Goal: Task Accomplishment & Management: Manage account settings

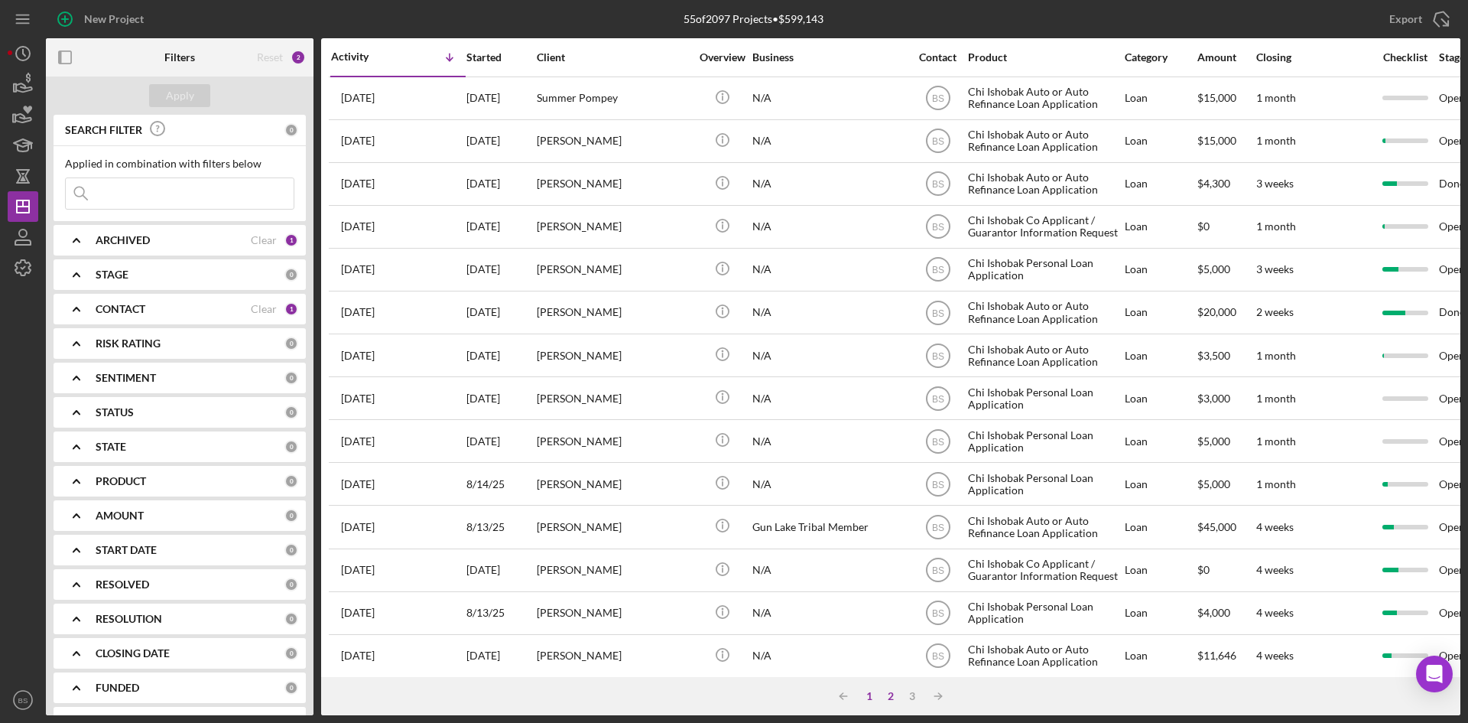
click at [873, 694] on div "1" at bounding box center [869, 696] width 21 height 12
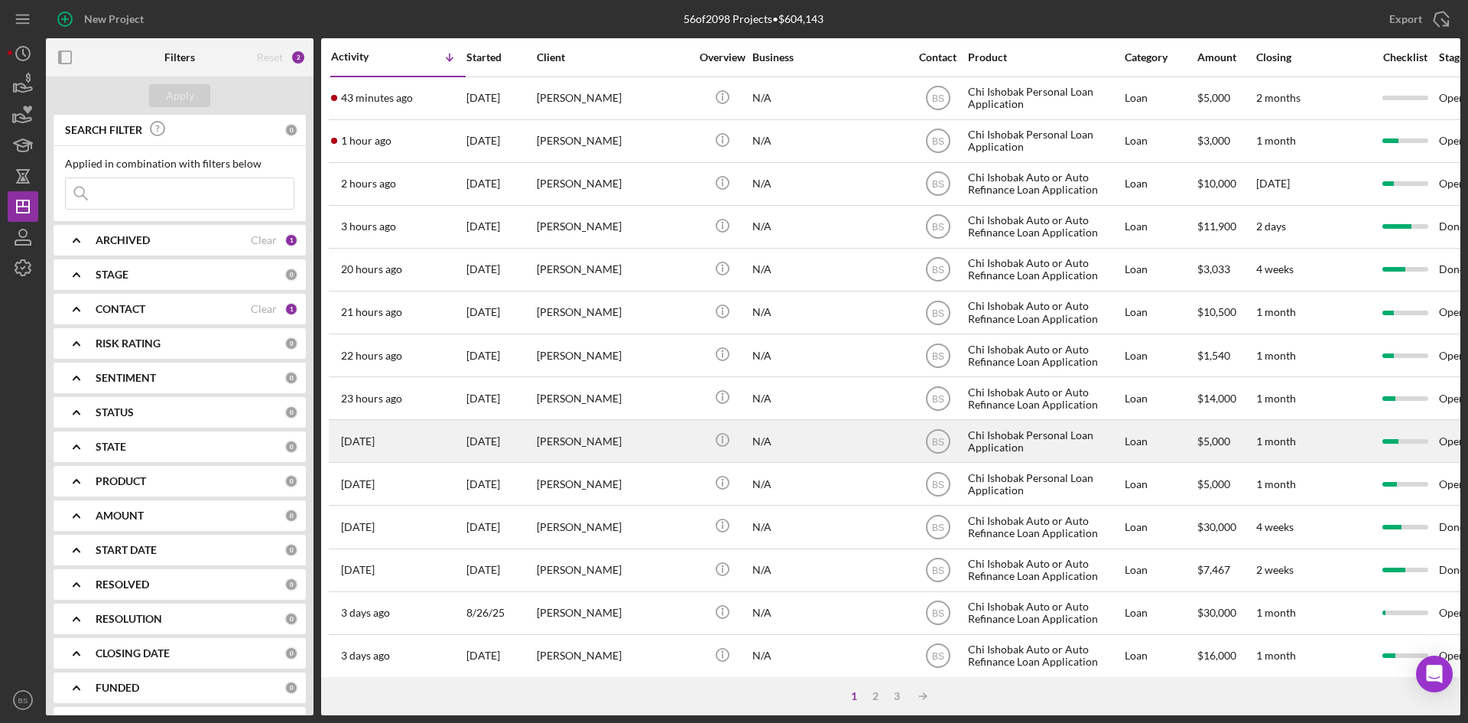
click at [590, 452] on div "[PERSON_NAME]" at bounding box center [613, 441] width 153 height 41
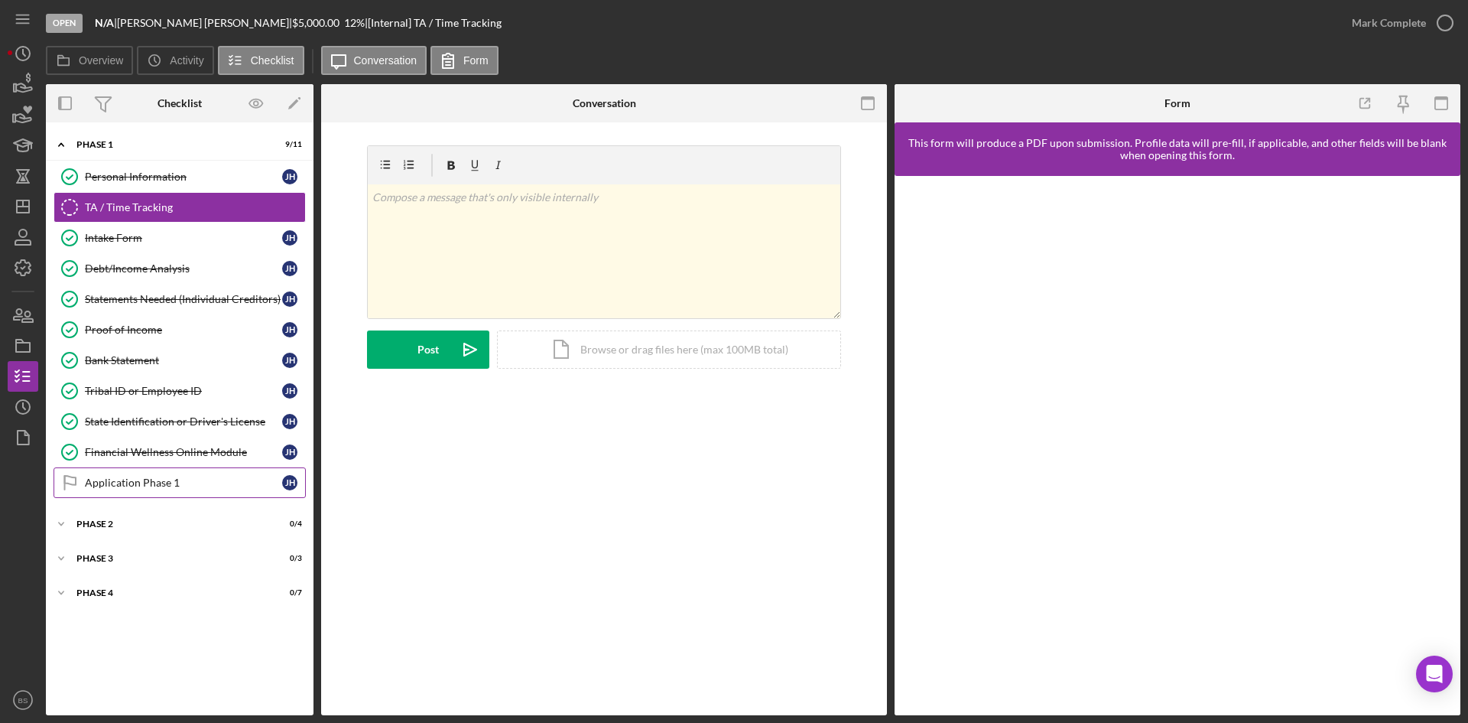
click at [214, 467] on link "Application Phase 1 Application Phase 1 J H" at bounding box center [180, 482] width 252 height 31
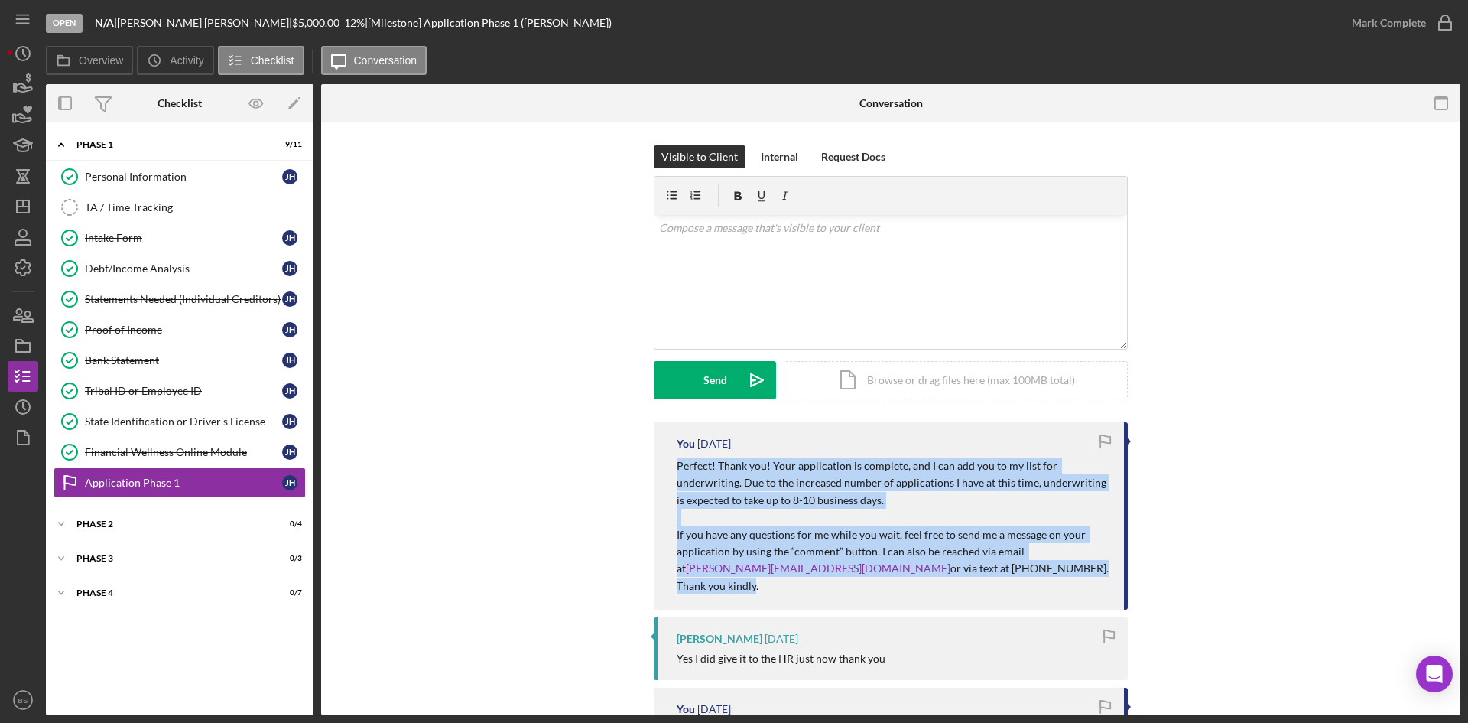
drag, startPoint x: 669, startPoint y: 462, endPoint x: 1025, endPoint y: 571, distance: 371.9
click at [1025, 571] on div "You 1 day ago Perfect! Thank you! Your application is complete, and I can add y…" at bounding box center [891, 515] width 474 height 187
copy div "Perfect! Thank you! Your application is complete, and I can add you to my list …"
click at [29, 203] on polygon "button" at bounding box center [23, 206] width 12 height 12
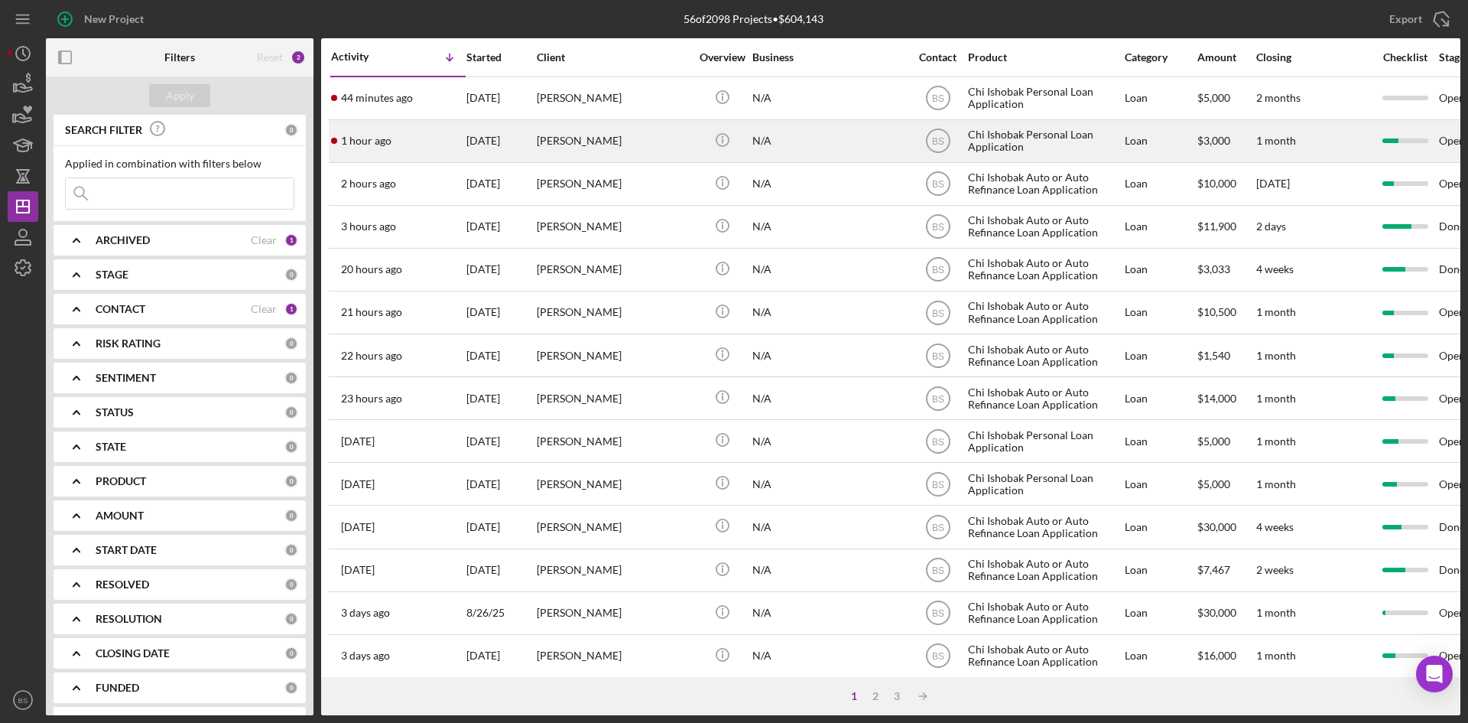
click at [542, 129] on div "[PERSON_NAME]" at bounding box center [613, 141] width 153 height 41
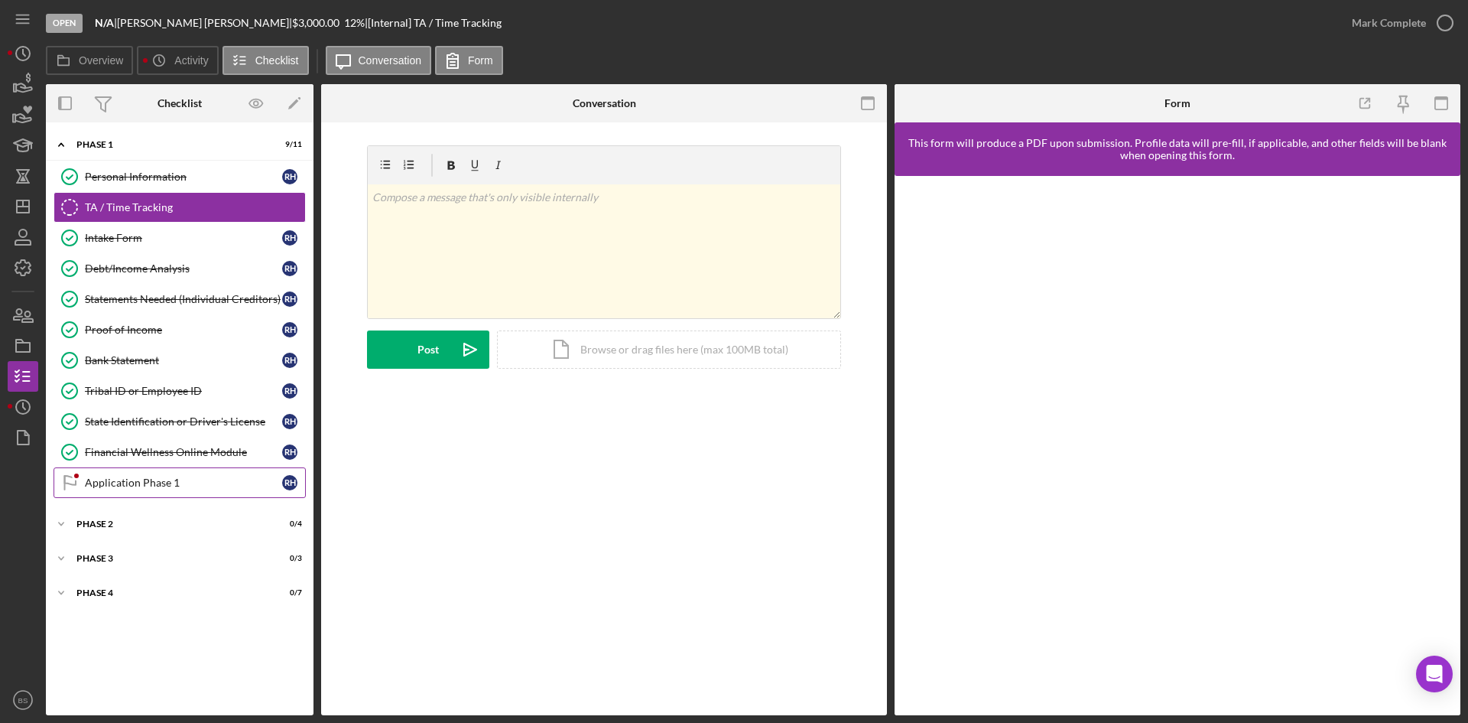
click at [162, 476] on div "Application Phase 1" at bounding box center [183, 482] width 197 height 12
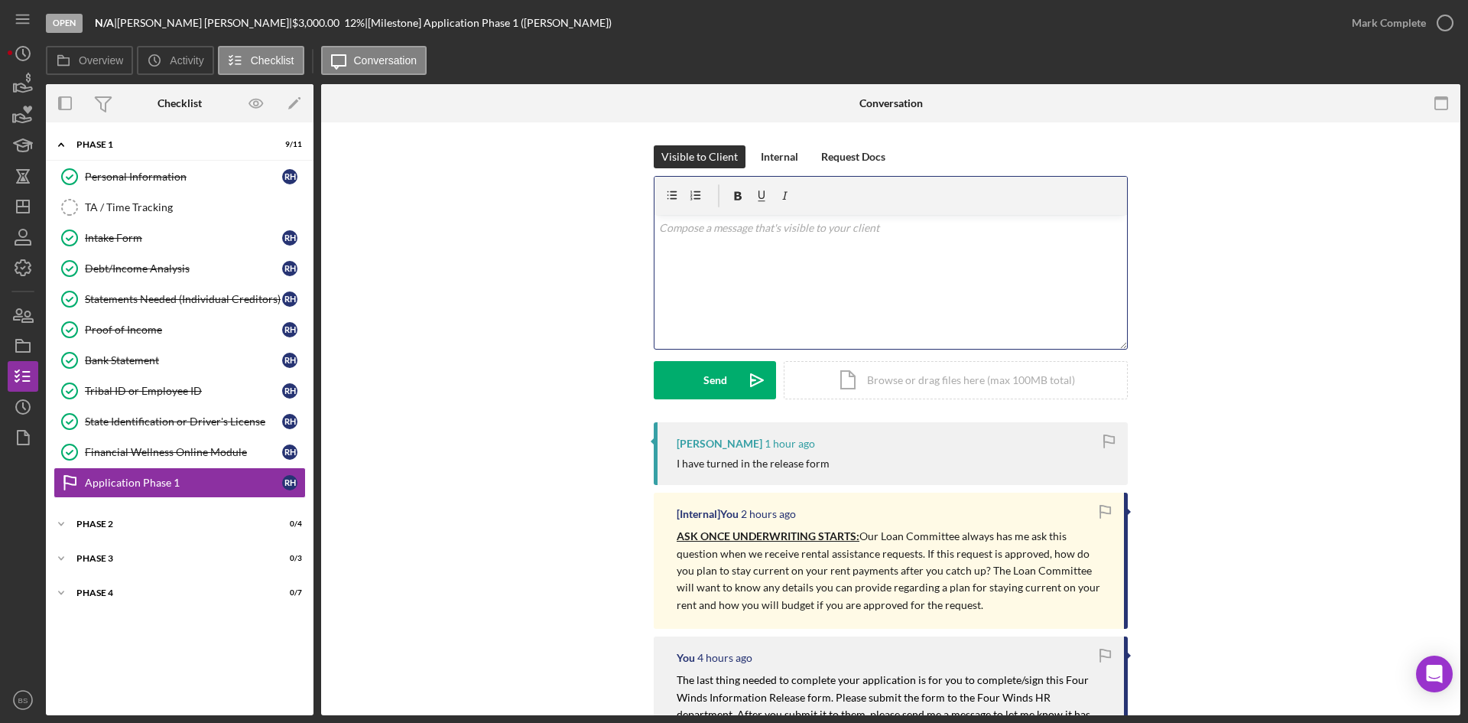
click at [738, 315] on div "v Color teal Color pink Remove color Add row above Add row below Add column bef…" at bounding box center [891, 282] width 473 height 134
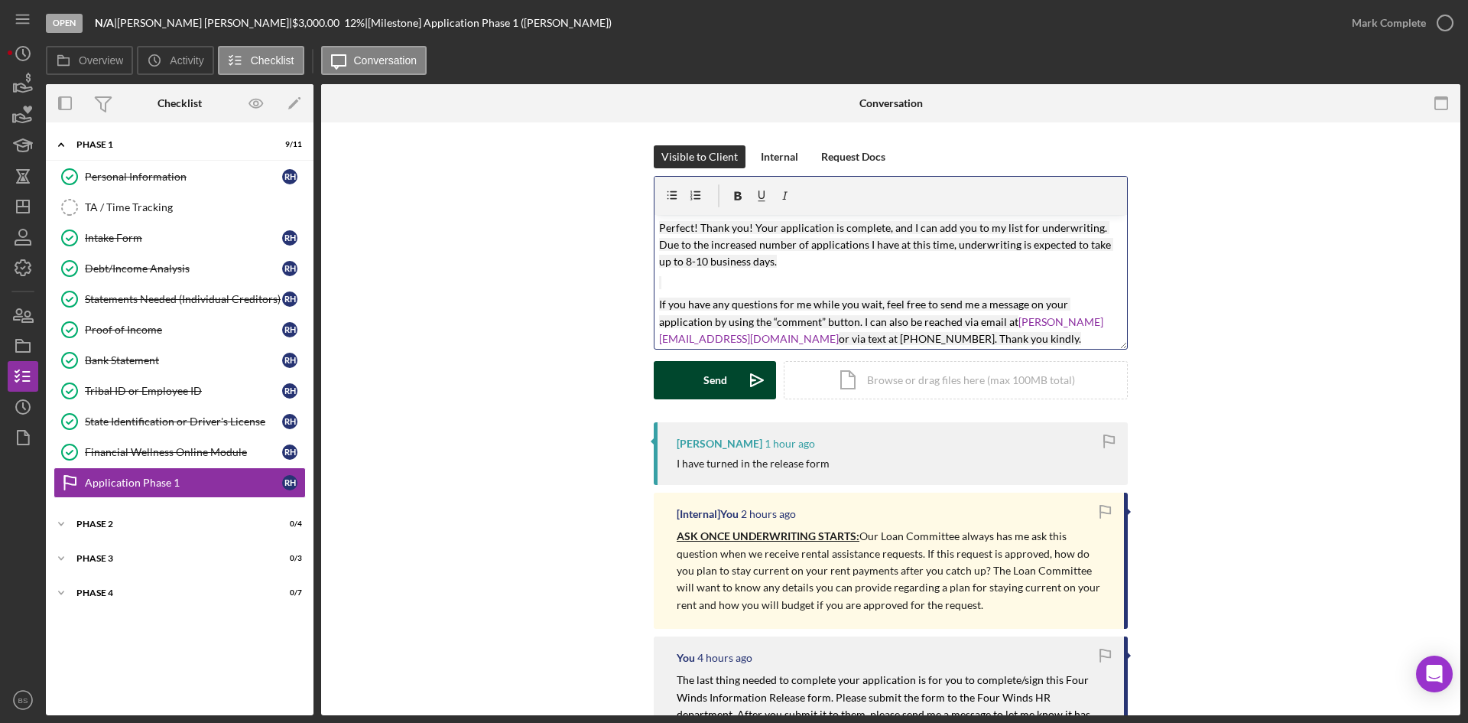
click at [727, 366] on button "Send Icon/icon-invite-send" at bounding box center [715, 380] width 122 height 38
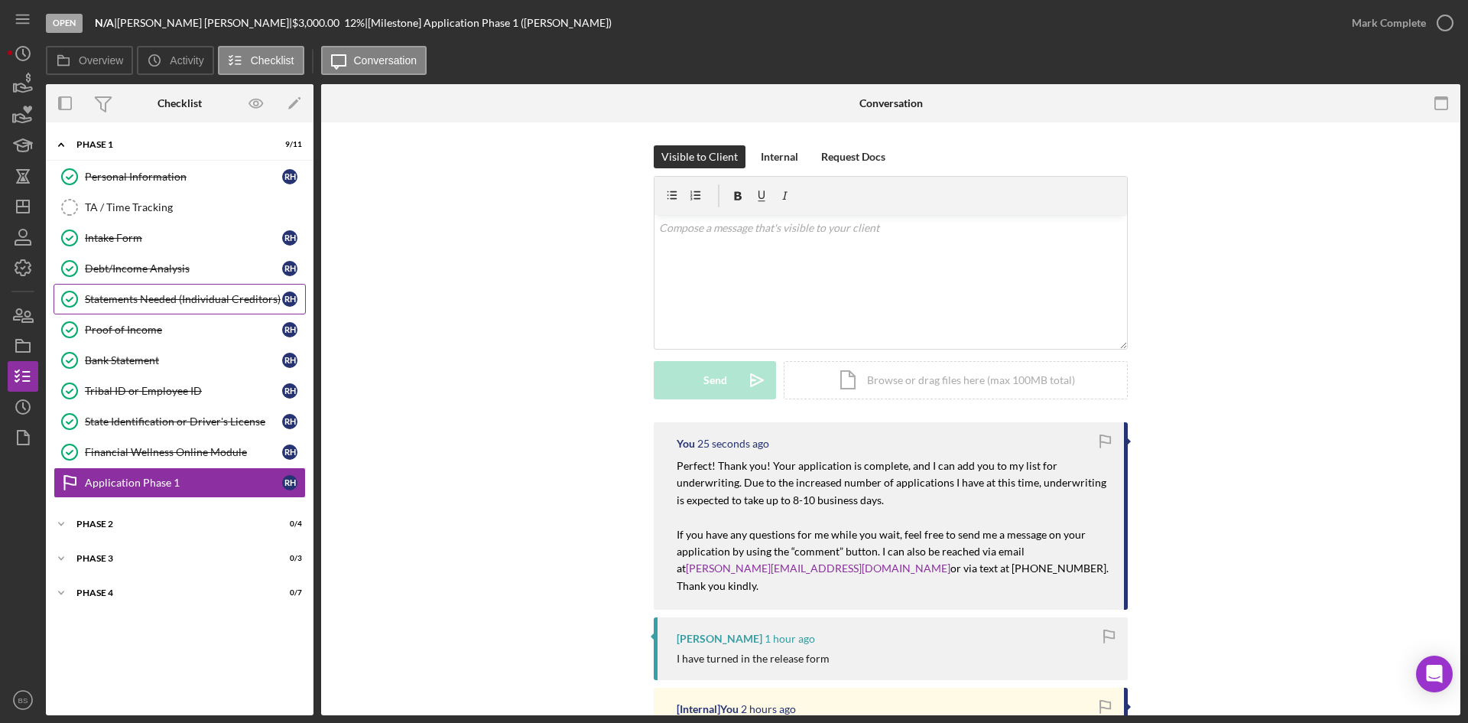
click at [178, 291] on link "Statements Needed (Individual Creditors) Statements Needed (Individual Creditor…" at bounding box center [180, 299] width 252 height 31
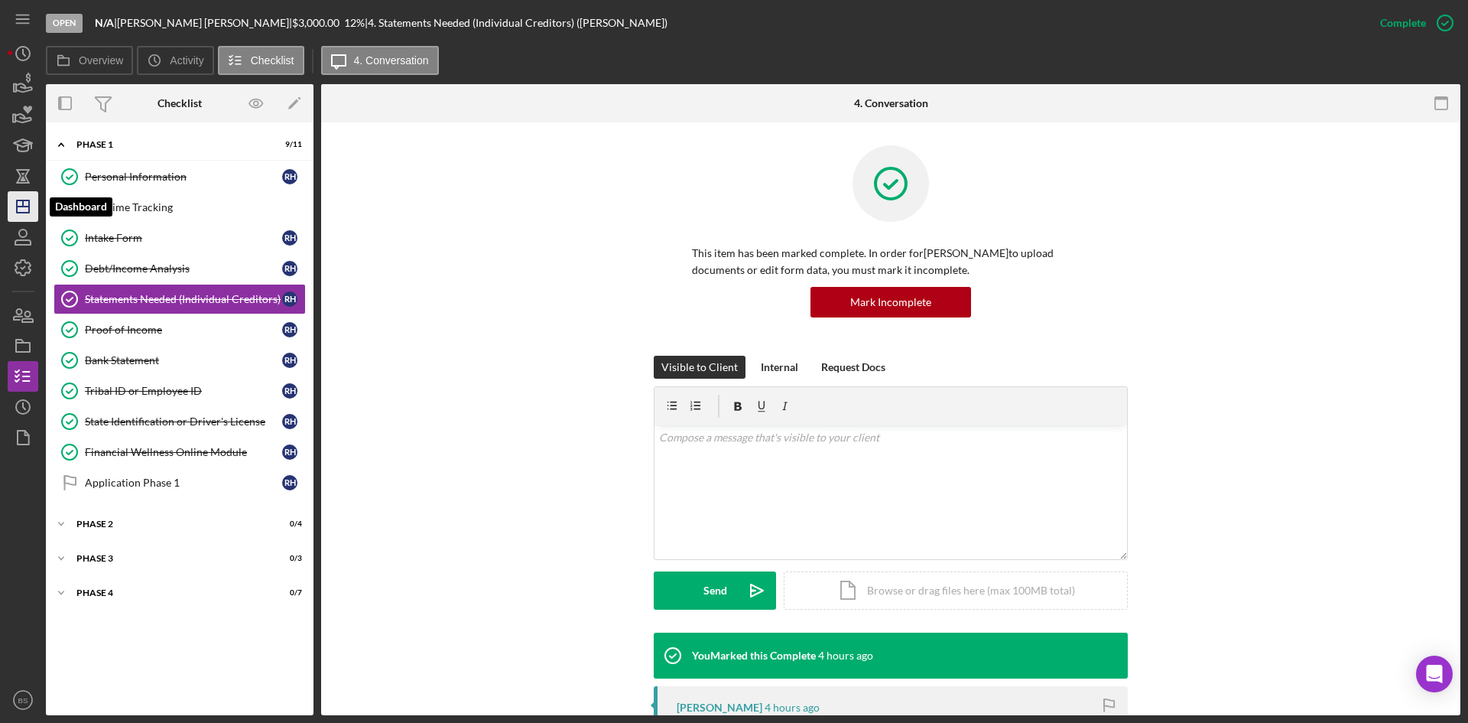
click at [31, 205] on icon "Icon/Dashboard" at bounding box center [23, 206] width 38 height 38
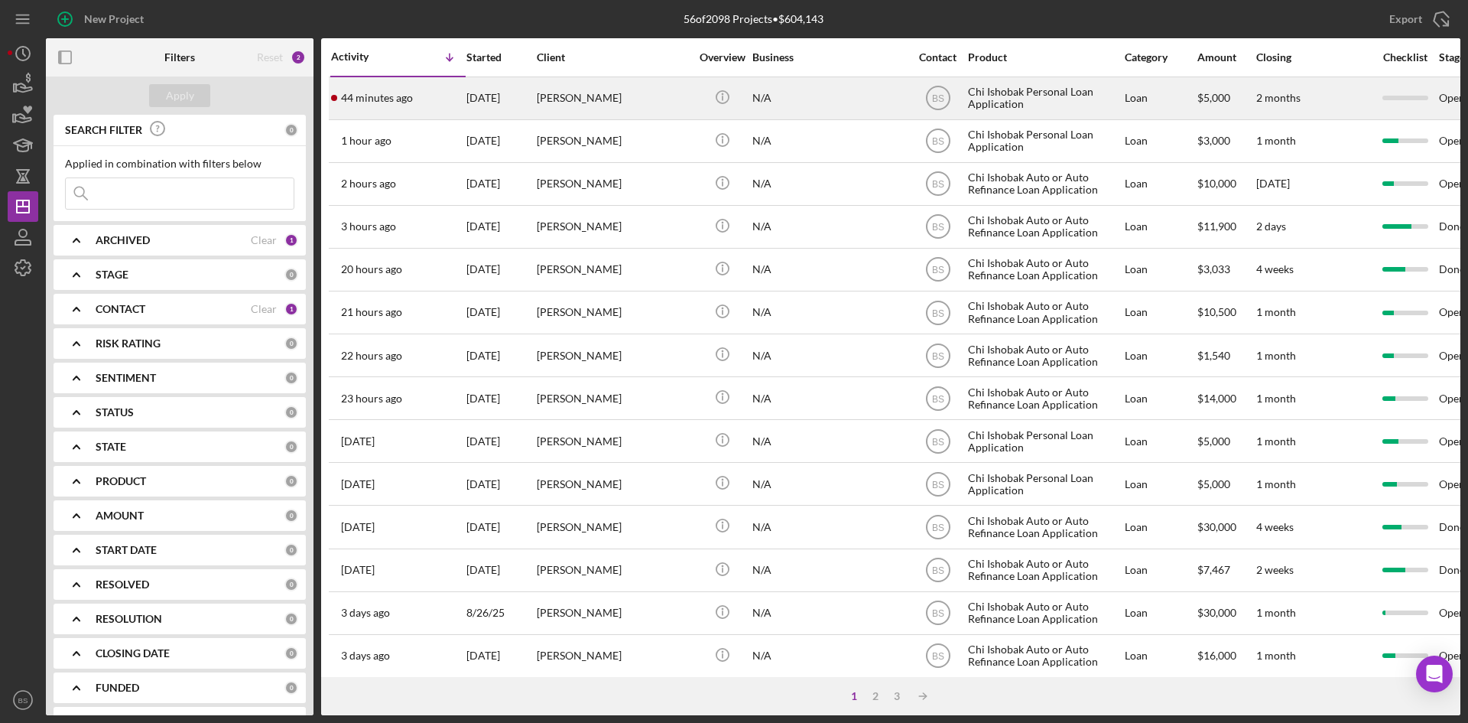
click at [530, 99] on div "[DATE]" at bounding box center [501, 98] width 69 height 41
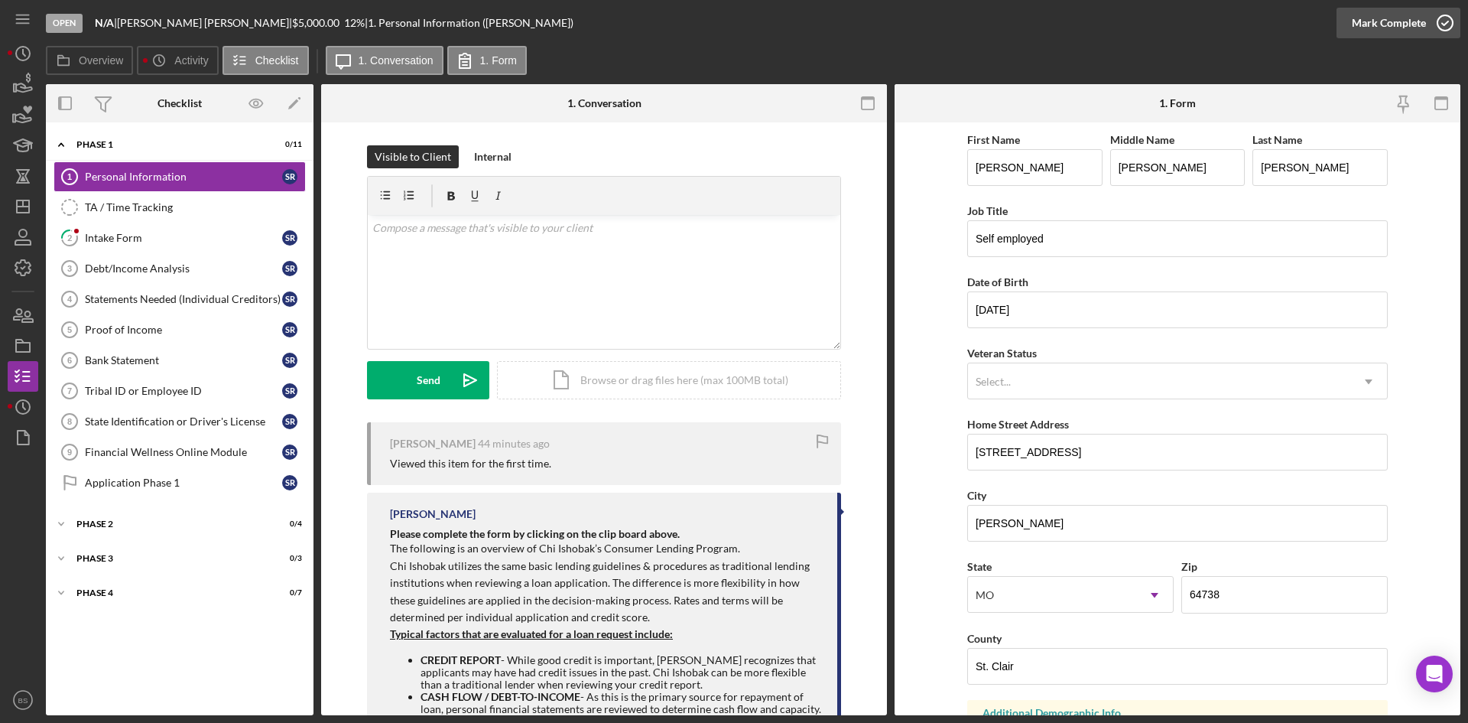
click at [1376, 31] on div "Mark Complete" at bounding box center [1389, 23] width 74 height 31
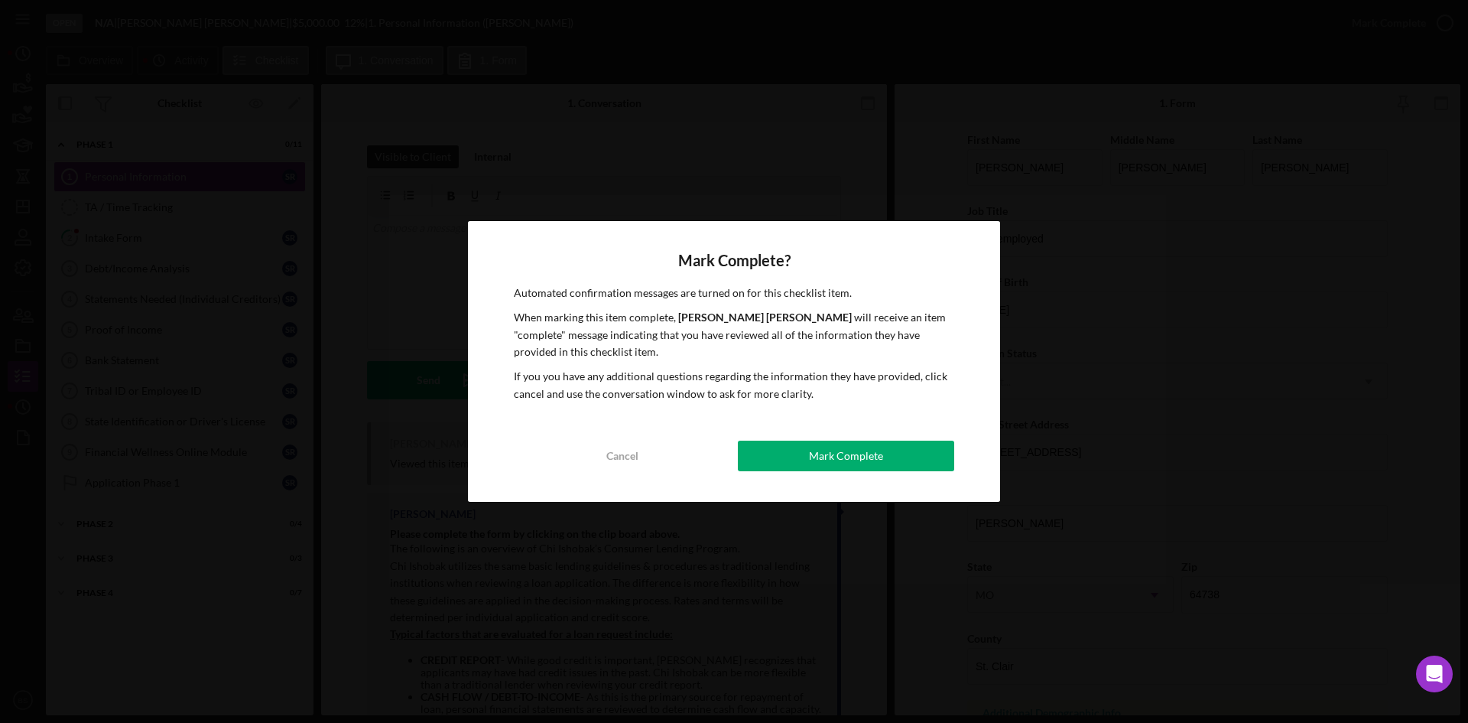
click at [896, 459] on button "Mark Complete" at bounding box center [846, 456] width 216 height 31
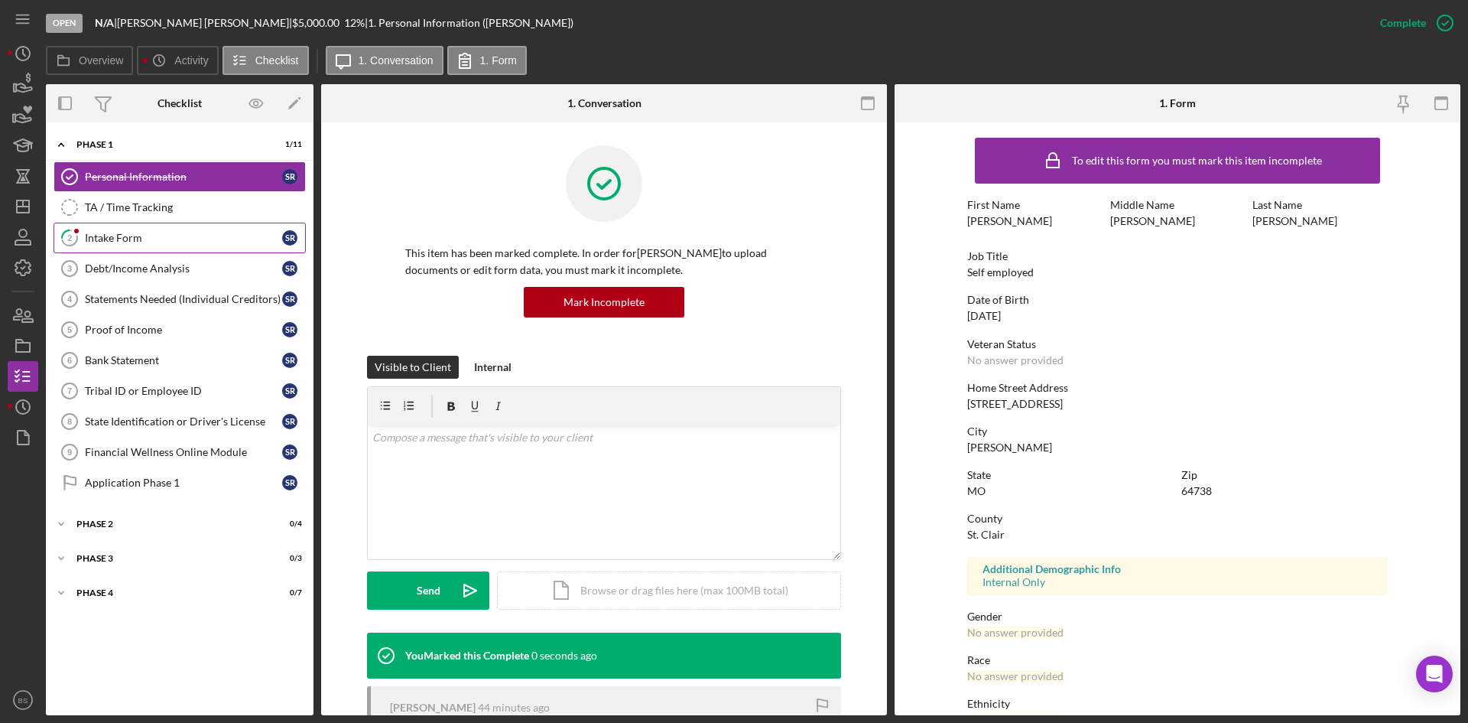
click at [262, 247] on link "2 Intake Form S R" at bounding box center [180, 238] width 252 height 31
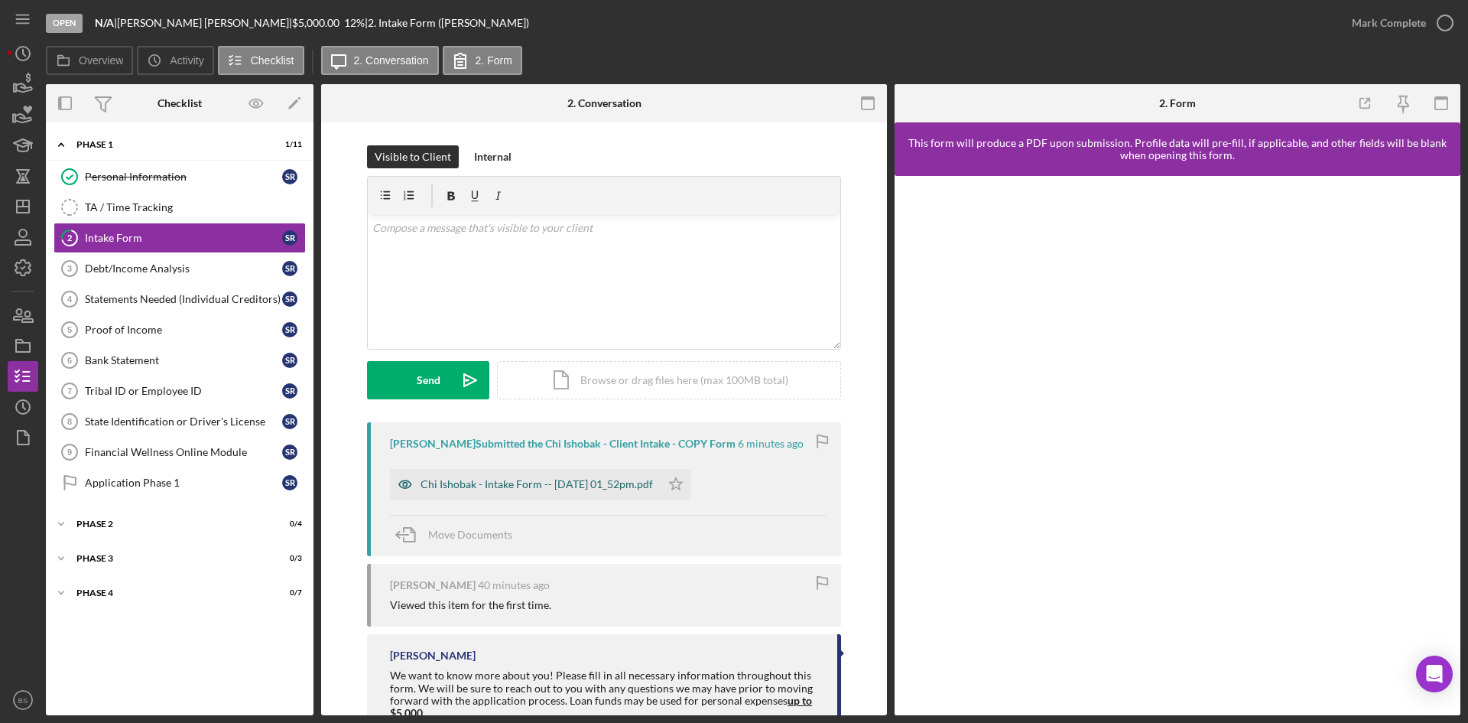
click at [645, 487] on div "Chi Ishobak - Intake Form -- 2025-08-29 01_52pm.pdf" at bounding box center [537, 484] width 233 height 12
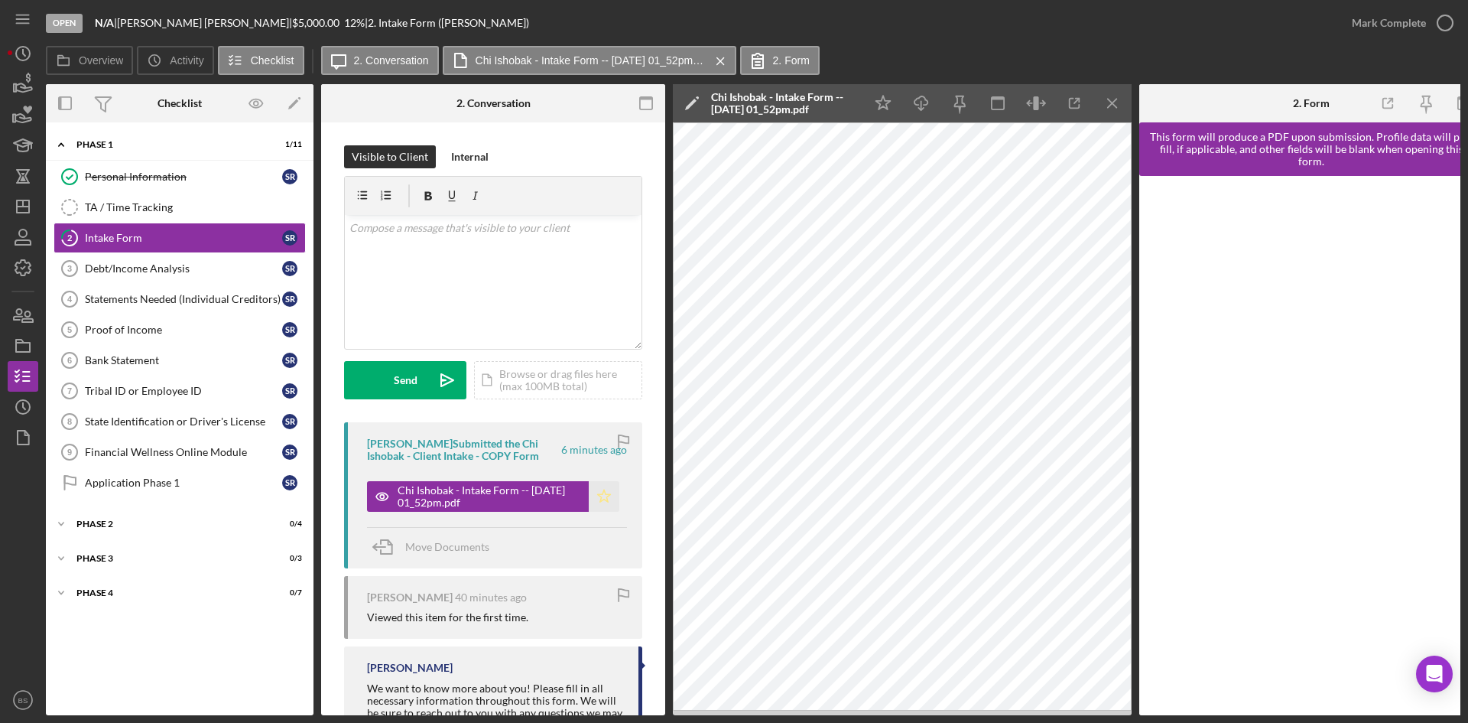
click at [593, 497] on icon "Icon/Star" at bounding box center [604, 496] width 31 height 31
click at [1414, 21] on div "Mark Complete" at bounding box center [1389, 23] width 74 height 31
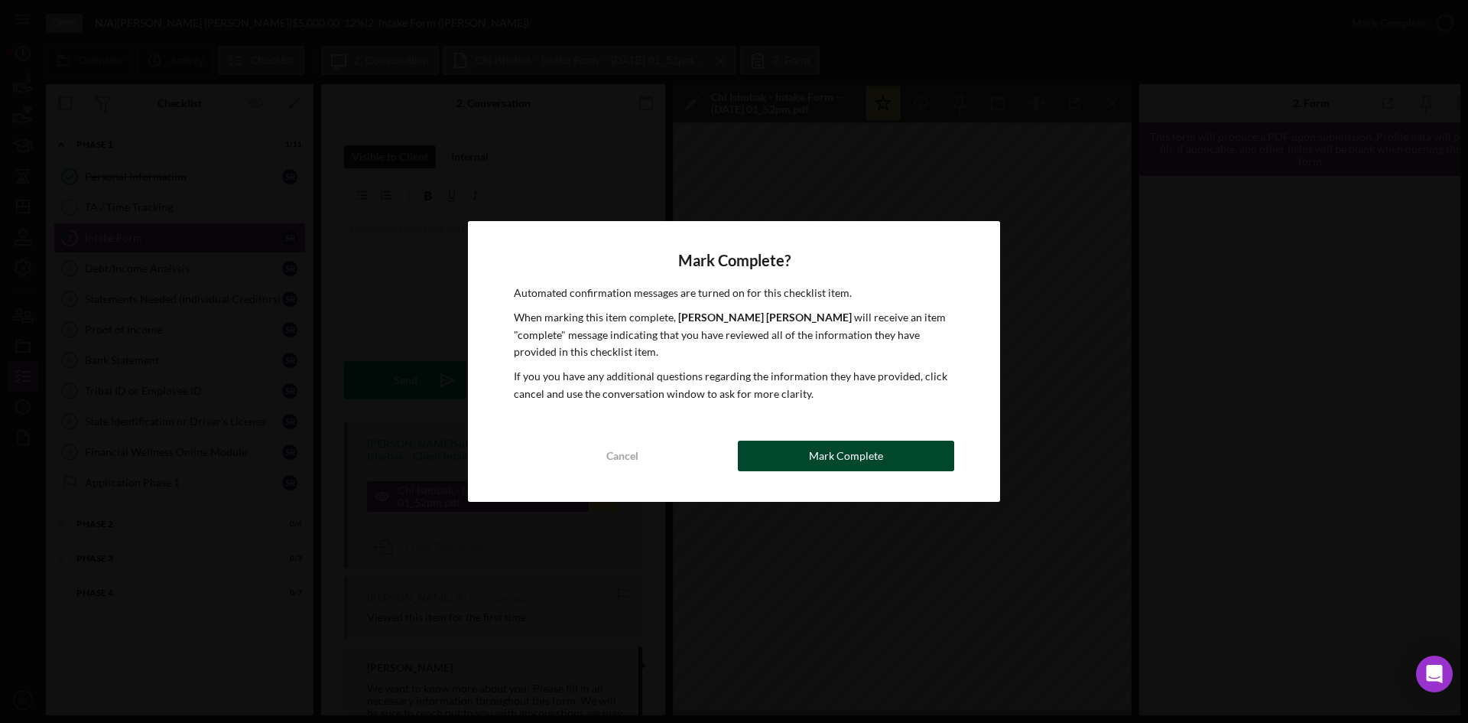
click at [815, 459] on div "Mark Complete" at bounding box center [846, 456] width 74 height 31
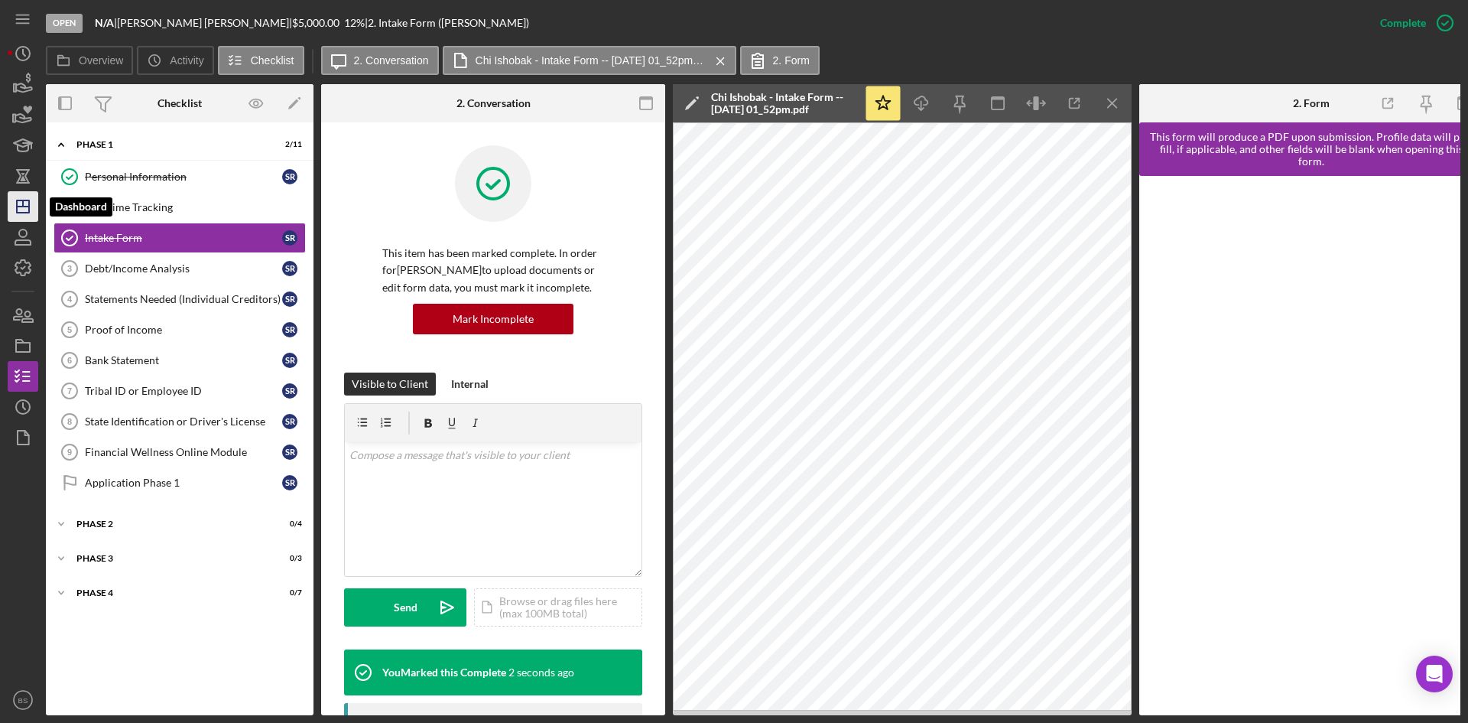
click at [31, 203] on icon "Icon/Dashboard" at bounding box center [23, 206] width 38 height 38
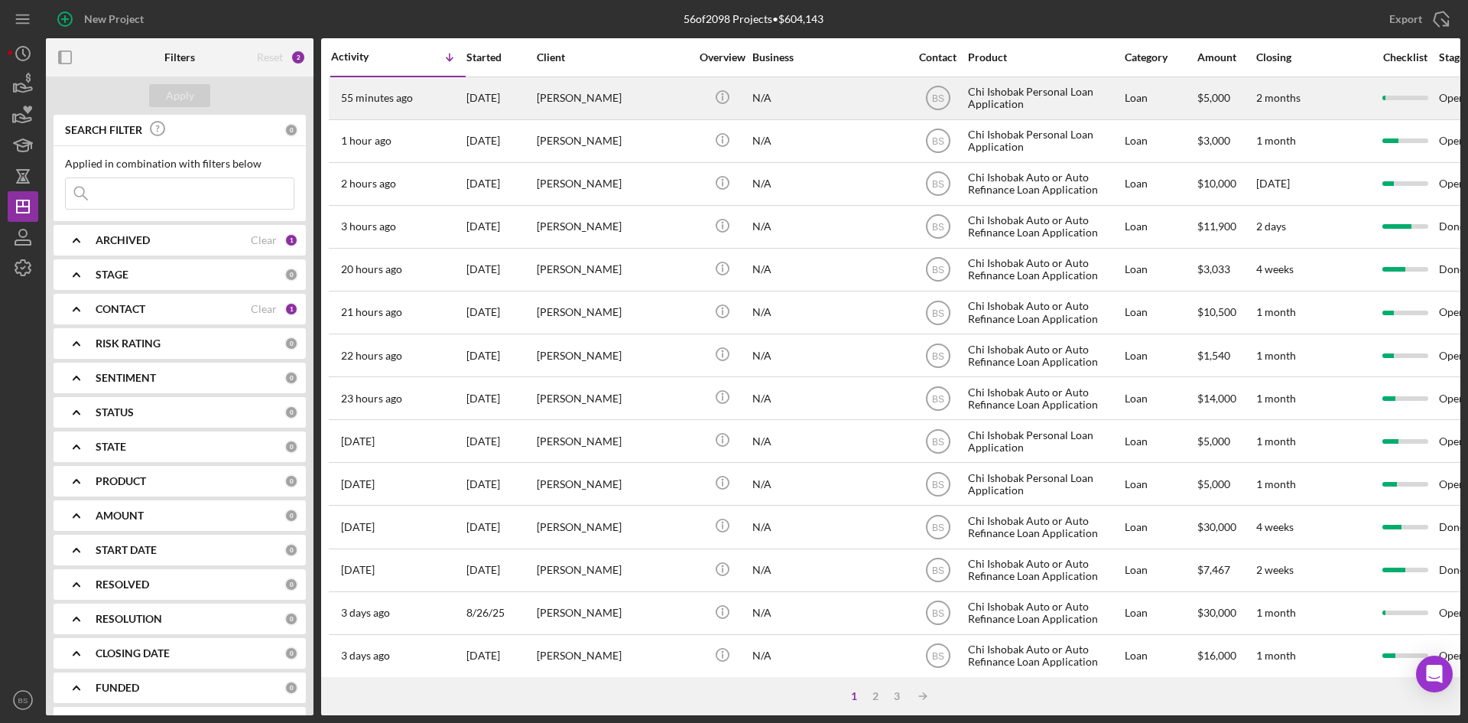
click at [366, 89] on div "55 minutes ago Sandra Ralston" at bounding box center [398, 98] width 134 height 41
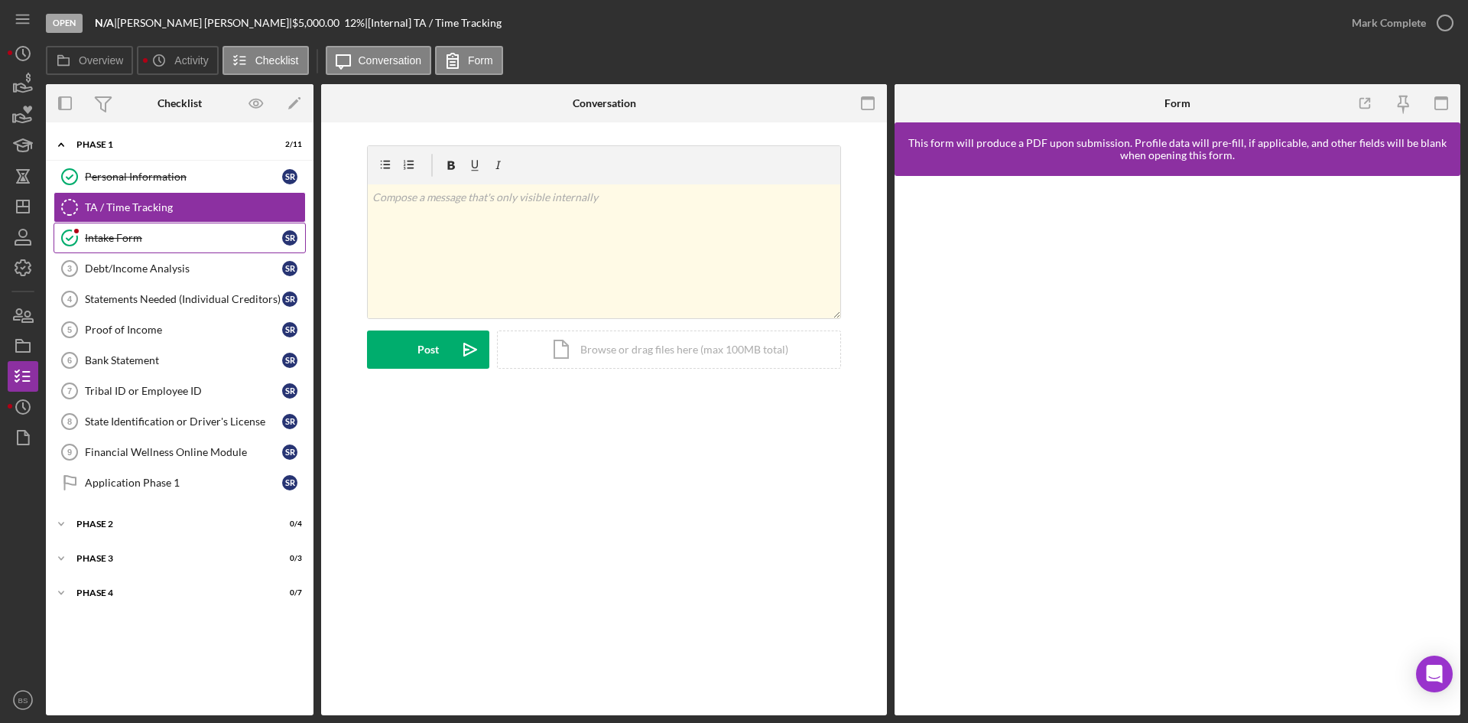
click at [154, 252] on link "Intake Form Intake Form S R" at bounding box center [180, 238] width 252 height 31
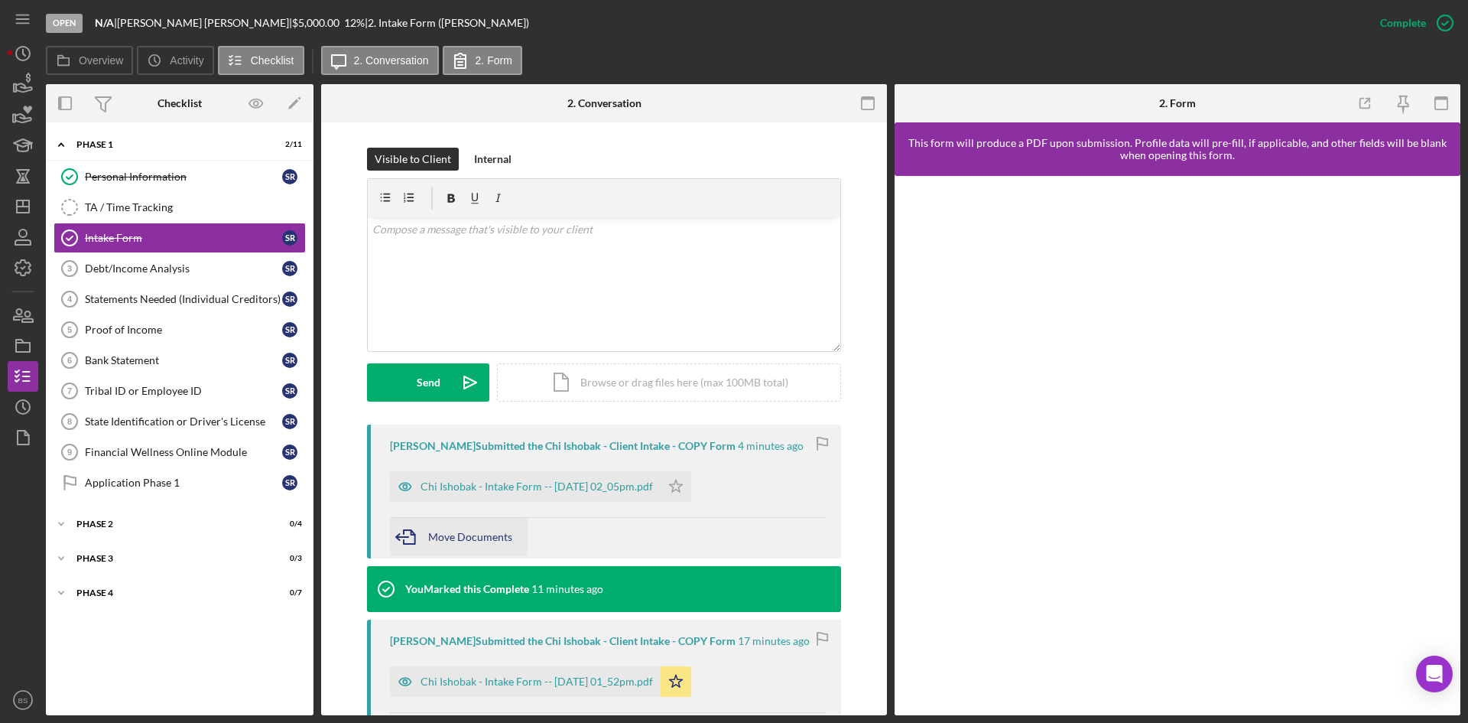
scroll to position [229, 0]
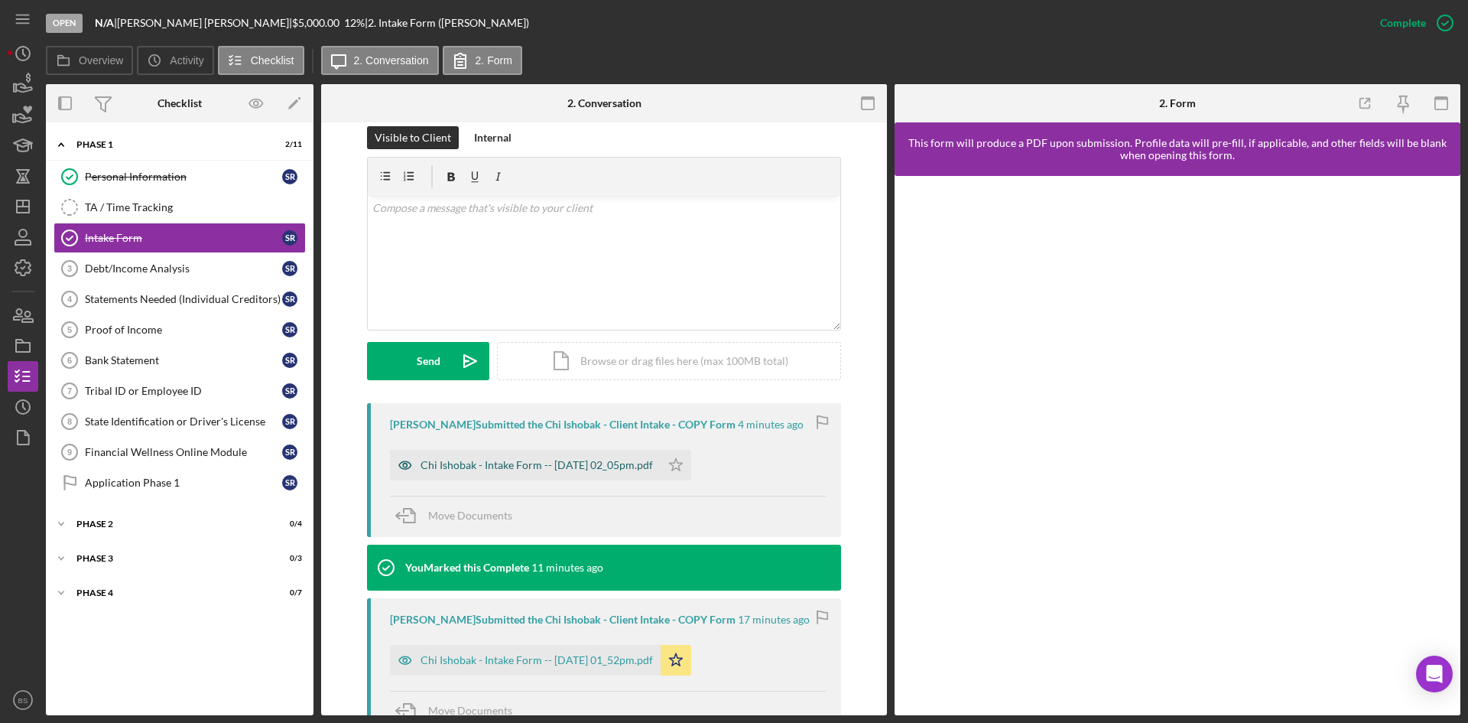
click at [509, 467] on div "Chi Ishobak - Intake Form -- 2025-08-29 02_05pm.pdf" at bounding box center [537, 465] width 233 height 12
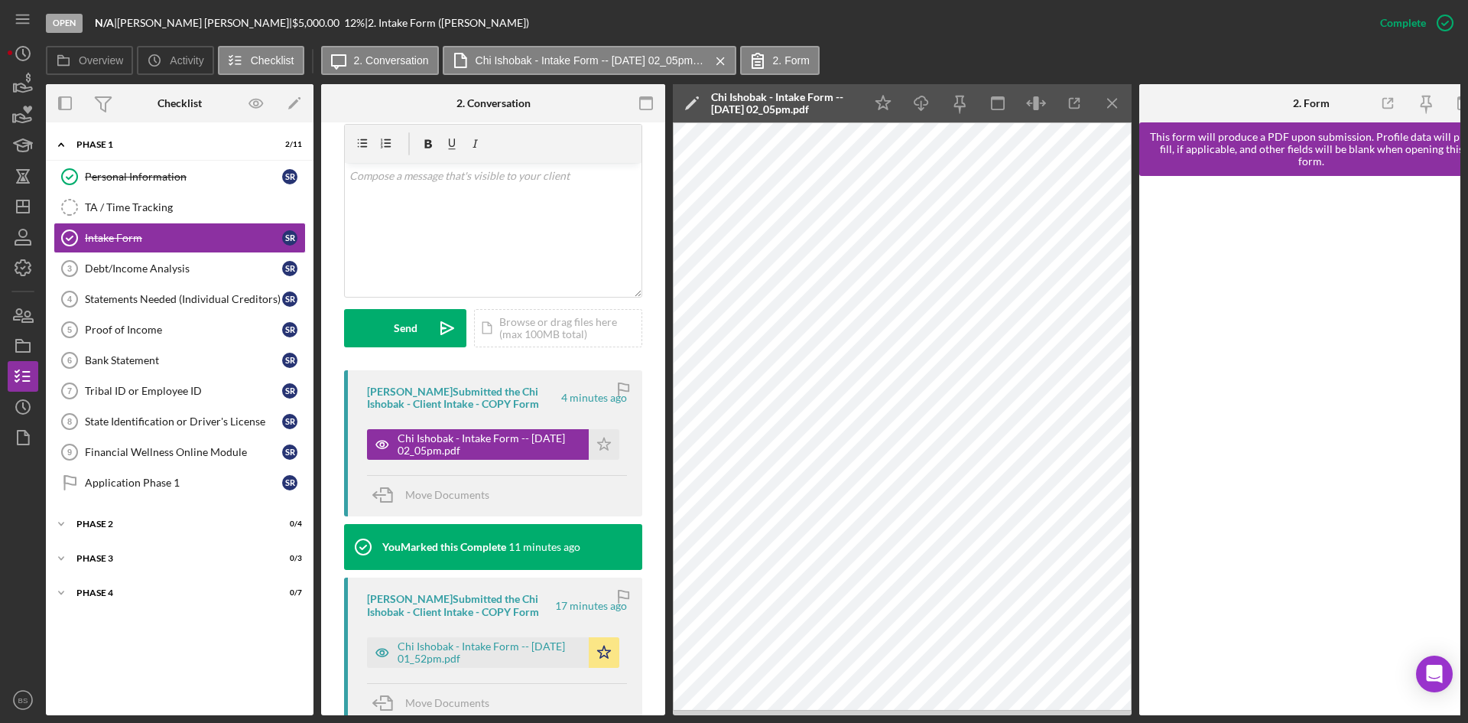
scroll to position [306, 0]
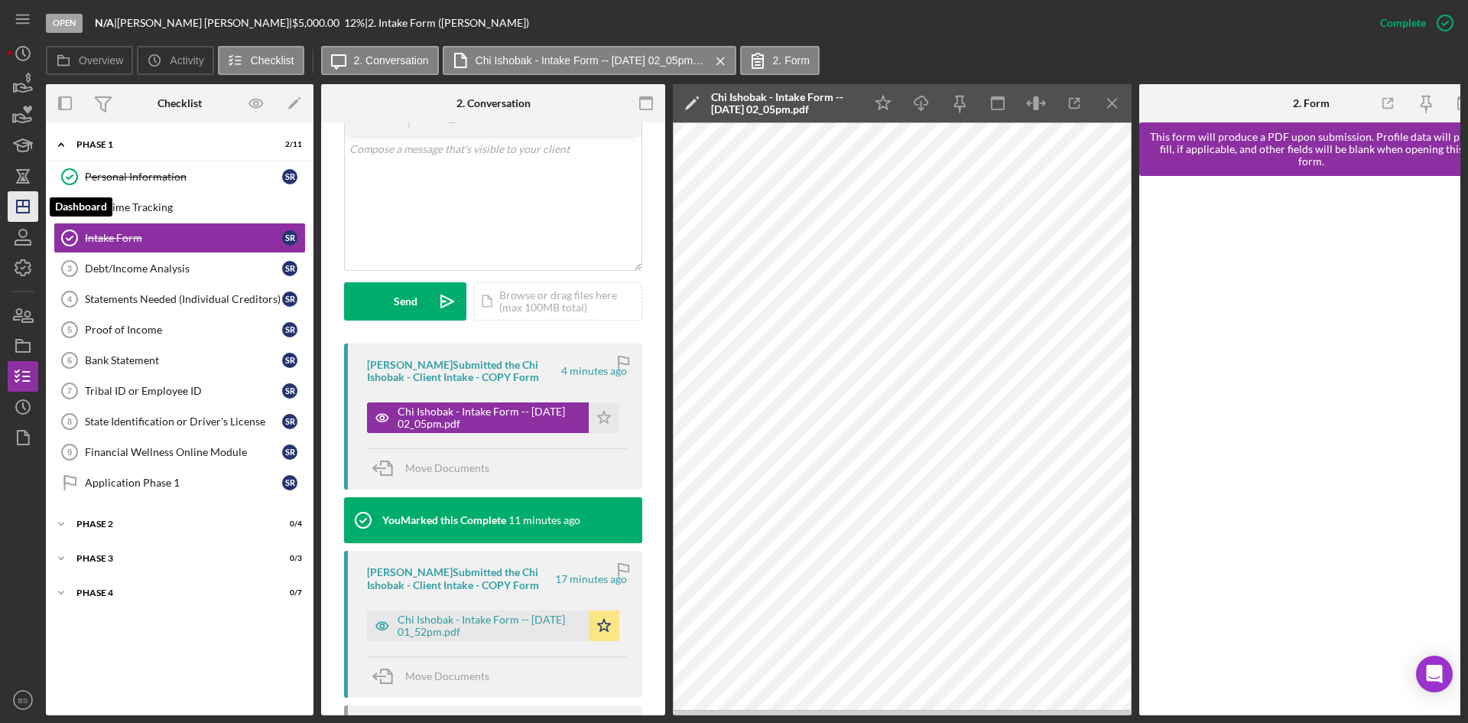
click at [21, 204] on icon "Icon/Dashboard" at bounding box center [23, 206] width 38 height 38
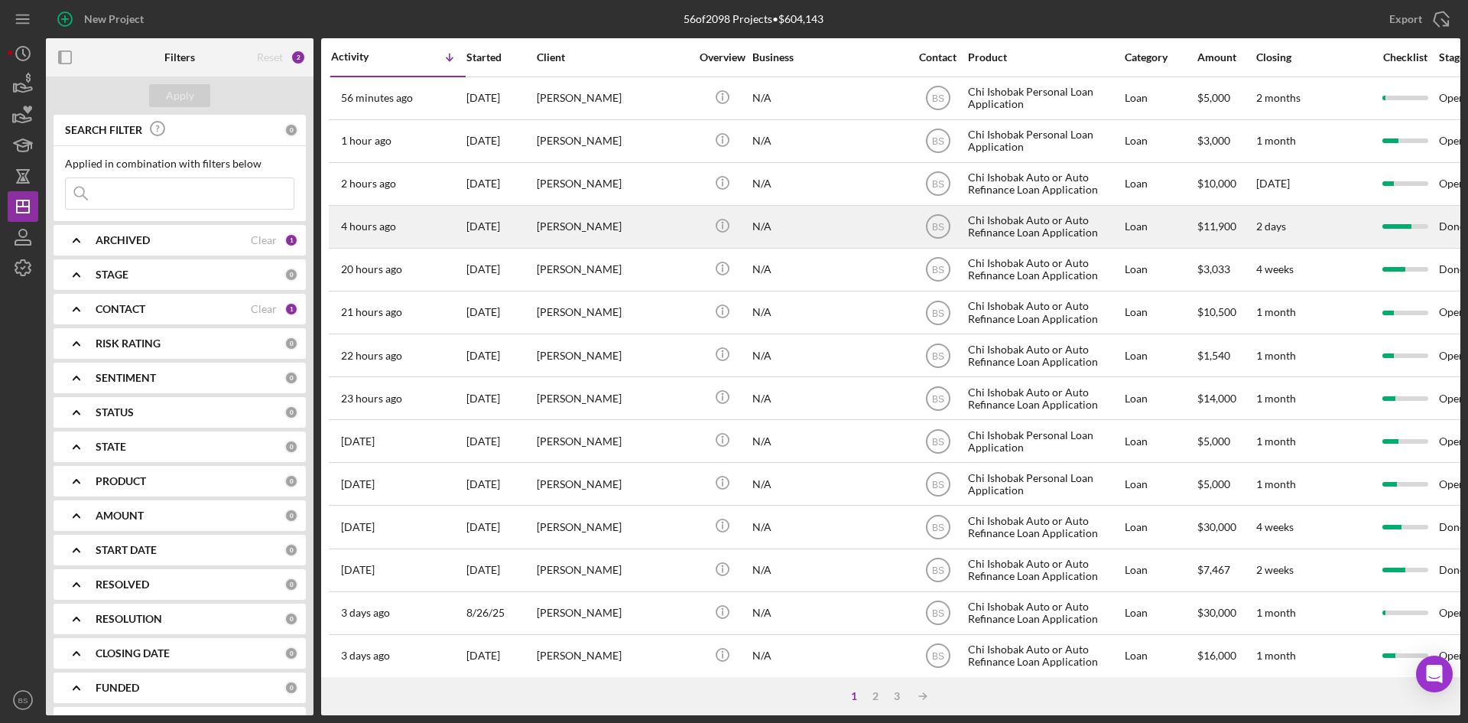
click at [515, 235] on div "[DATE]" at bounding box center [501, 227] width 69 height 41
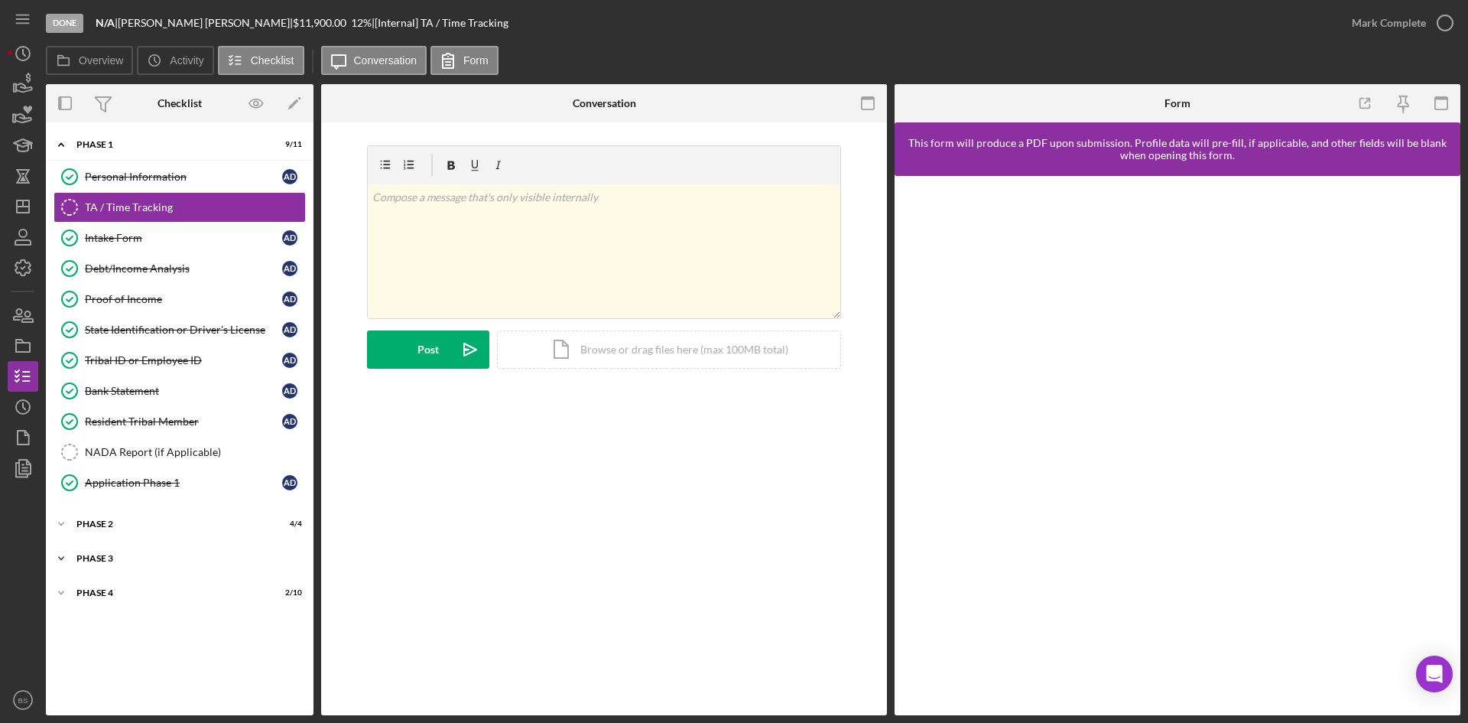
click at [141, 566] on div "Icon/Expander Phase 3 3 / 3" at bounding box center [180, 558] width 268 height 31
click at [161, 688] on div "Phase 4" at bounding box center [185, 691] width 218 height 9
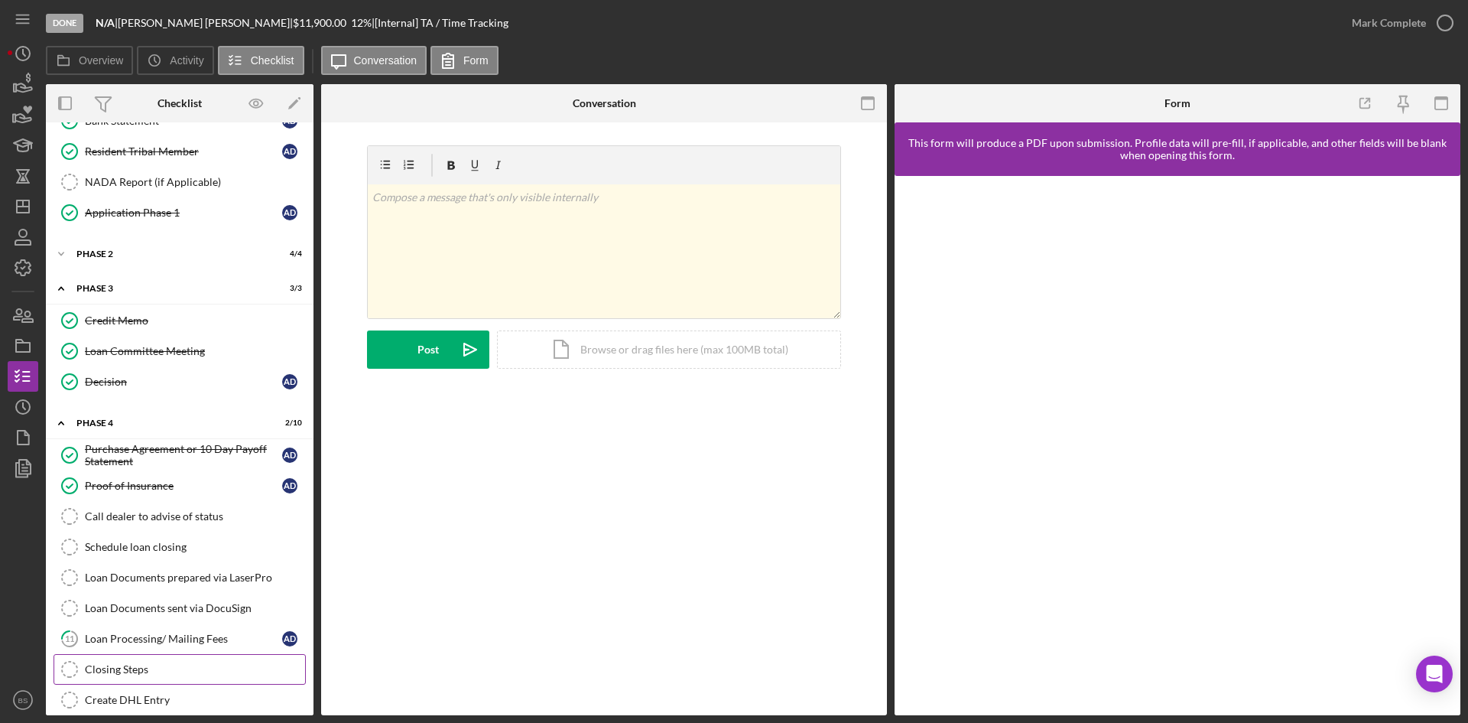
scroll to position [316, 0]
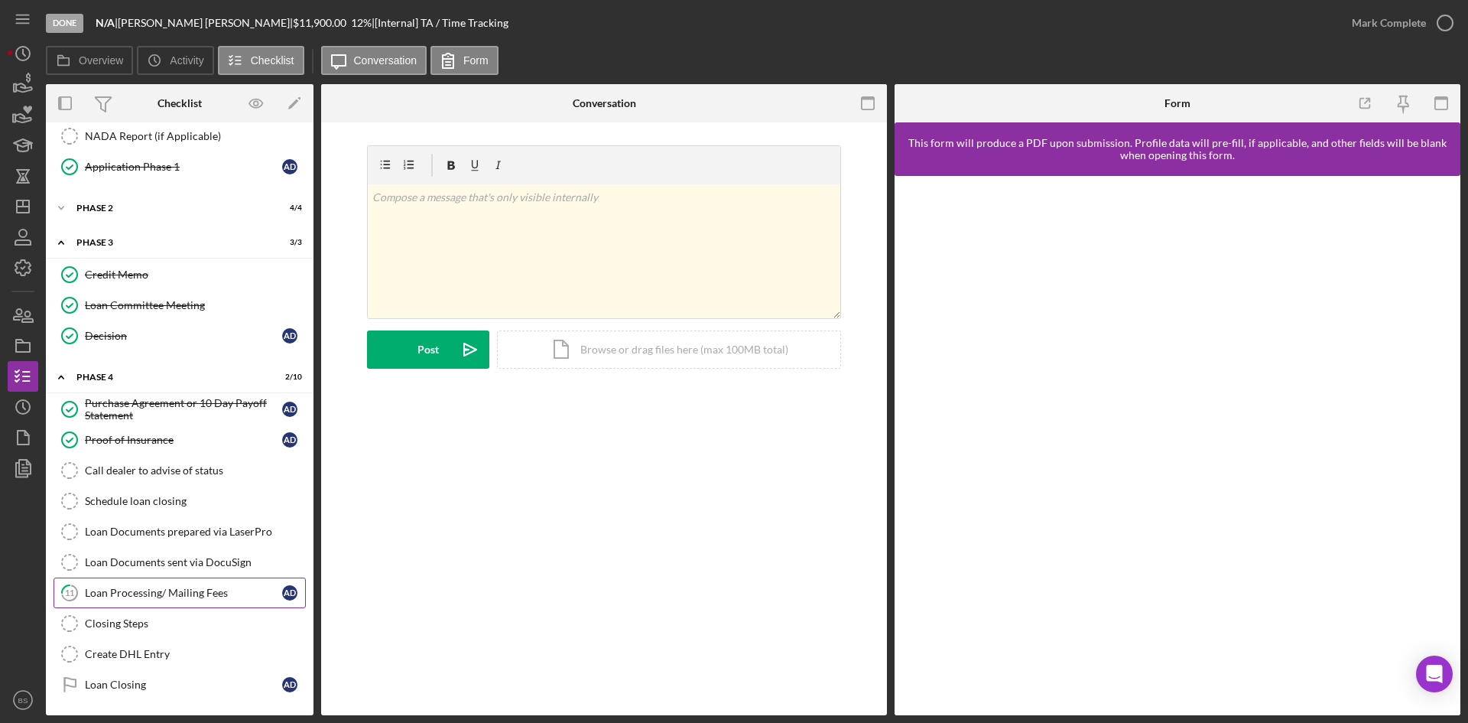
click at [145, 590] on div "Loan Processing/ Mailing Fees" at bounding box center [183, 593] width 197 height 12
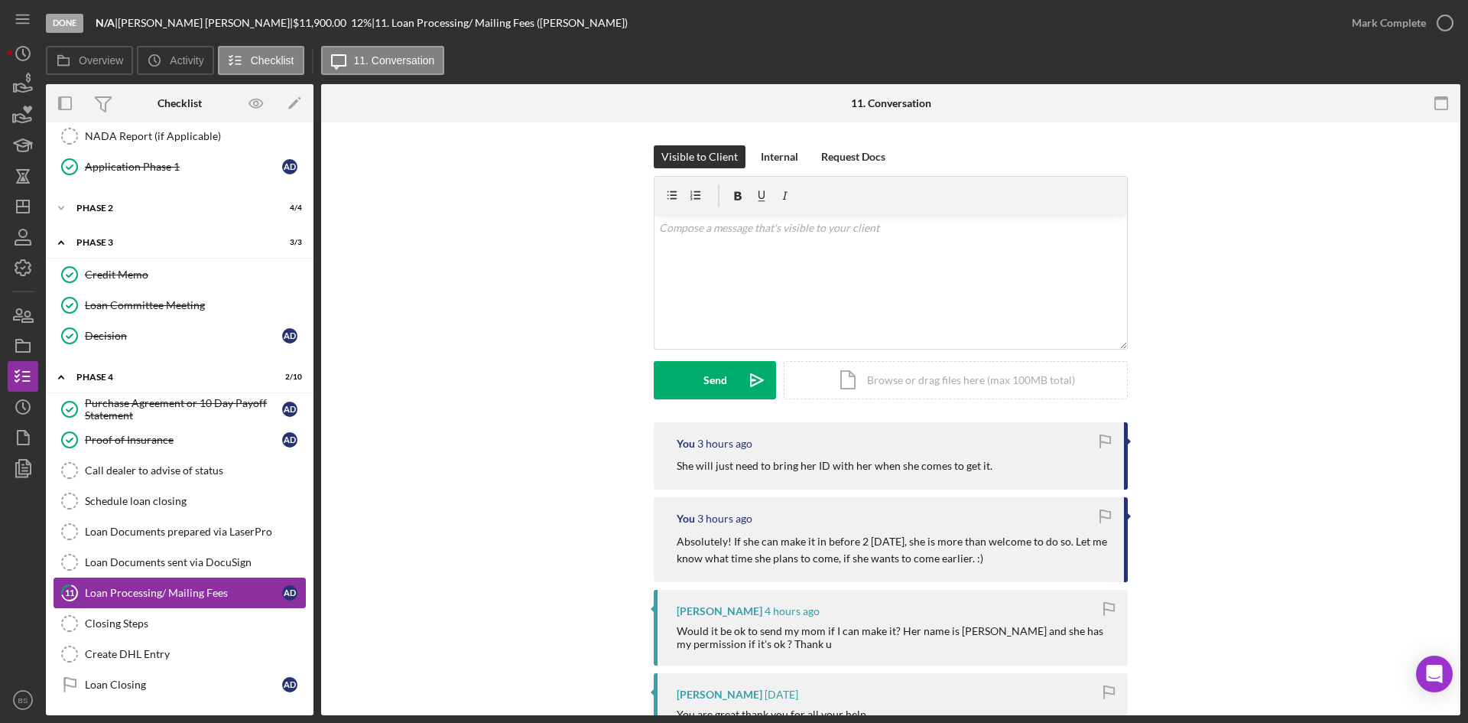
scroll to position [316, 0]
click at [896, 257] on div "v Color teal Color pink Remove color Add row above Add row below Add column bef…" at bounding box center [891, 282] width 473 height 134
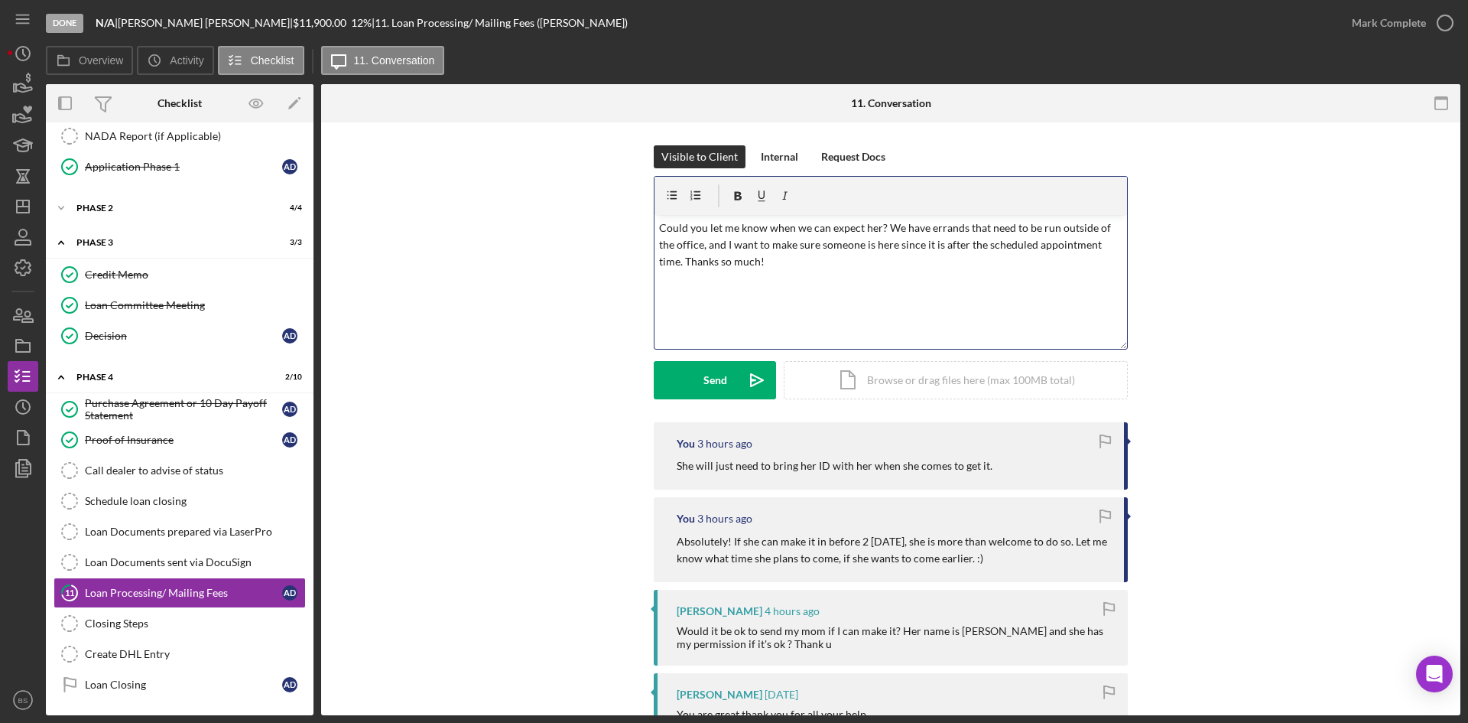
click at [940, 238] on p "Could you let me know when we can expect her? We have errands that need to be r…" at bounding box center [891, 245] width 464 height 51
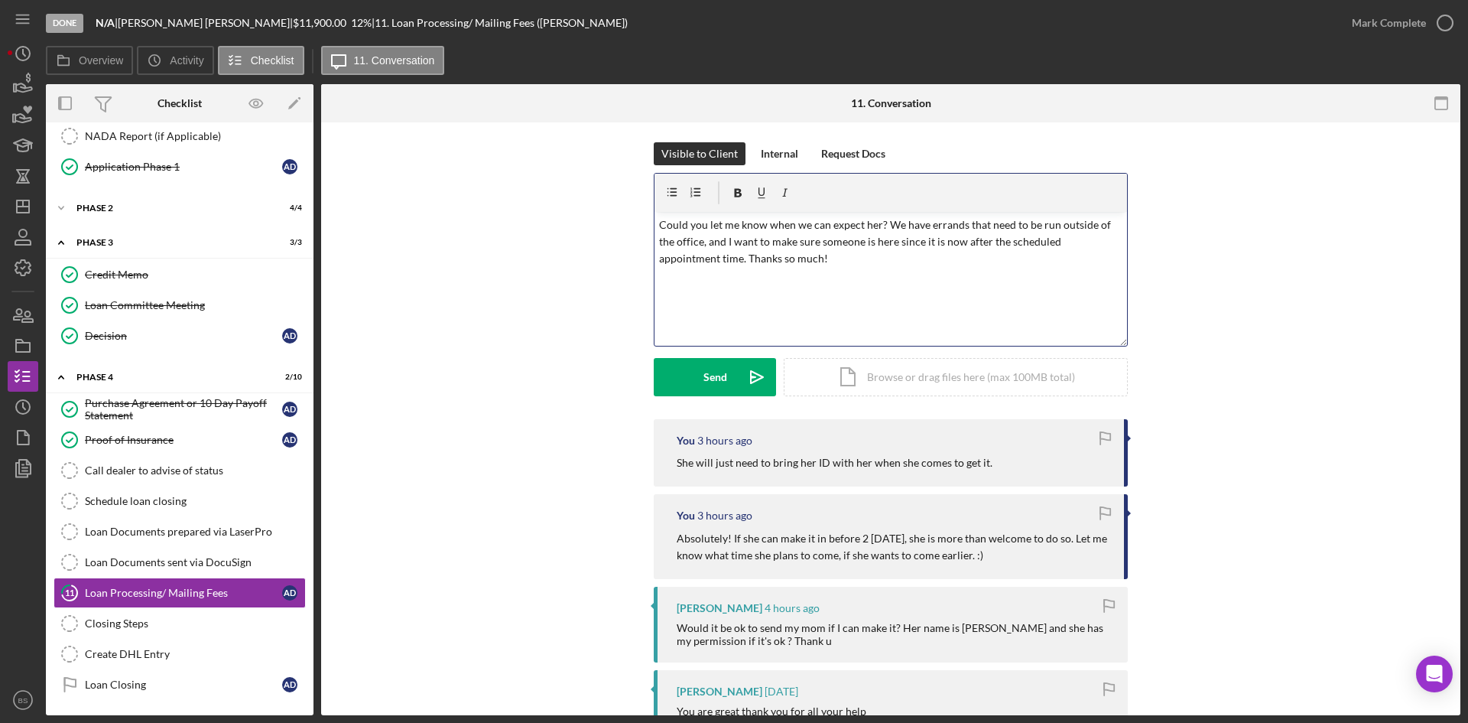
scroll to position [0, 0]
click at [684, 262] on p "Could you let me know when we can expect her? We have errands that need to be r…" at bounding box center [891, 245] width 464 height 51
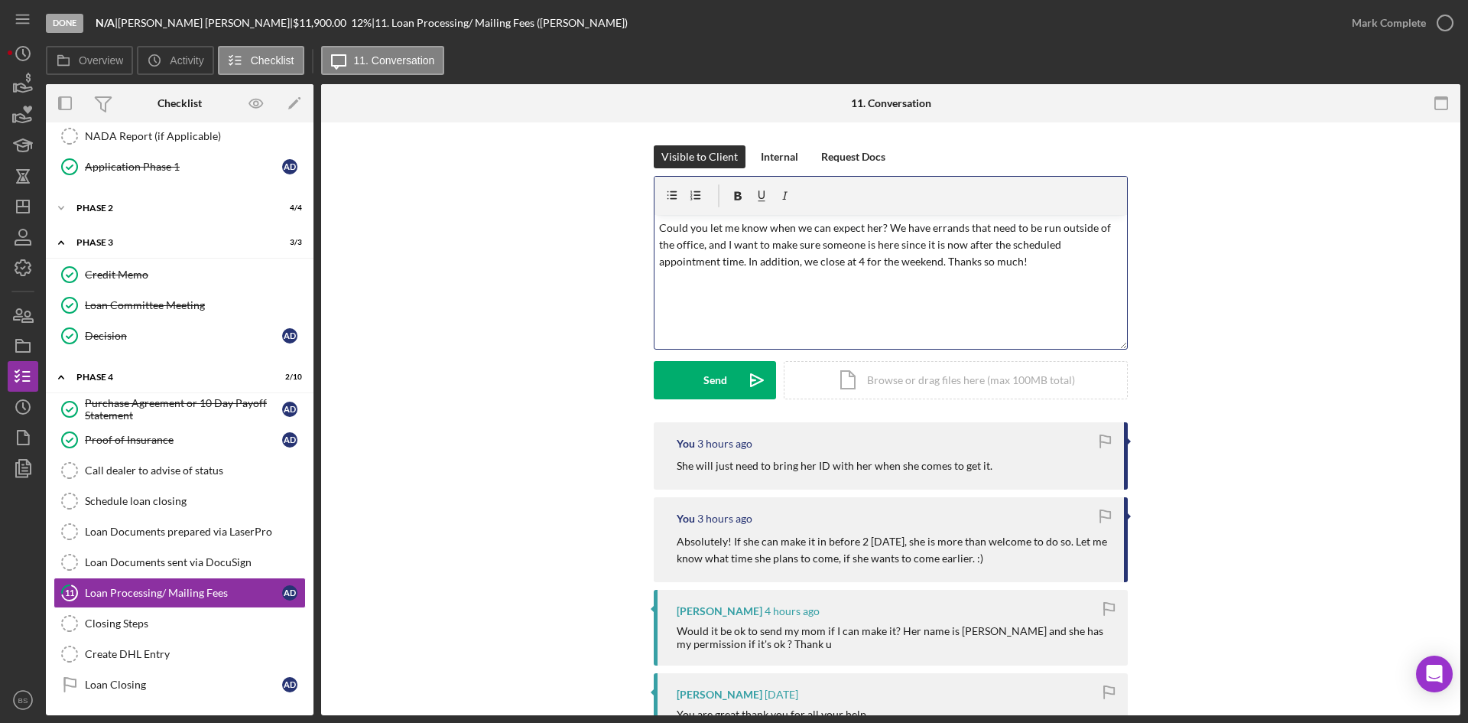
click at [996, 263] on p "Could you let me know when we can expect her? We have errands that need to be r…" at bounding box center [891, 245] width 464 height 51
click at [718, 378] on div "Send" at bounding box center [716, 380] width 24 height 38
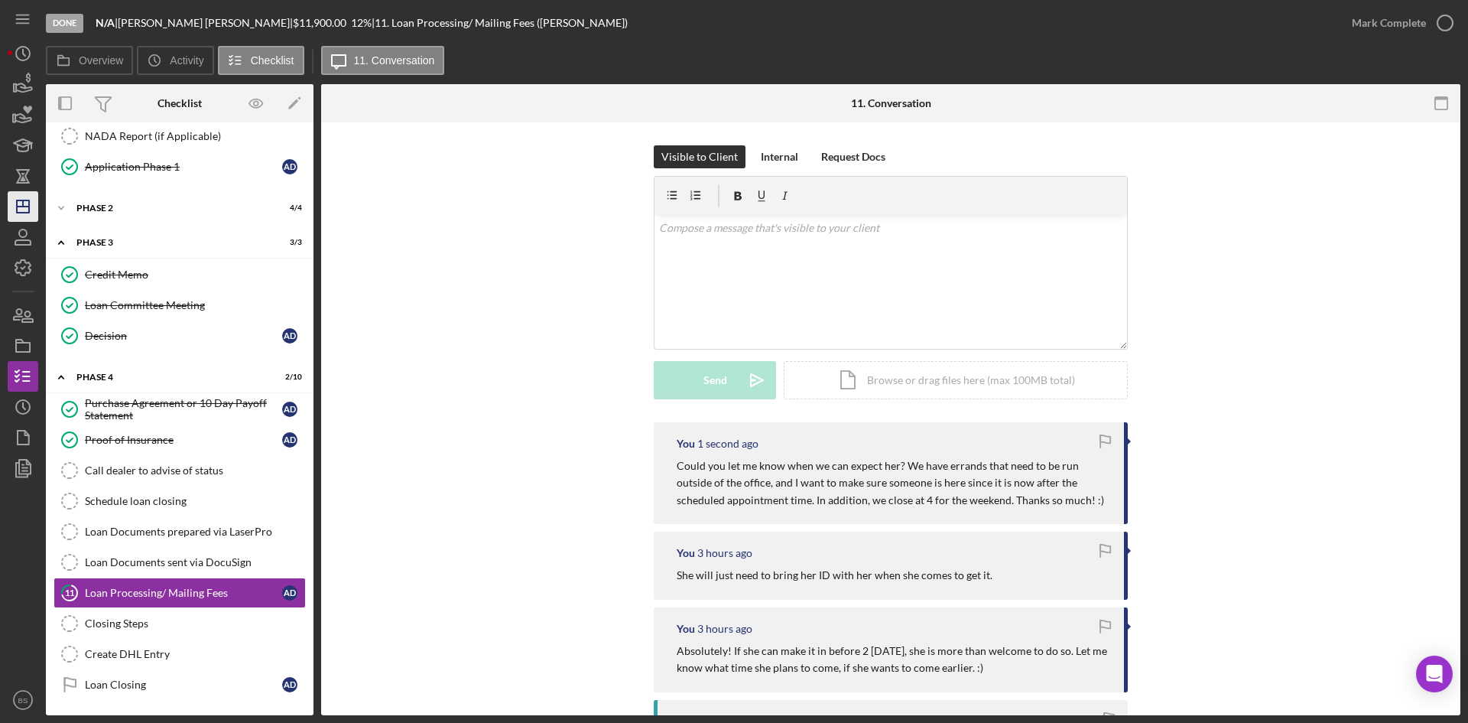
click at [24, 212] on icon "Icon/Dashboard" at bounding box center [23, 206] width 38 height 38
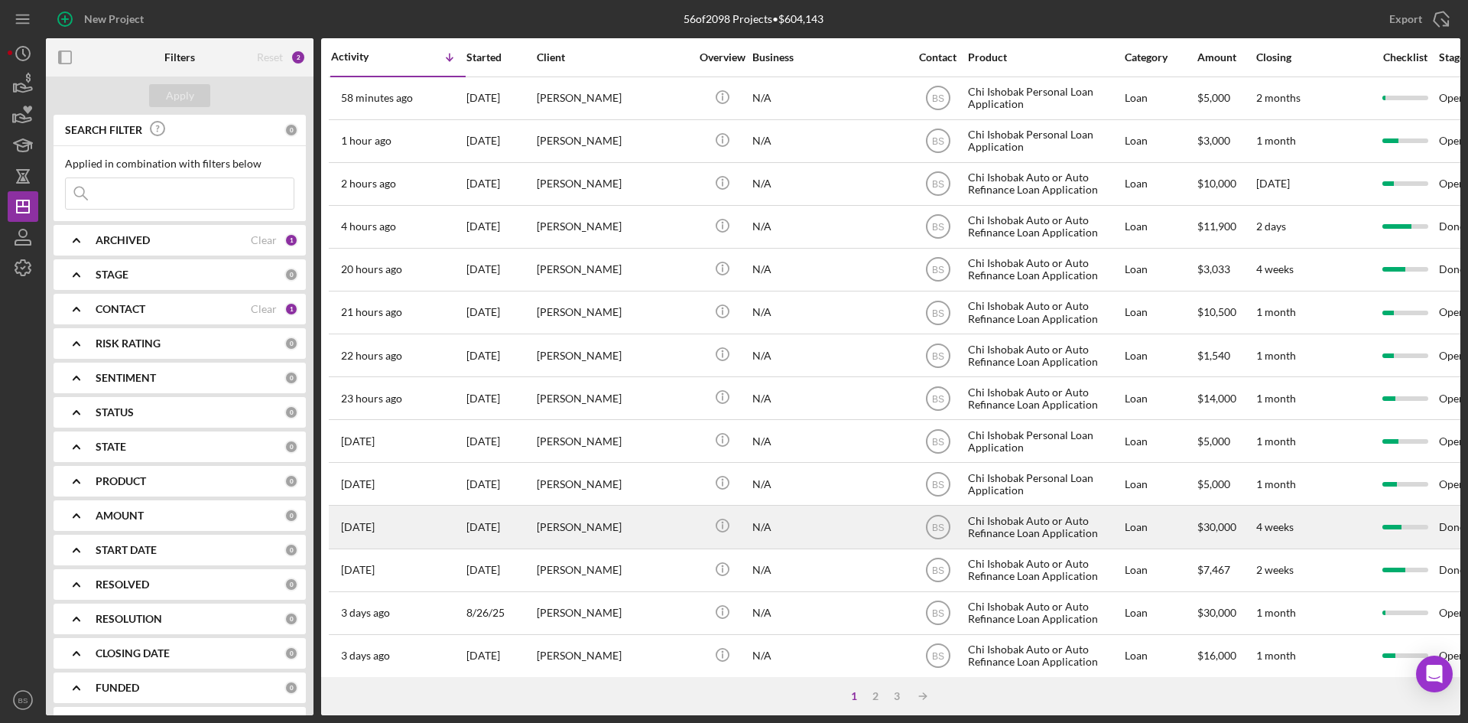
click at [522, 525] on div "[DATE]" at bounding box center [501, 526] width 69 height 41
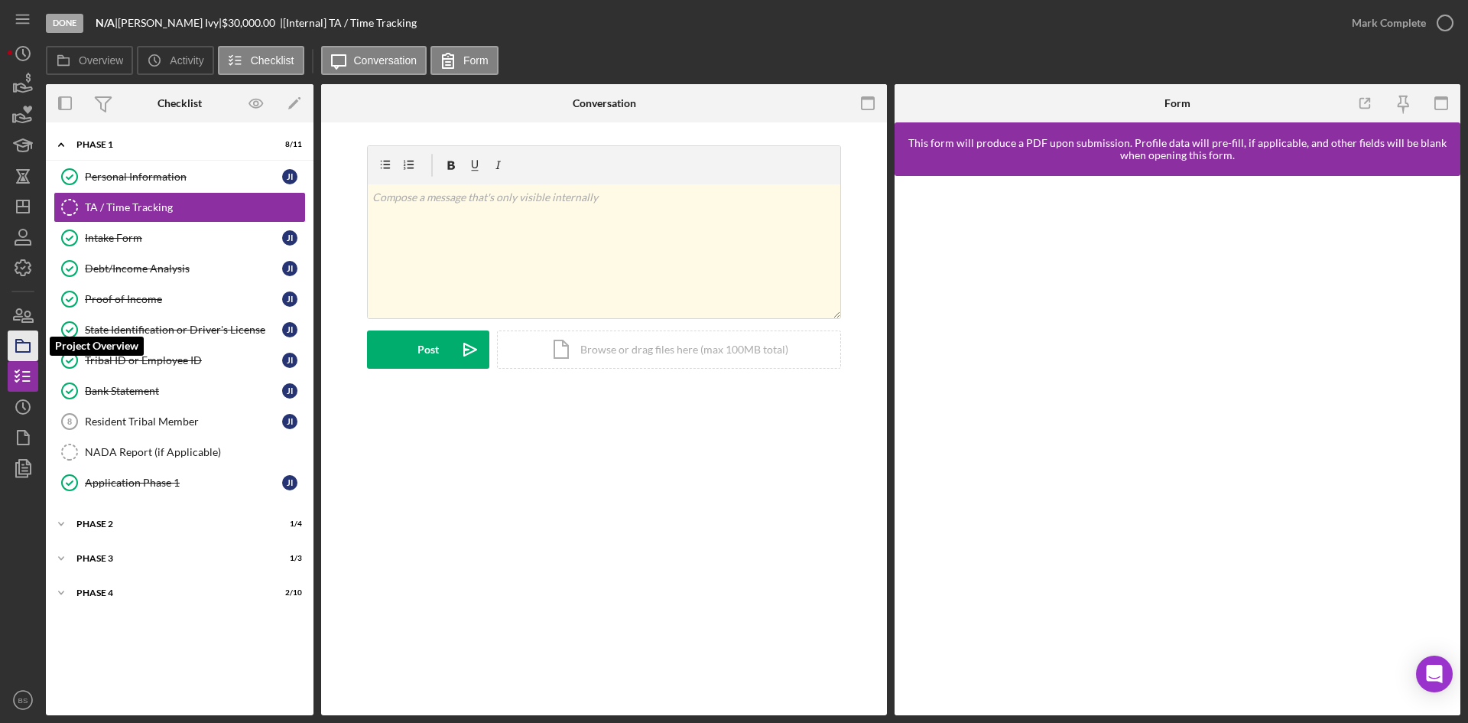
click at [21, 345] on icon "button" at bounding box center [23, 346] width 38 height 38
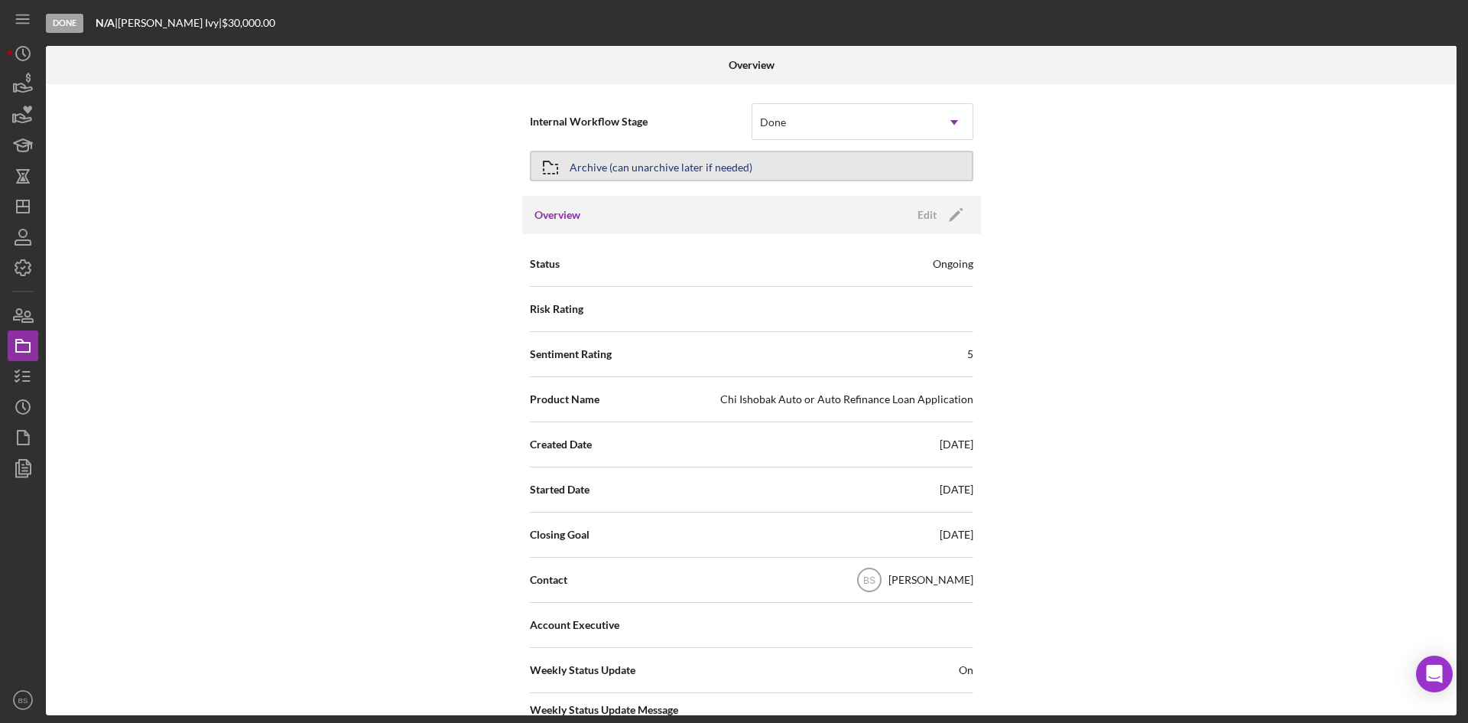
click at [826, 172] on button "Archive (can unarchive later if needed)" at bounding box center [752, 166] width 444 height 31
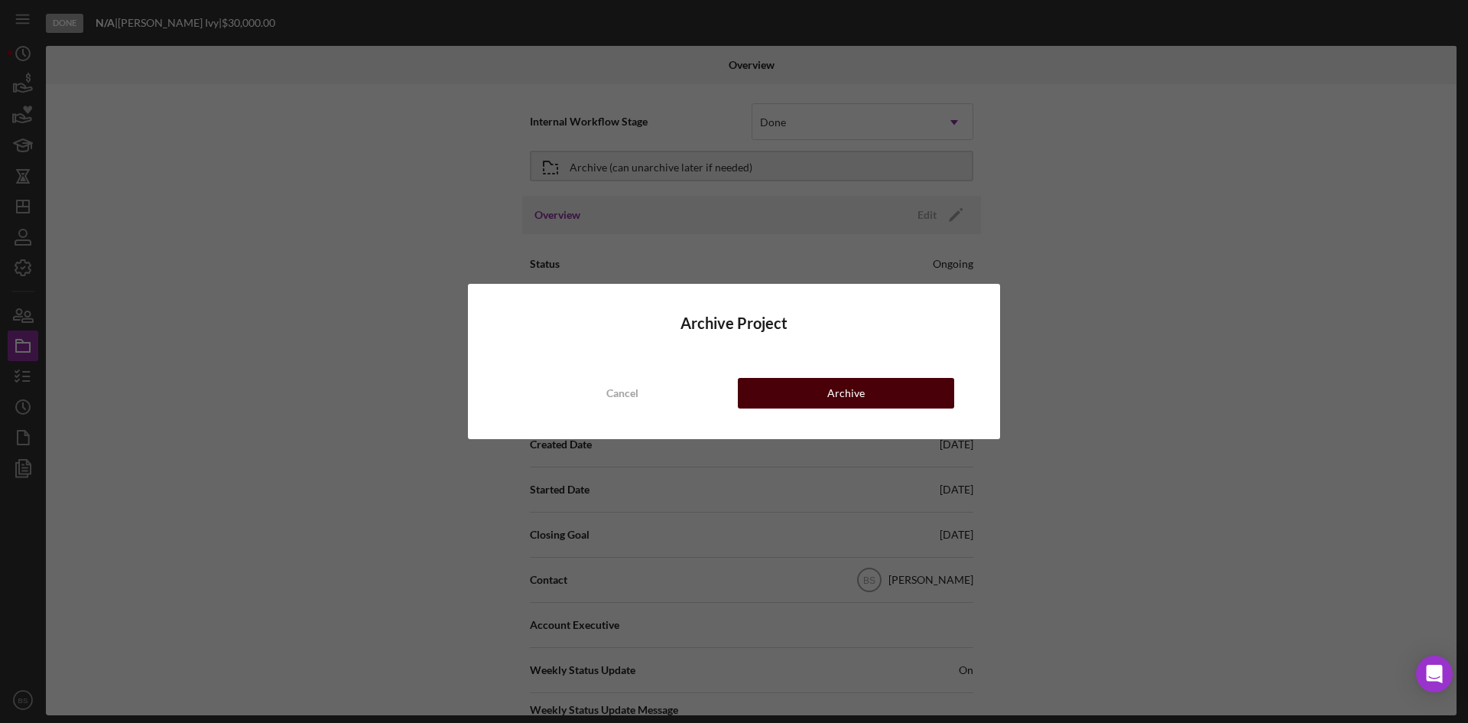
click at [797, 386] on button "Archive" at bounding box center [846, 393] width 216 height 31
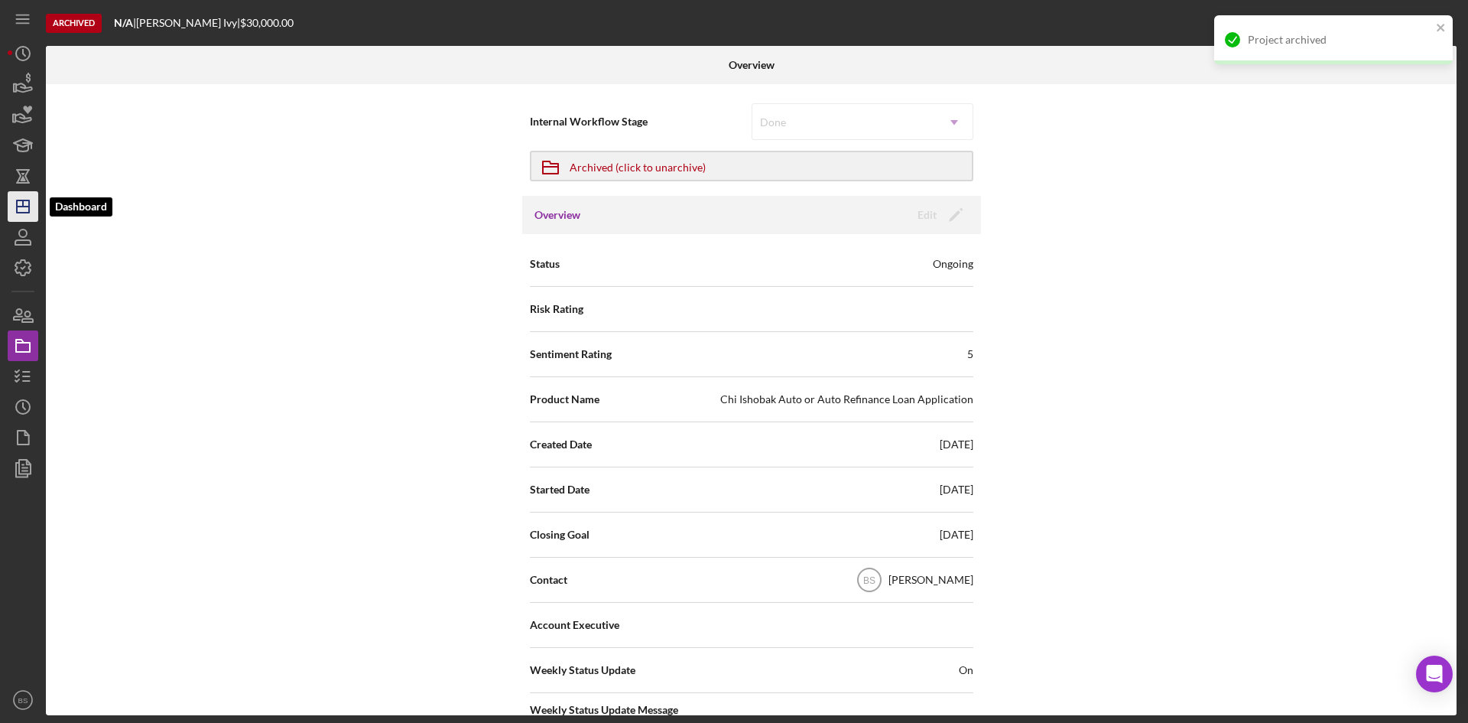
click at [21, 214] on icon "Icon/Dashboard" at bounding box center [23, 206] width 38 height 38
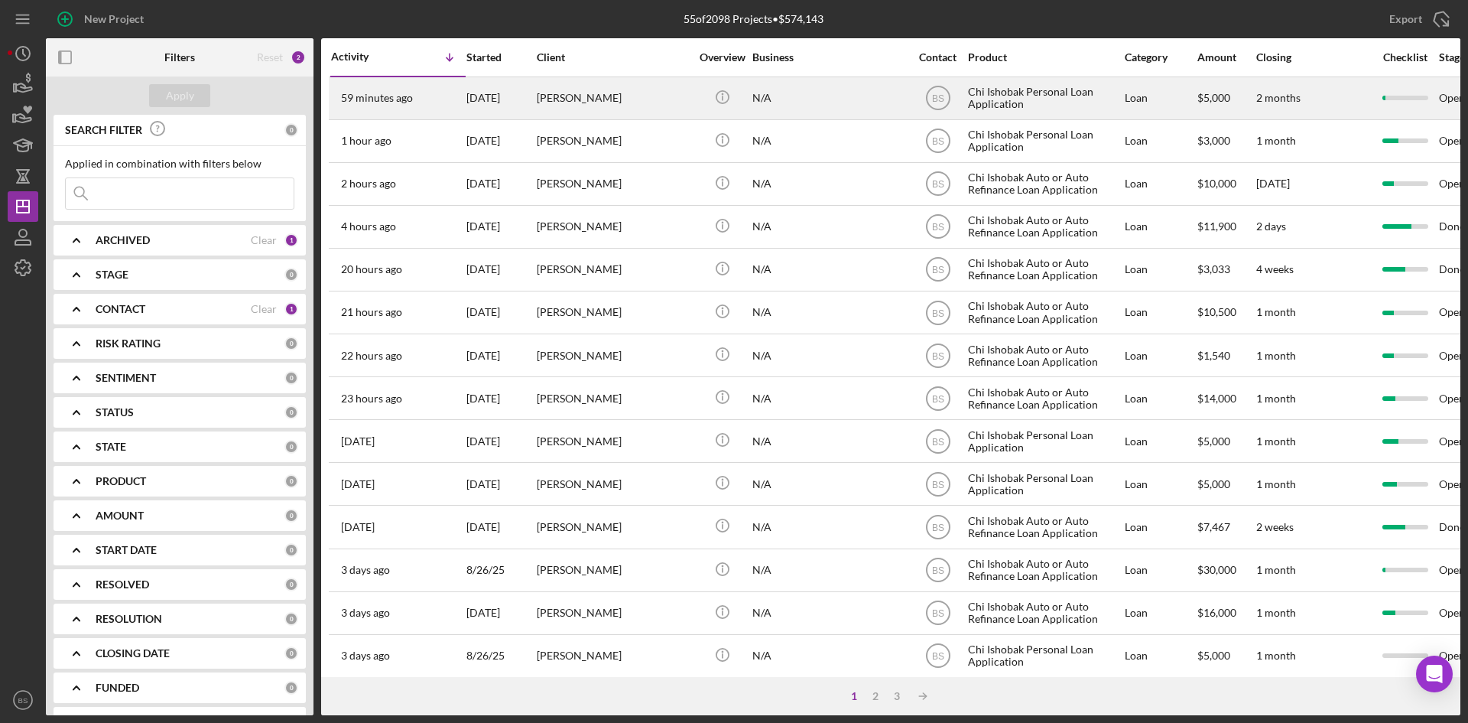
click at [582, 111] on div "[PERSON_NAME]" at bounding box center [613, 98] width 153 height 41
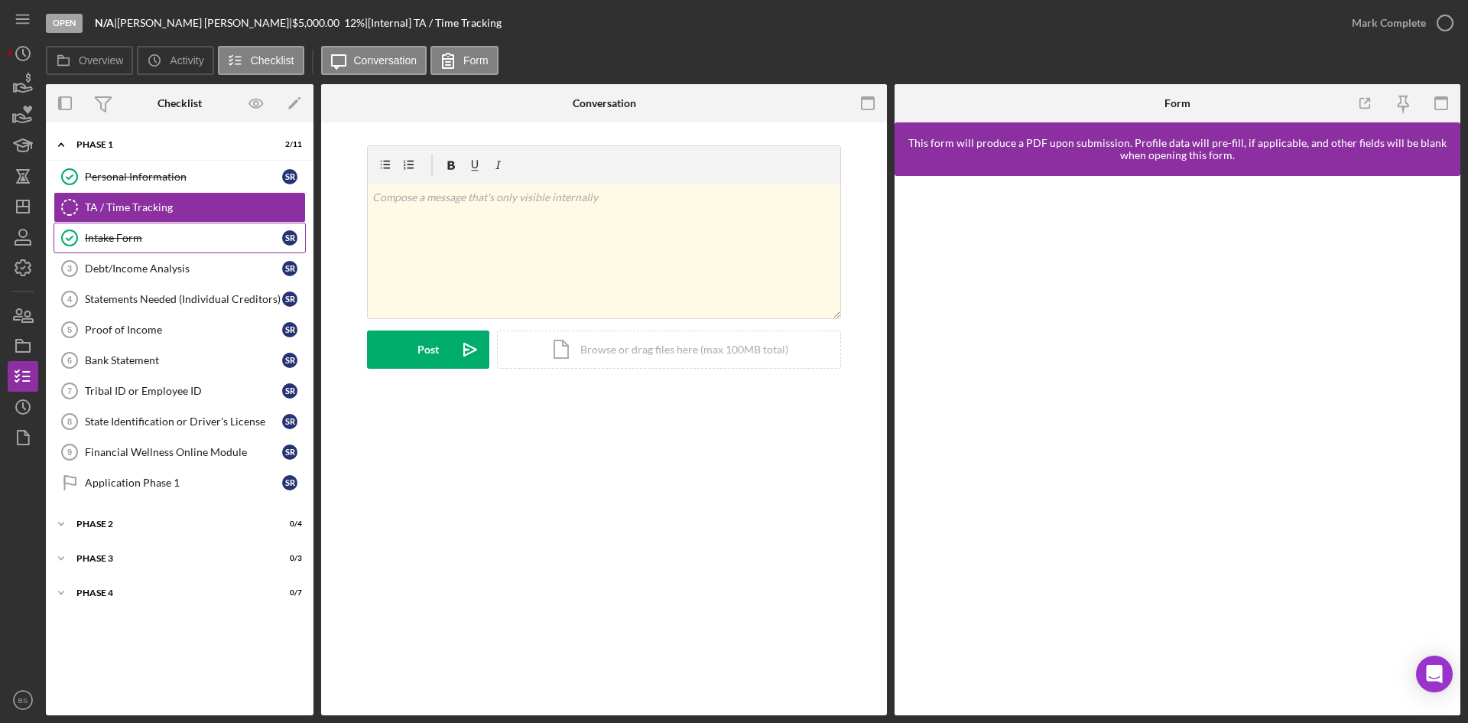
click at [115, 247] on link "Intake Form Intake Form S R" at bounding box center [180, 238] width 252 height 31
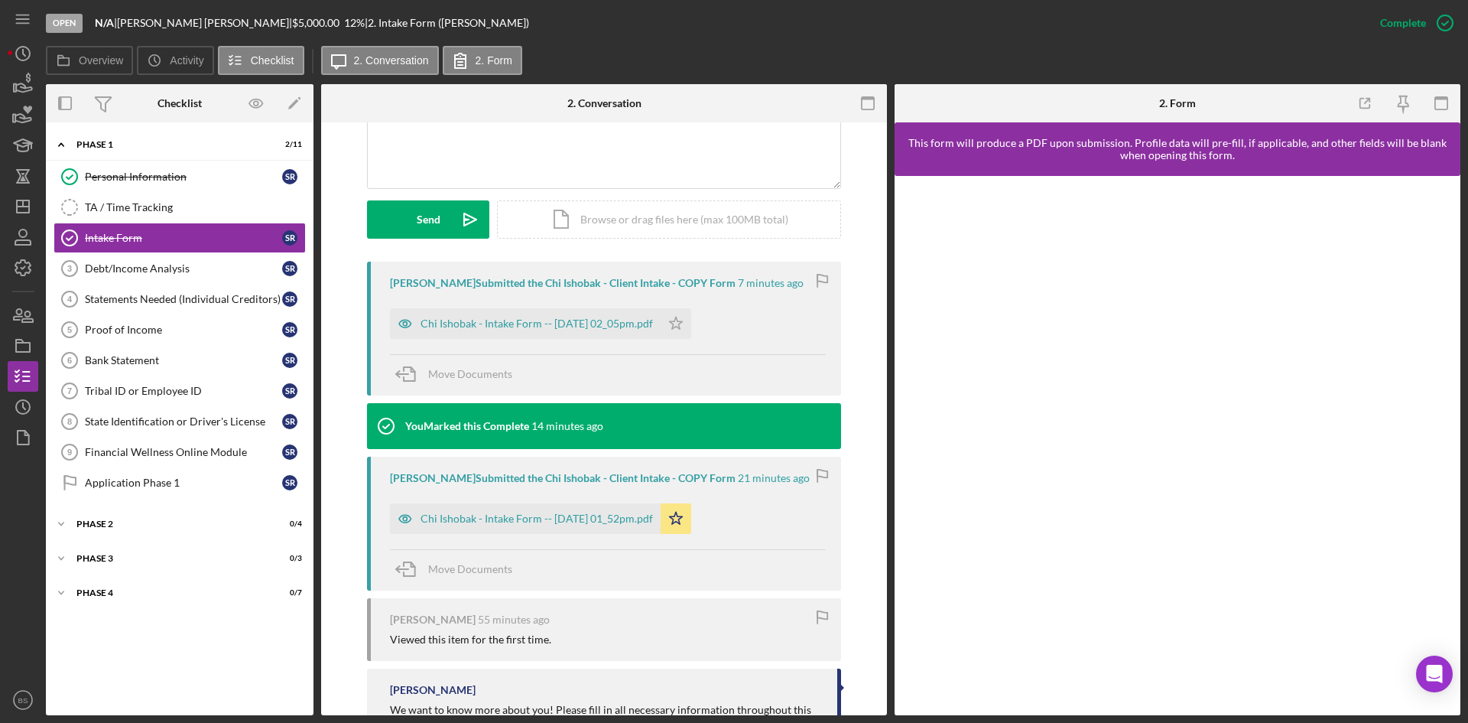
scroll to position [382, 0]
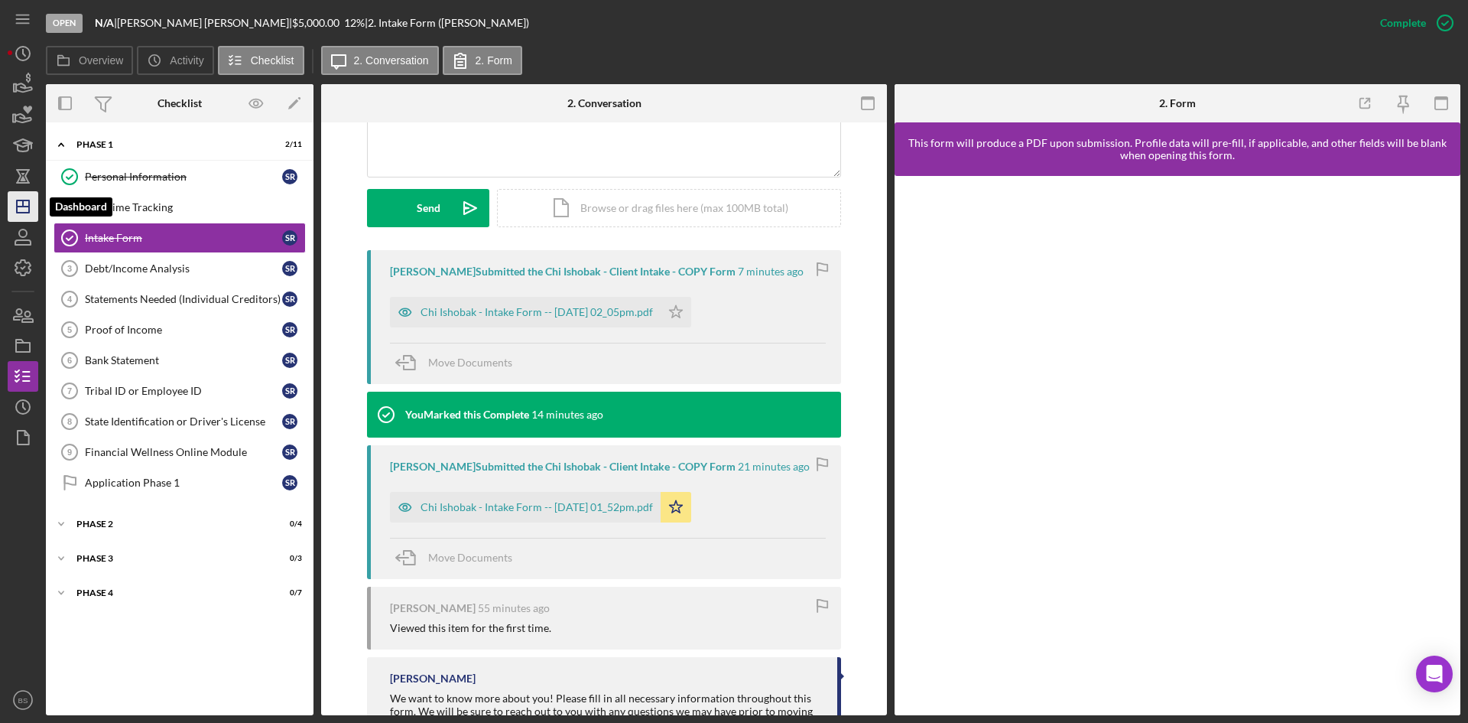
click at [31, 211] on icon "Icon/Dashboard" at bounding box center [23, 206] width 38 height 38
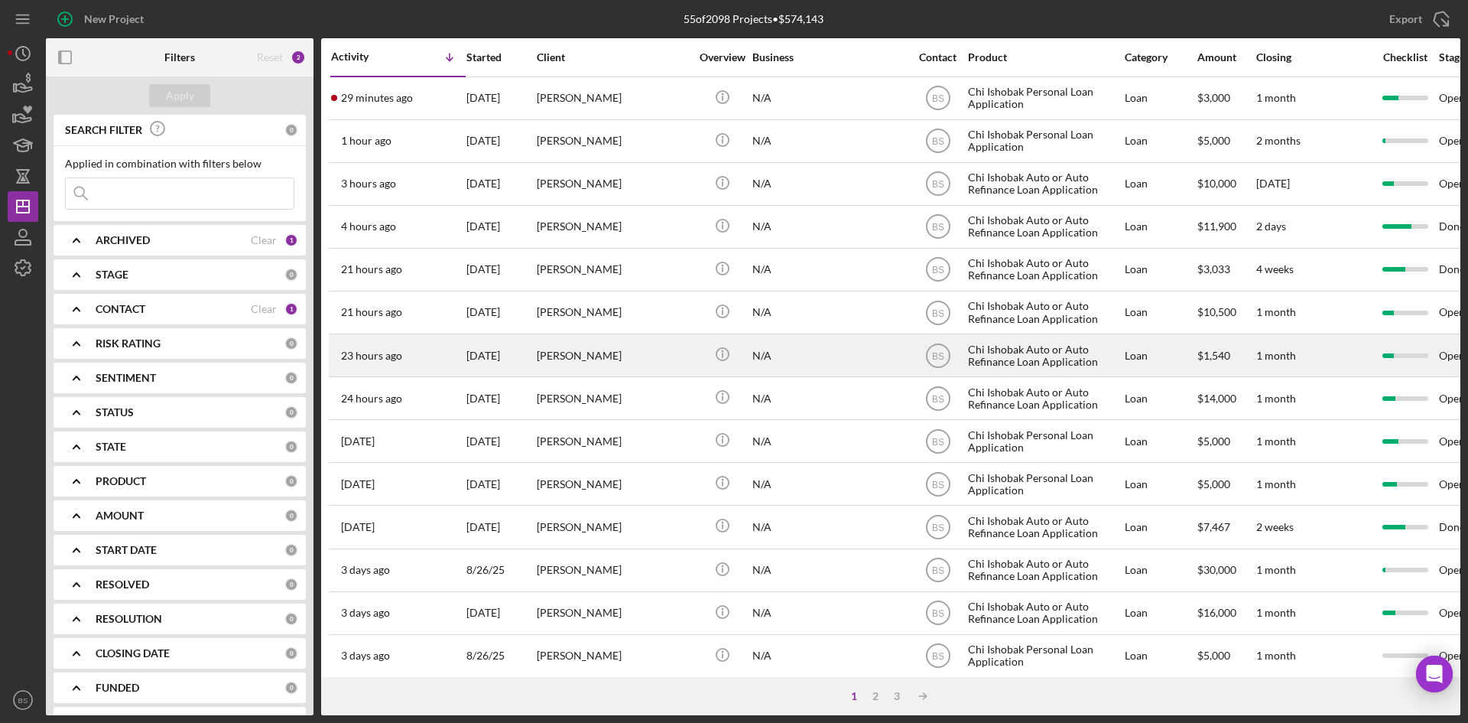
click at [616, 349] on div "[PERSON_NAME]" at bounding box center [613, 355] width 153 height 41
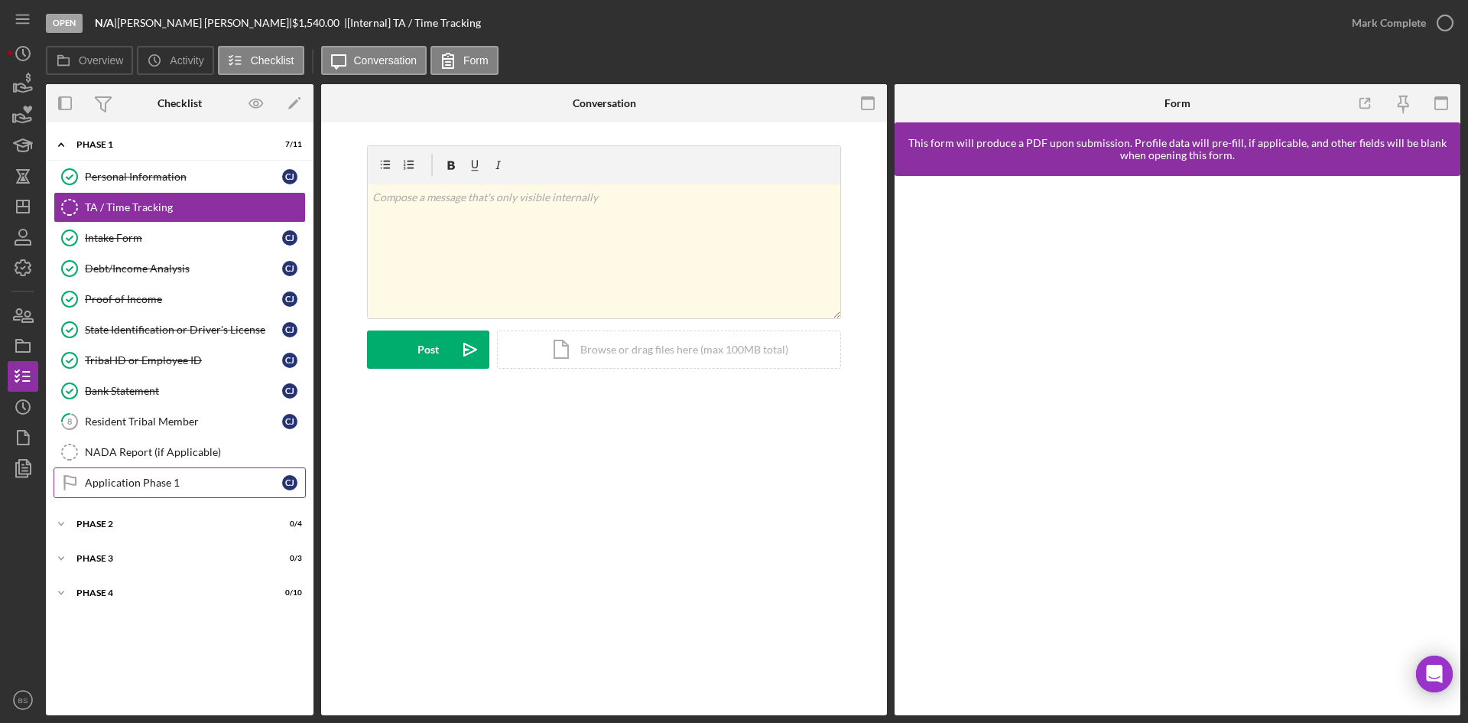
drag, startPoint x: 115, startPoint y: 490, endPoint x: 148, endPoint y: 470, distance: 38.8
click at [115, 490] on link "Application Phase 1 Application Phase 1 [PERSON_NAME]" at bounding box center [180, 482] width 252 height 31
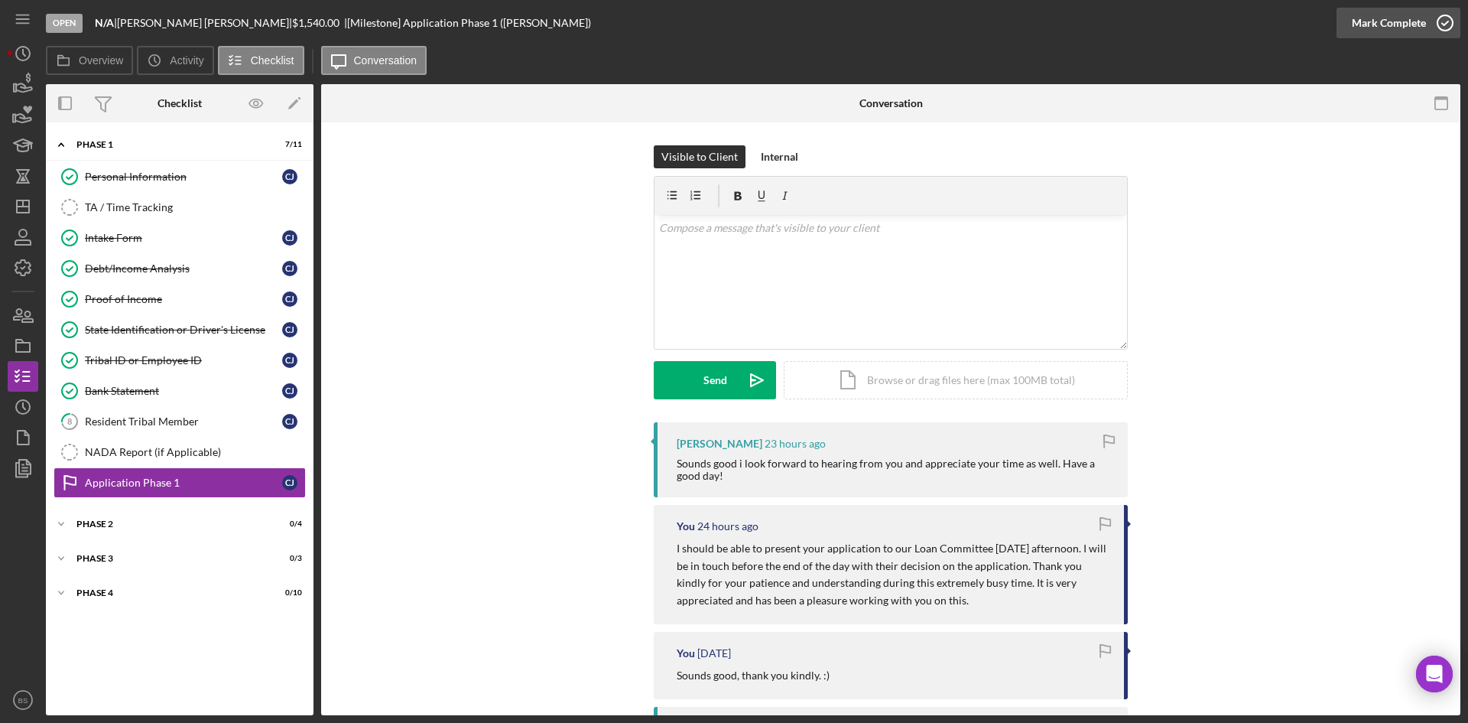
click at [1406, 36] on div "Mark Complete" at bounding box center [1389, 23] width 74 height 31
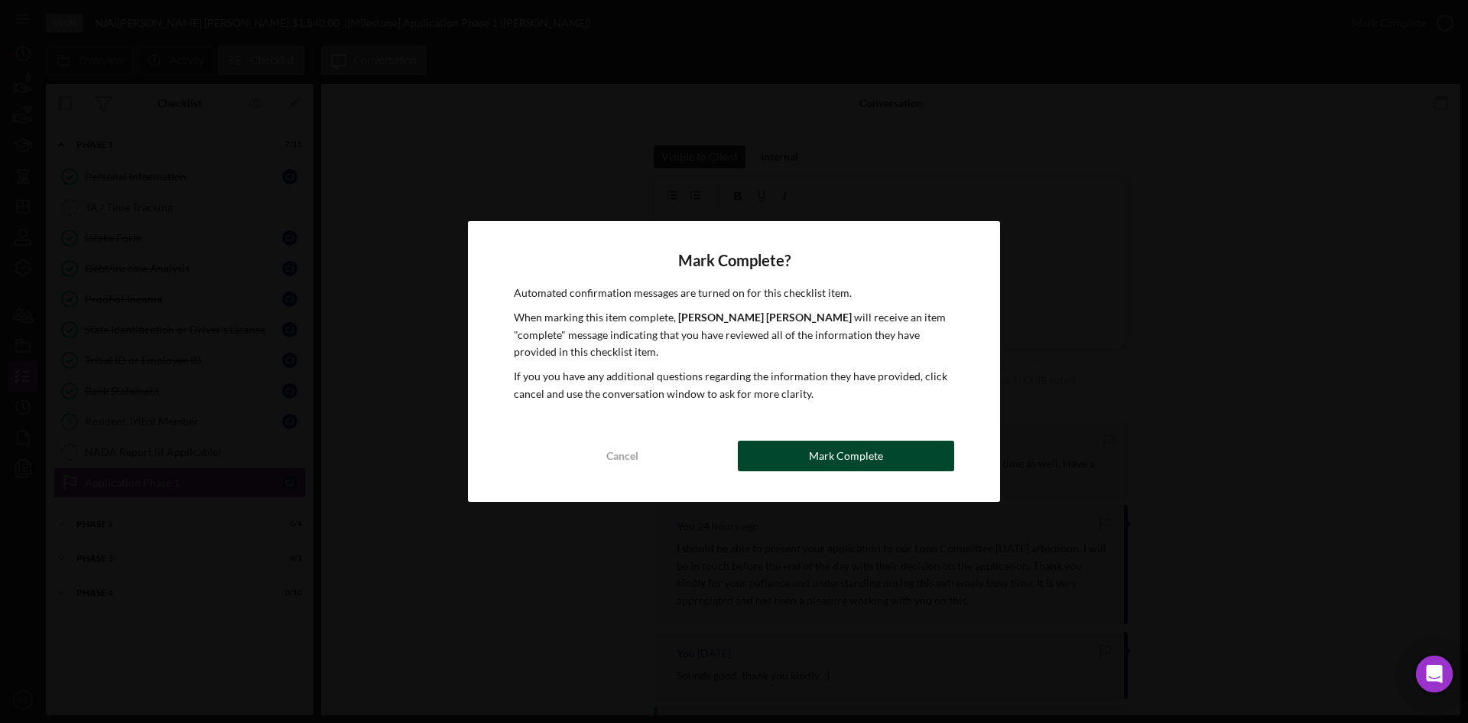
click at [780, 466] on button "Mark Complete" at bounding box center [846, 456] width 216 height 31
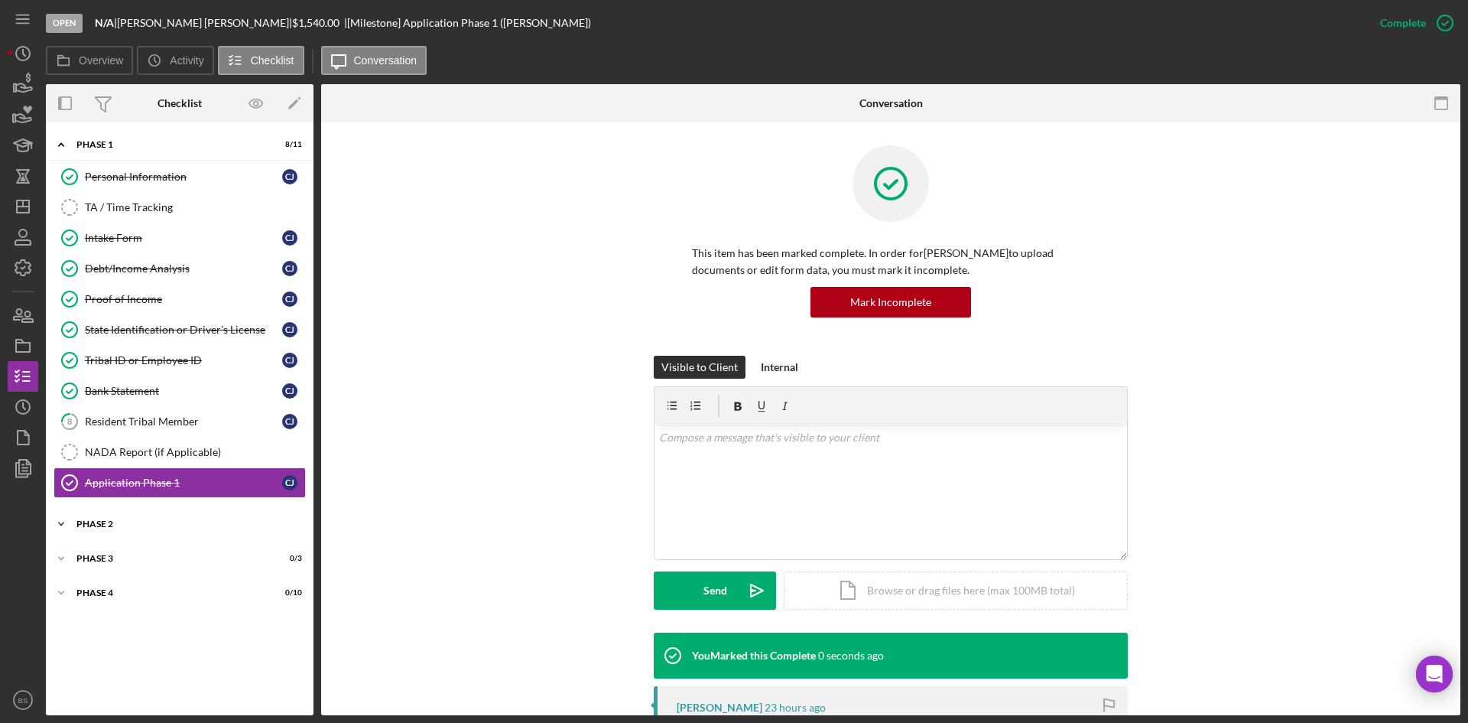
click at [95, 532] on div "Icon/Expander Phase 2 0 / 4" at bounding box center [180, 524] width 268 height 31
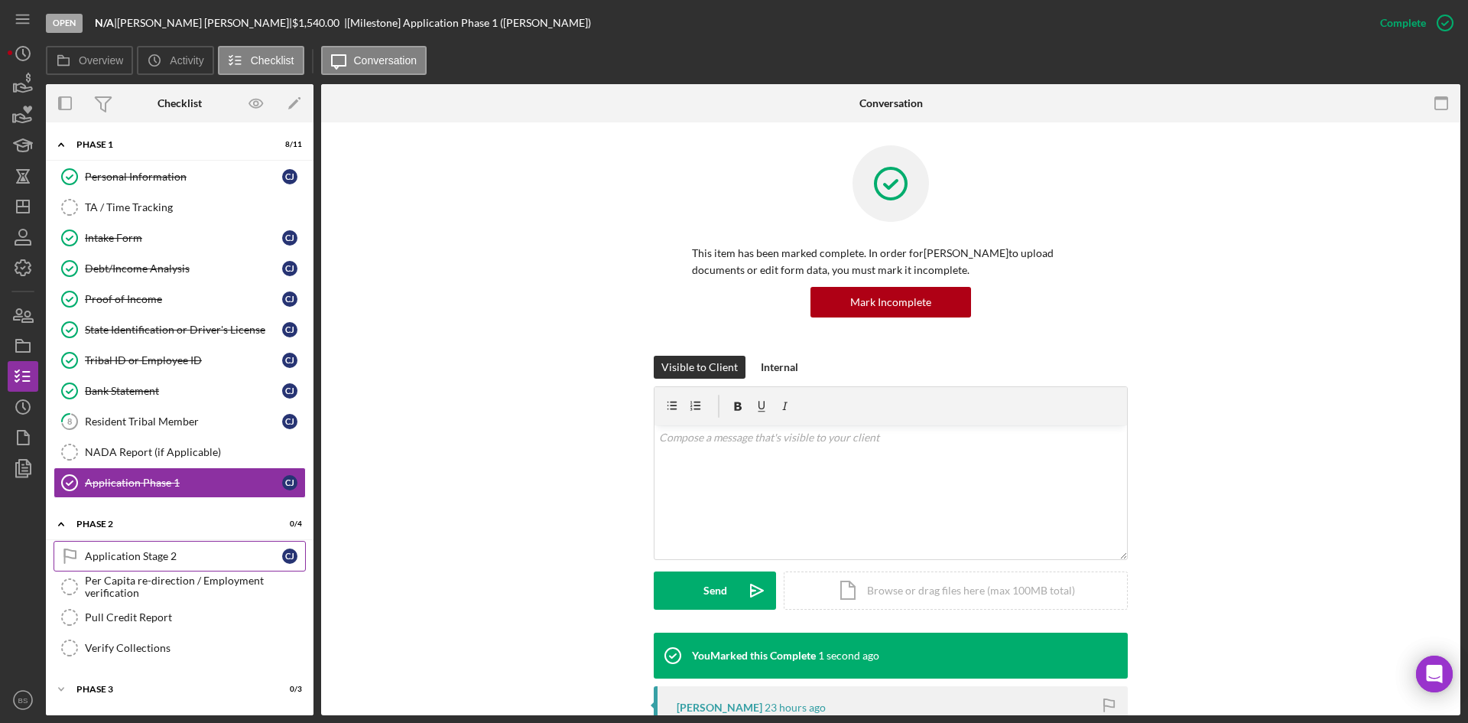
click at [99, 566] on link "Application Stage 2 Application Stage 2 [PERSON_NAME]" at bounding box center [180, 556] width 252 height 31
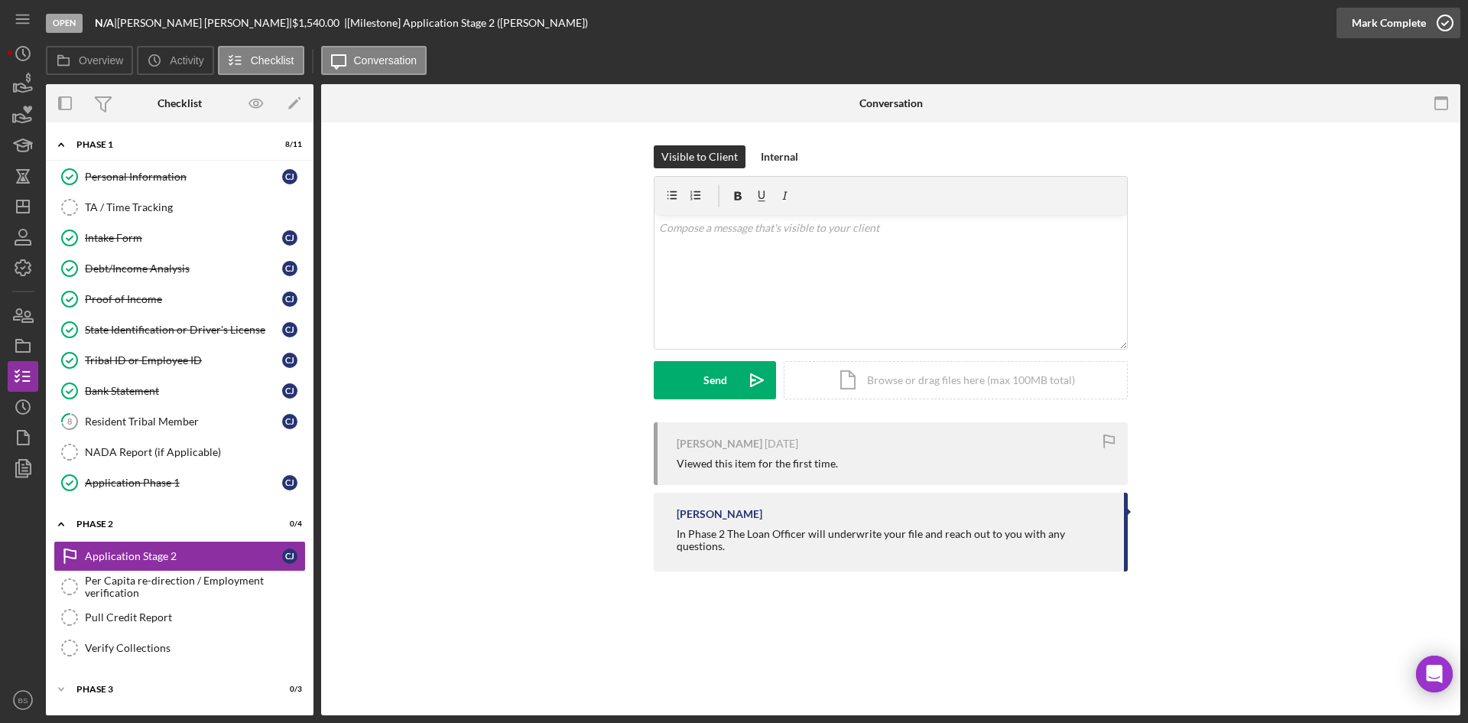
click at [1381, 14] on div "Mark Complete" at bounding box center [1389, 23] width 74 height 31
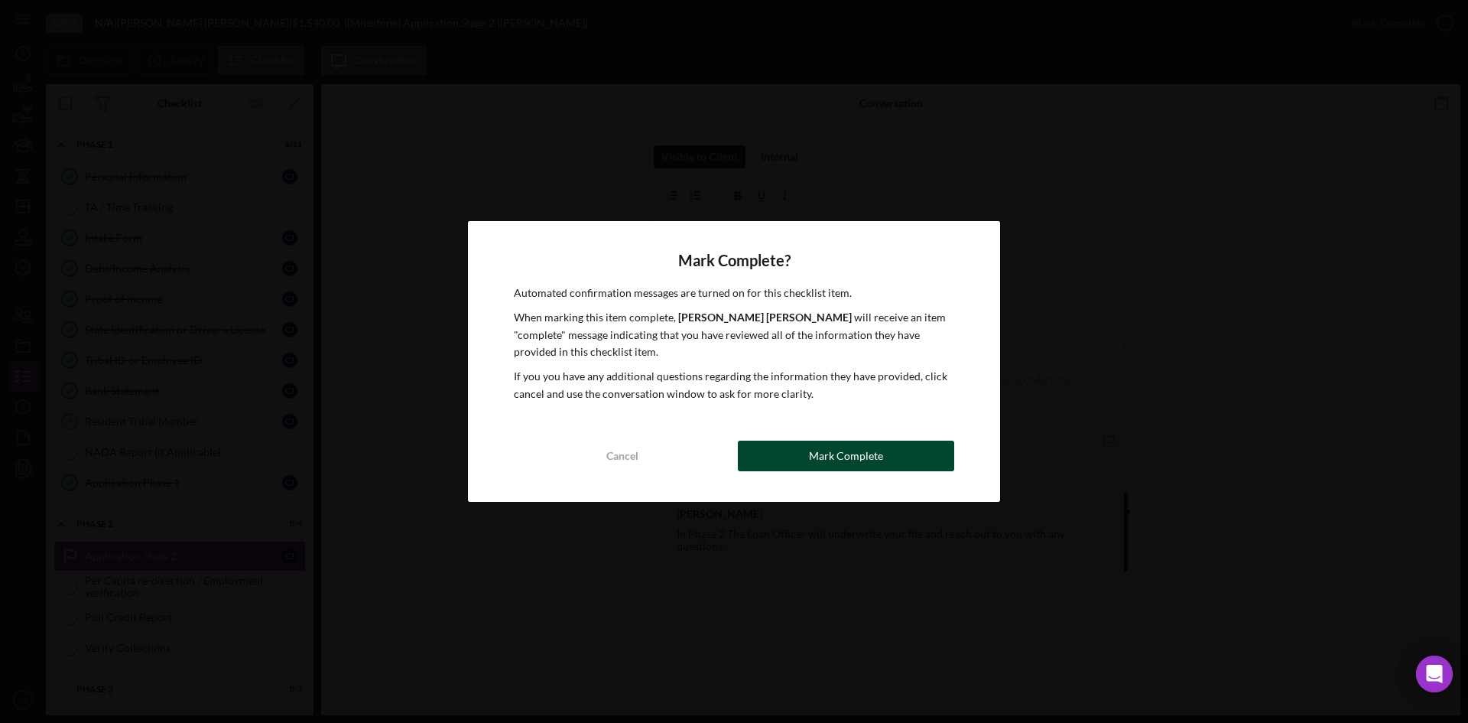
click at [815, 450] on div "Mark Complete" at bounding box center [846, 456] width 74 height 31
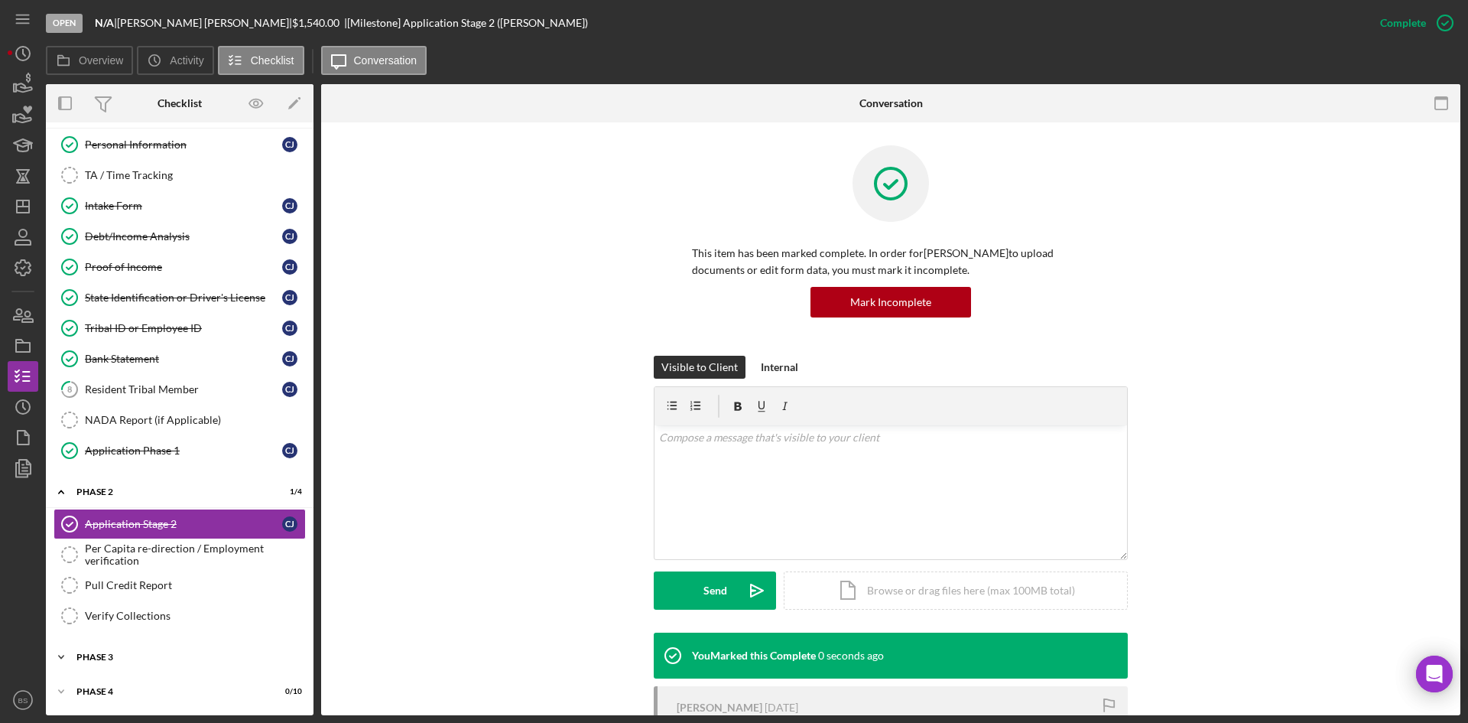
click at [197, 653] on div "Phase 3" at bounding box center [185, 656] width 218 height 9
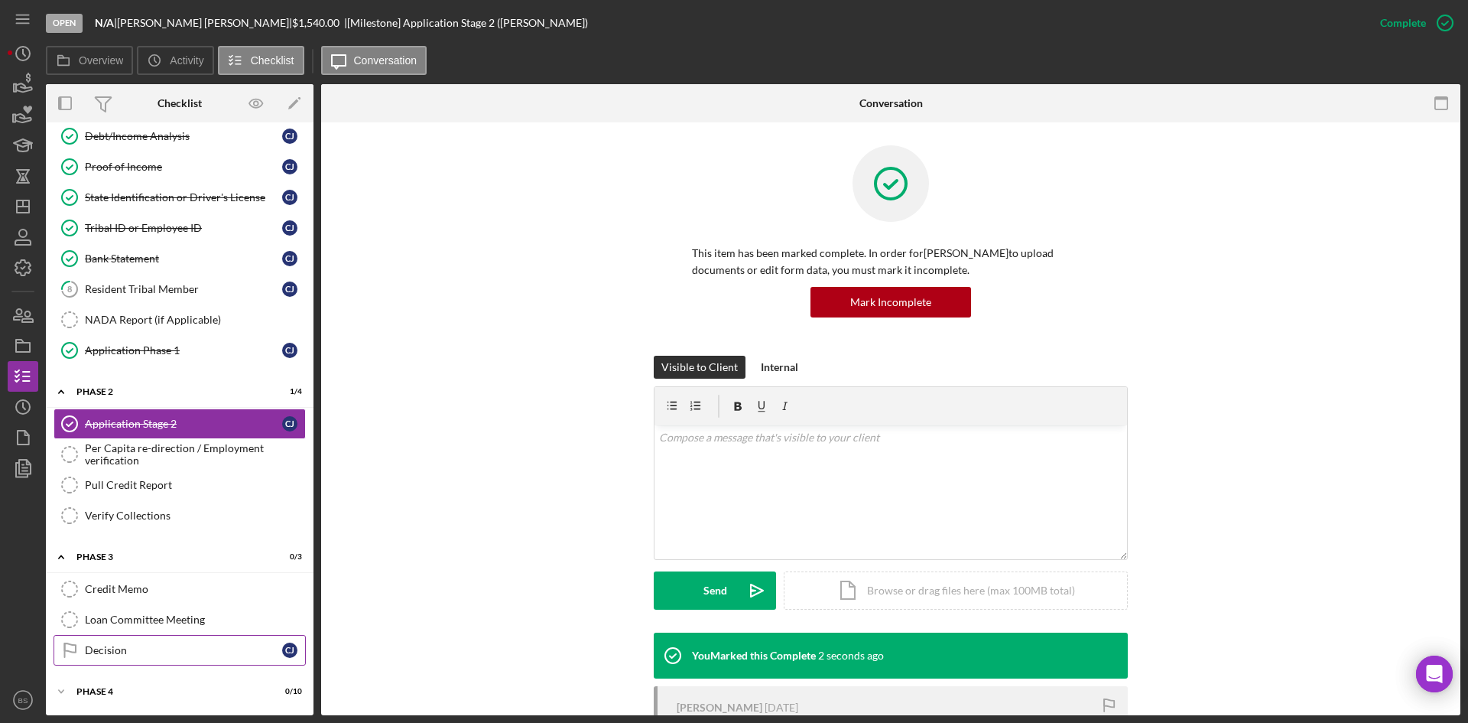
click at [200, 649] on div "Decision" at bounding box center [183, 650] width 197 height 12
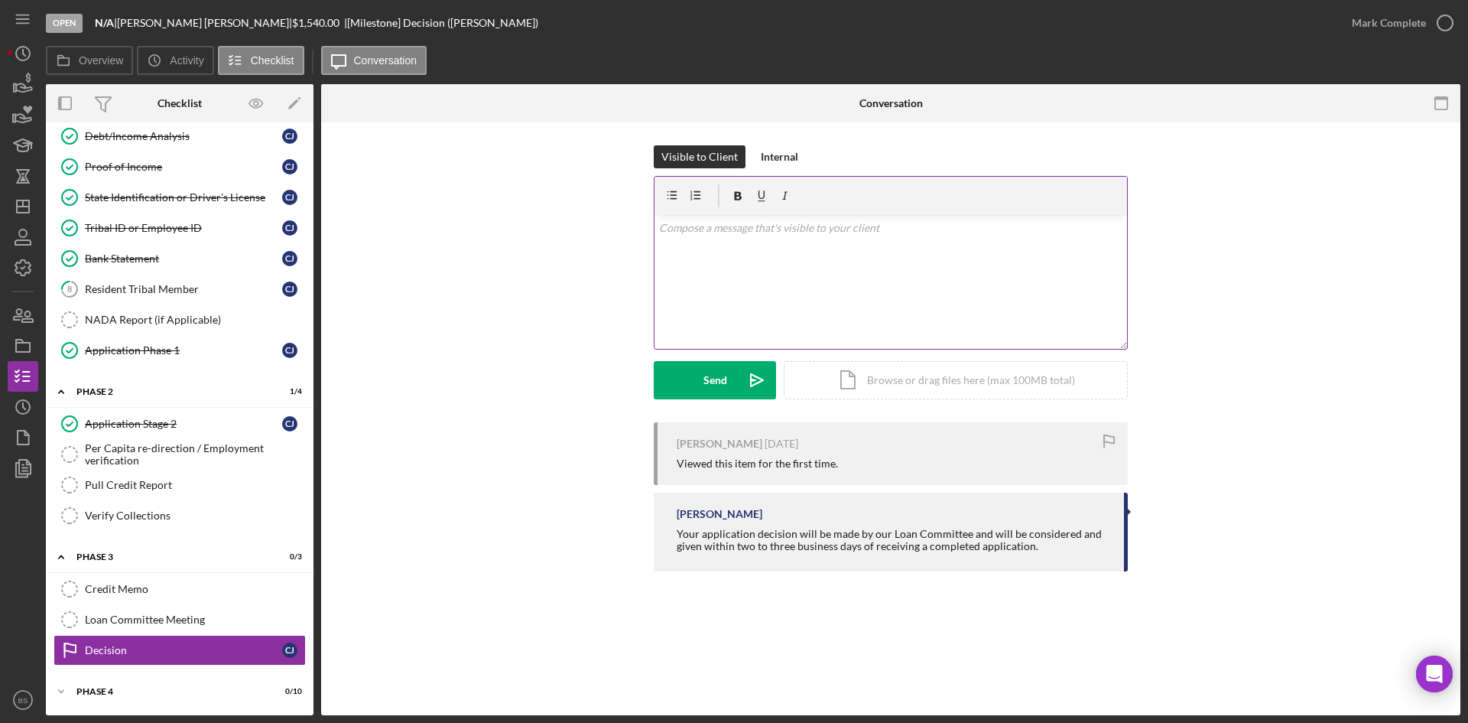
click at [753, 288] on div "v Color teal Color pink Remove color Add row above Add row below Add column bef…" at bounding box center [891, 282] width 473 height 134
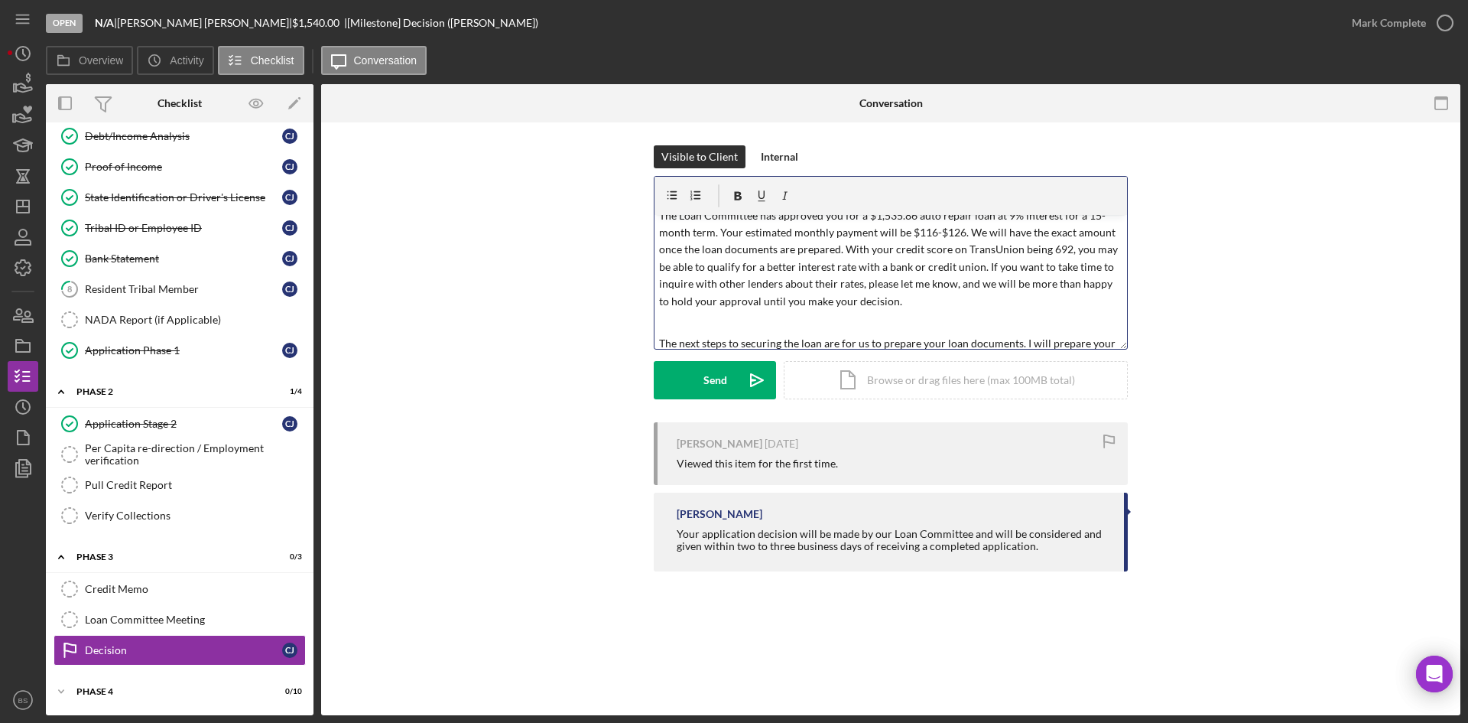
scroll to position [76, 0]
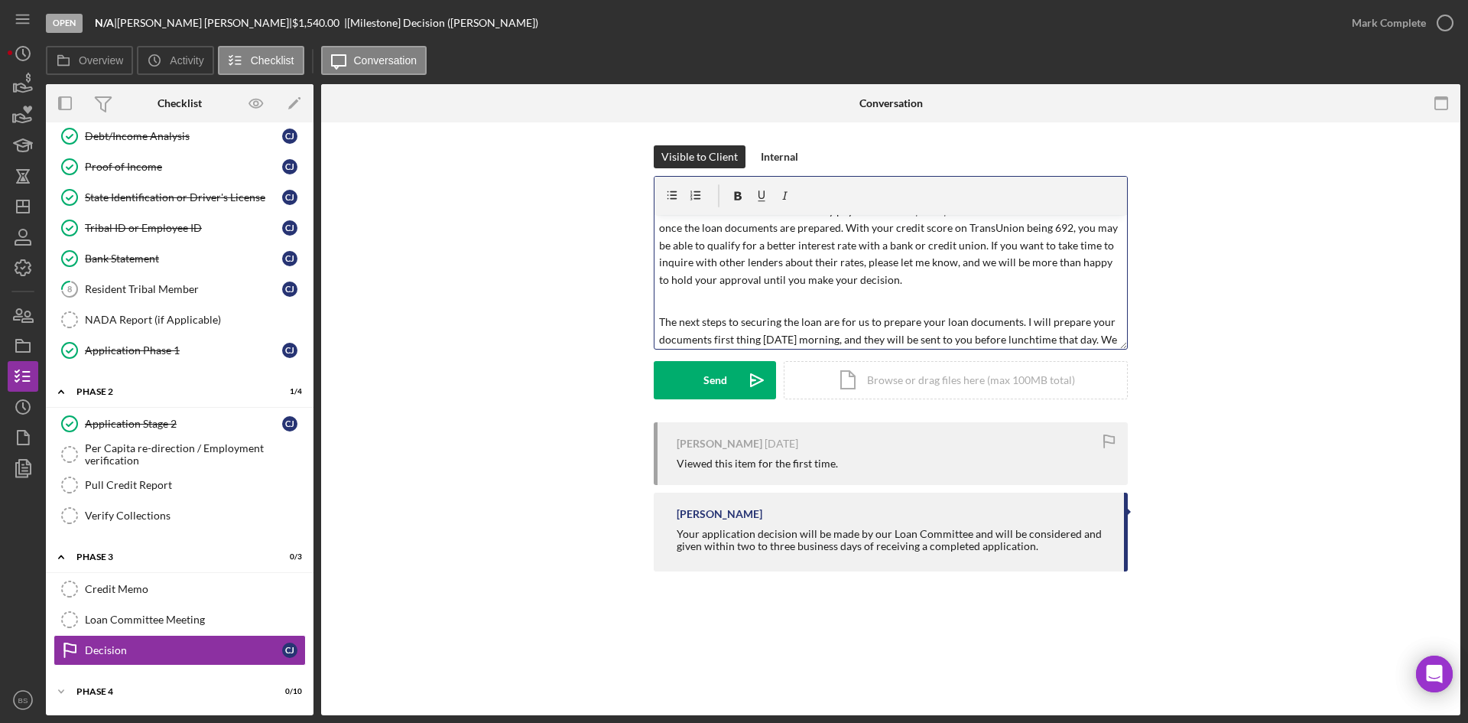
click at [922, 280] on p "The Loan Committee has approved you for a $1,535.86 auto repair loan at 9% inte…" at bounding box center [891, 237] width 464 height 102
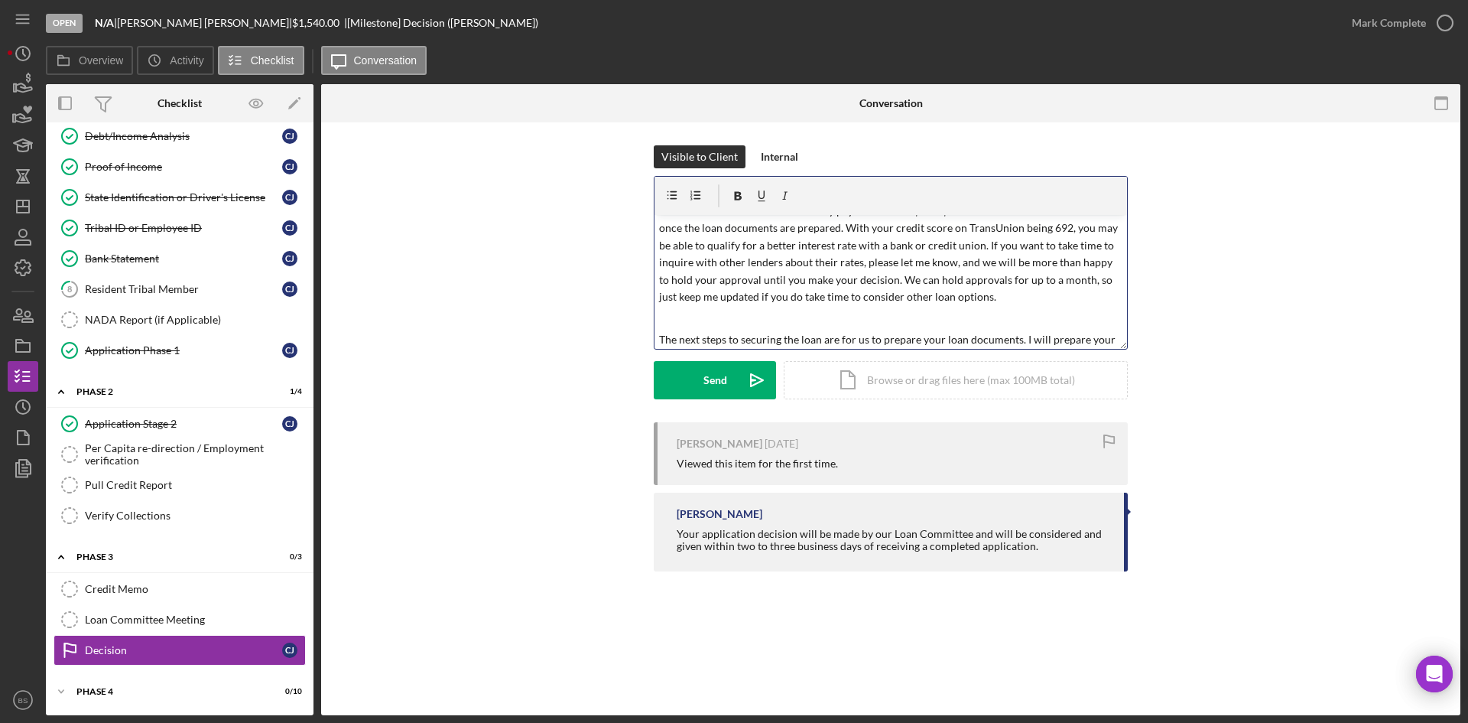
scroll to position [153, 0]
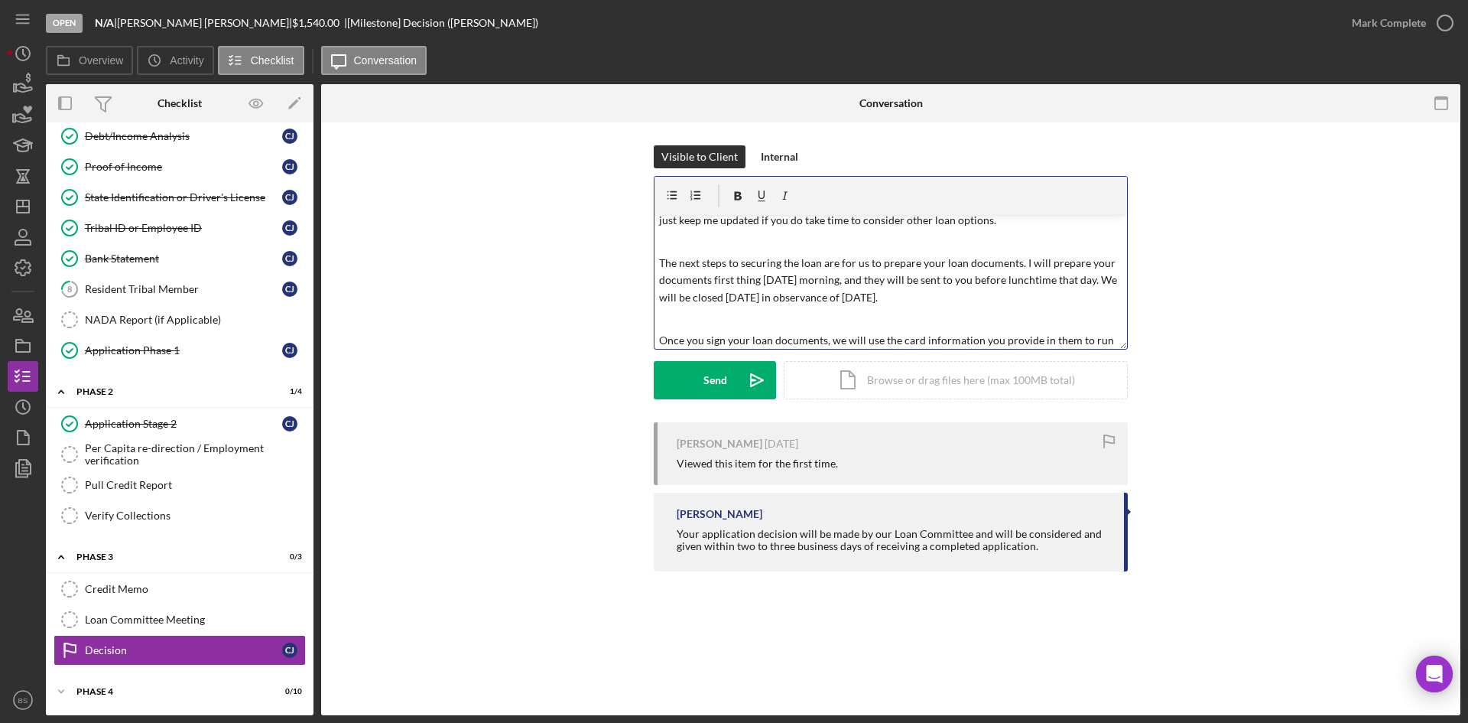
click at [844, 279] on p "The next steps to securing the loan are for us to prepare your loan documents. …" at bounding box center [891, 280] width 464 height 51
click at [876, 281] on p "The next steps to securing the loan are for us to prepare your loan documents. …" at bounding box center [891, 280] width 464 height 51
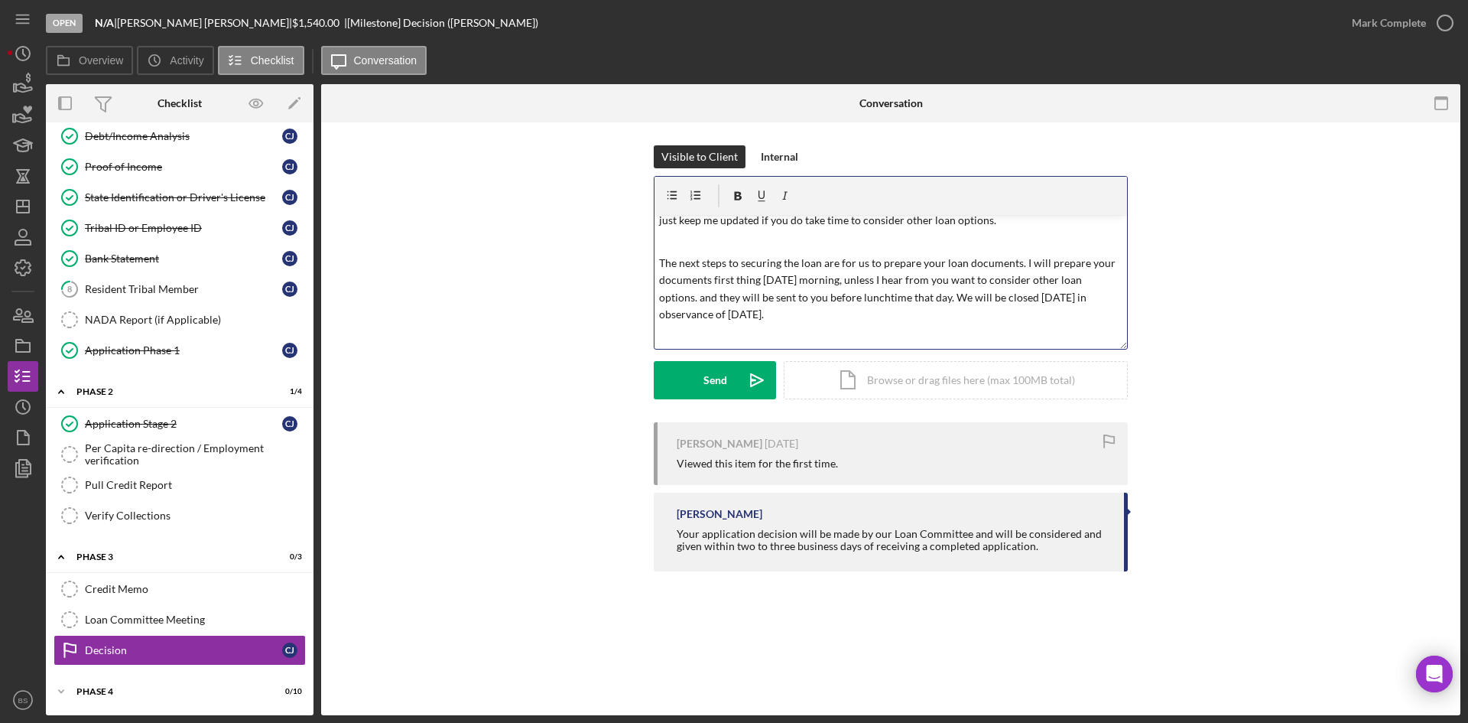
click at [949, 276] on p "The next steps to securing the loan are for us to prepare your loan documents. …" at bounding box center [891, 289] width 464 height 69
click at [721, 297] on p "The next steps to securing the loan are for us to prepare your loan documents. …" at bounding box center [891, 289] width 464 height 69
click at [896, 291] on p "The next steps to securing the loan are for us to prepare your loan documents. …" at bounding box center [891, 289] width 464 height 69
drag, startPoint x: 972, startPoint y: 299, endPoint x: 1043, endPoint y: 313, distance: 72.4
click at [1043, 313] on p "The next steps to securing the loan are for us to prepare your loan documents. …" at bounding box center [891, 289] width 464 height 69
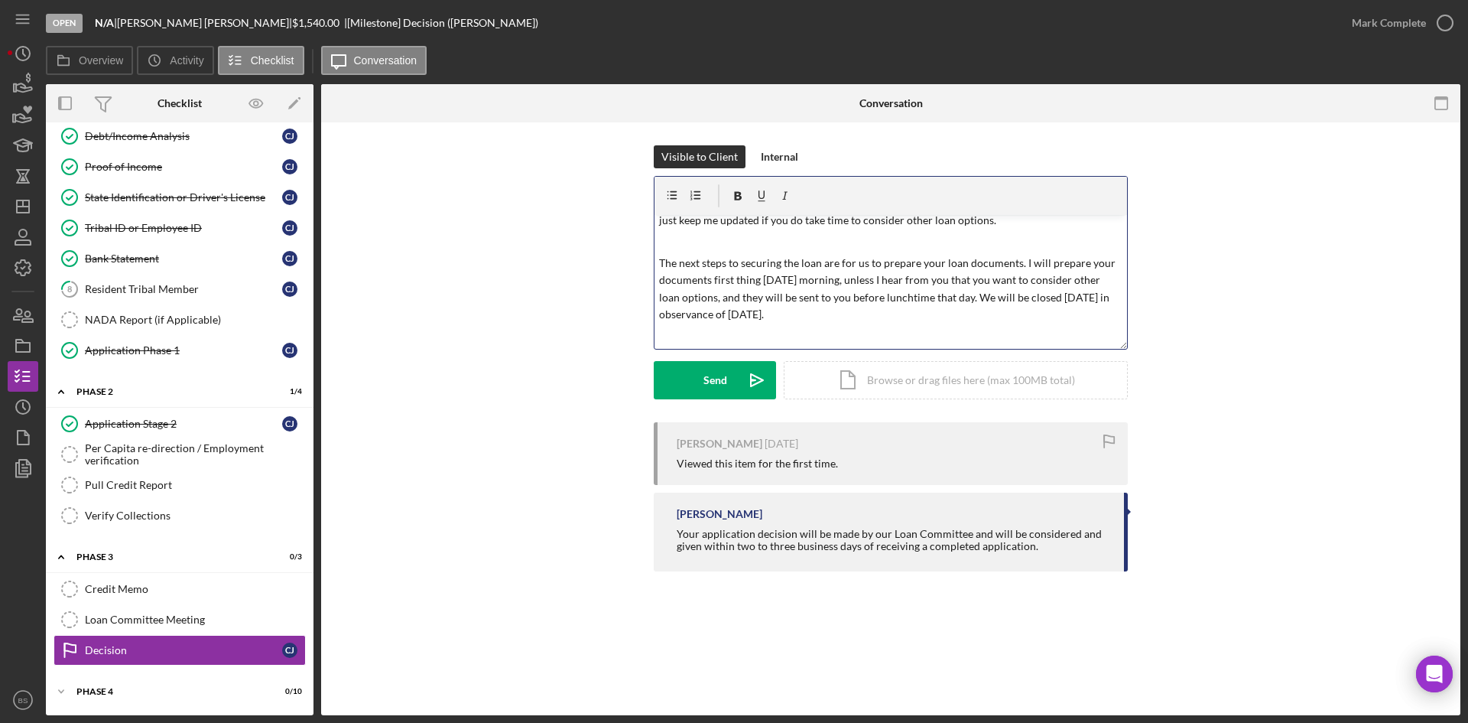
copy p "We will be closed [DATE] in observance of [DATE]."
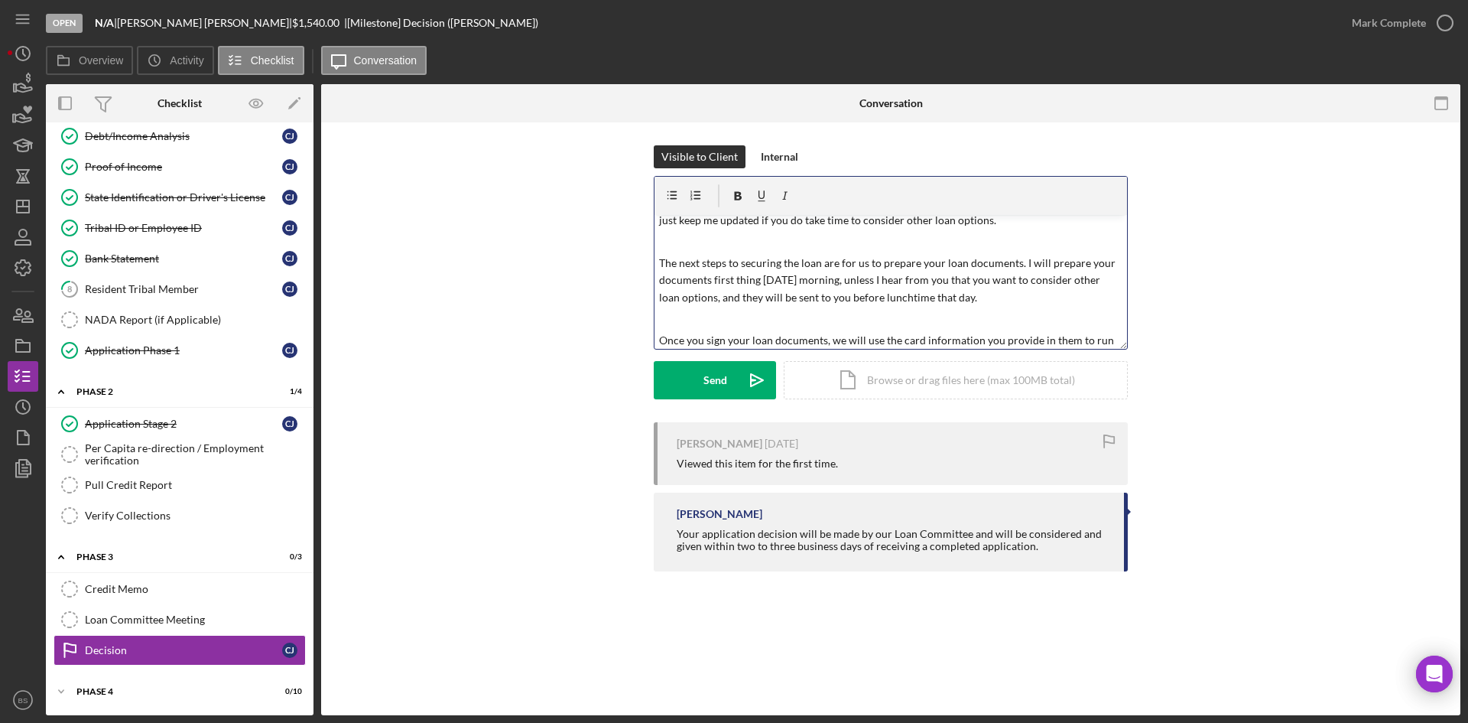
click at [1021, 259] on p "The next steps to securing the loan are for us to prepare your loan documents. …" at bounding box center [891, 280] width 464 height 51
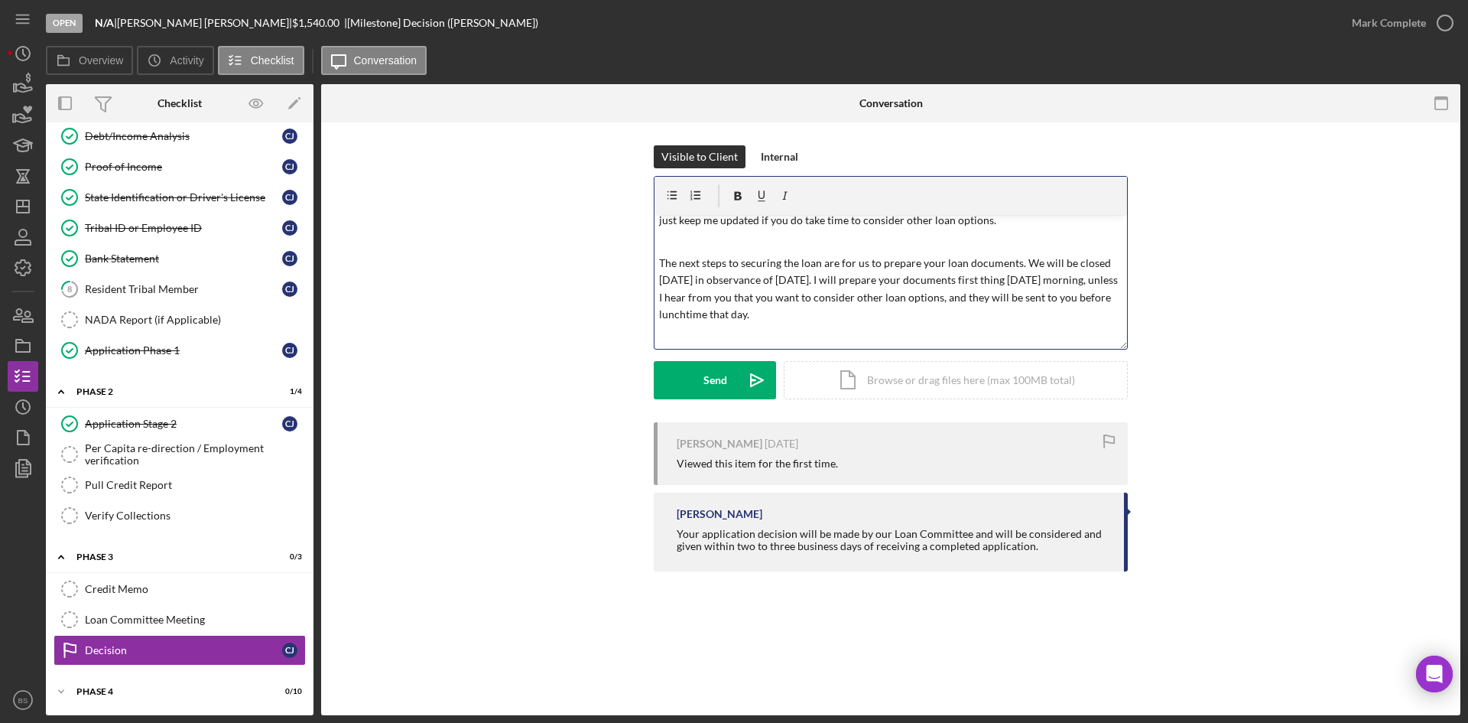
click at [902, 273] on p "The next steps to securing the loan are for us to prepare your loan documents. …" at bounding box center [891, 289] width 464 height 69
click at [844, 276] on p "The next steps to securing the loan are for us to prepare your loan documents. …" at bounding box center [891, 289] width 464 height 69
click at [888, 290] on p "The next steps to securing the loan are for us to prepare your loan documents. …" at bounding box center [891, 289] width 464 height 69
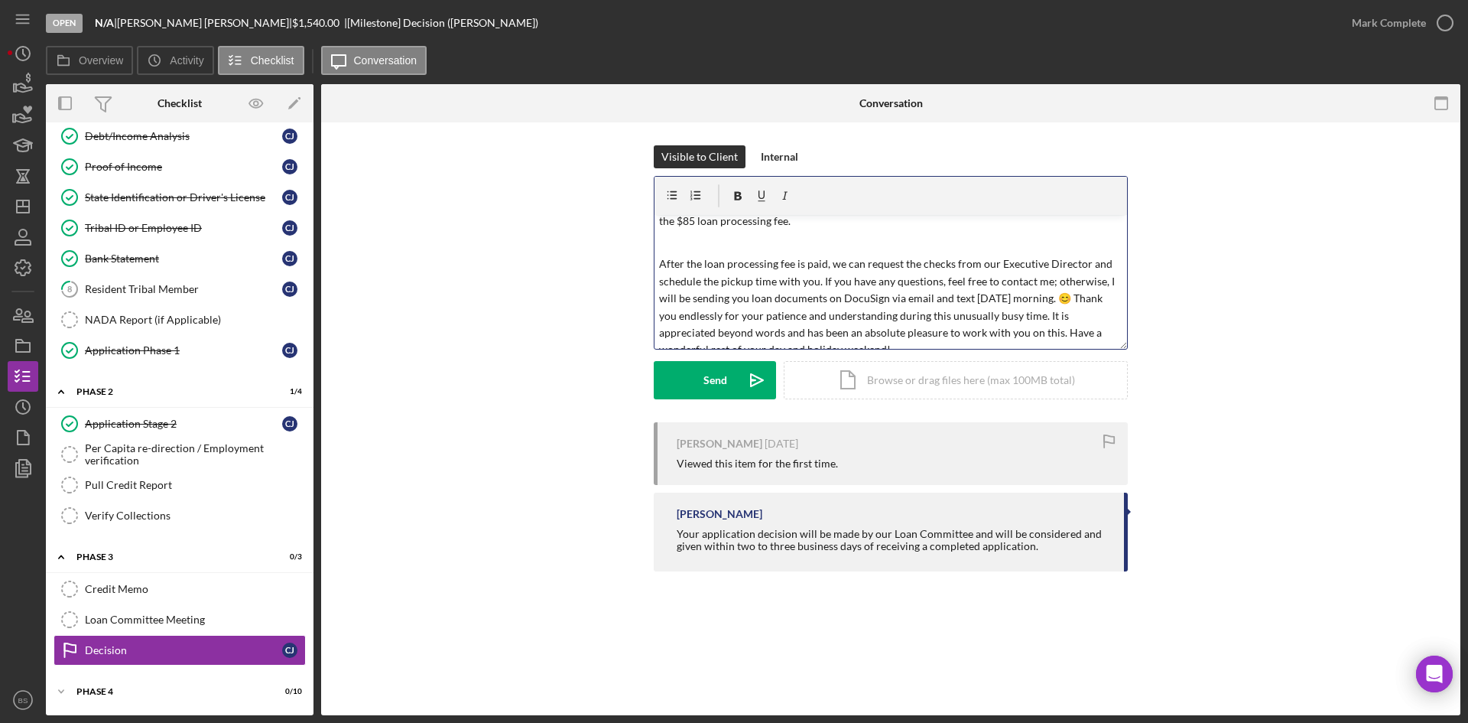
scroll to position [229, 0]
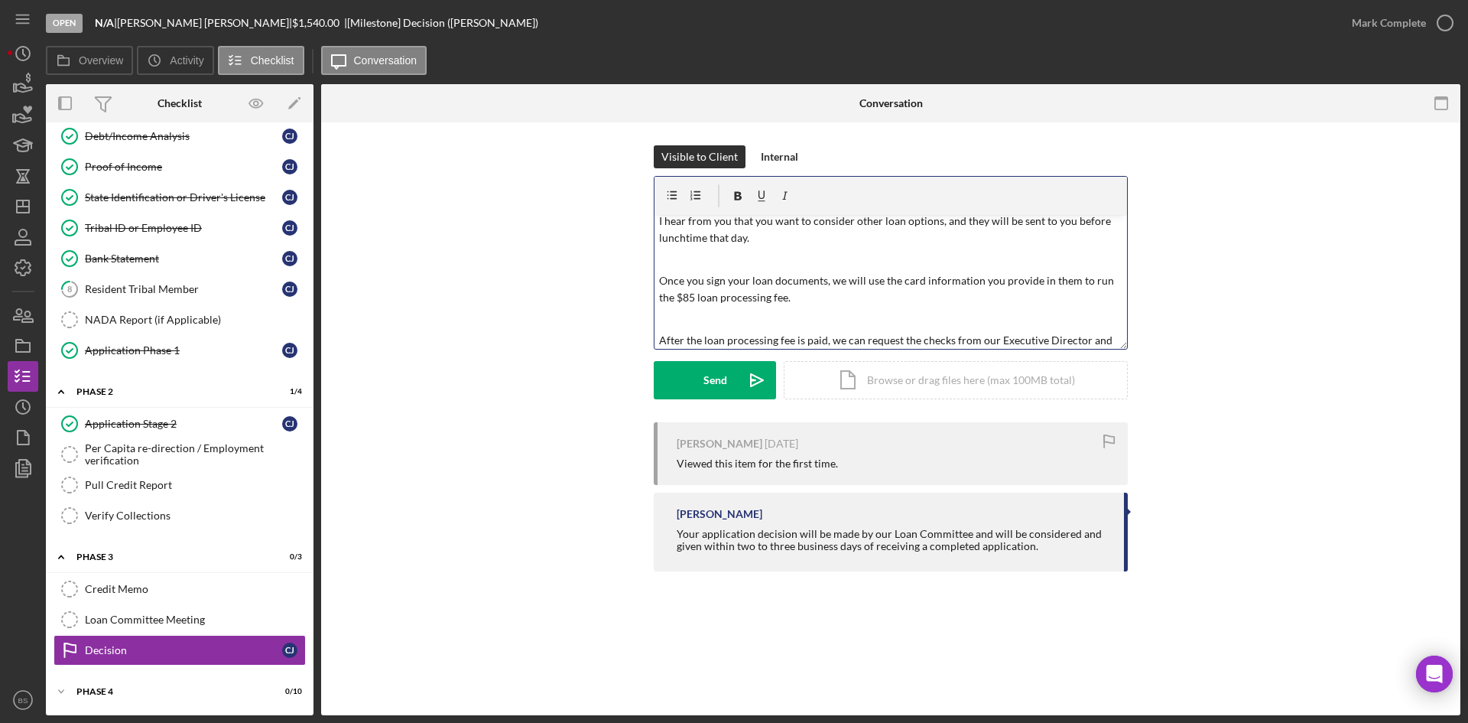
click at [807, 299] on p "Once you sign your loan documents, we will use the card information you provide…" at bounding box center [891, 289] width 464 height 34
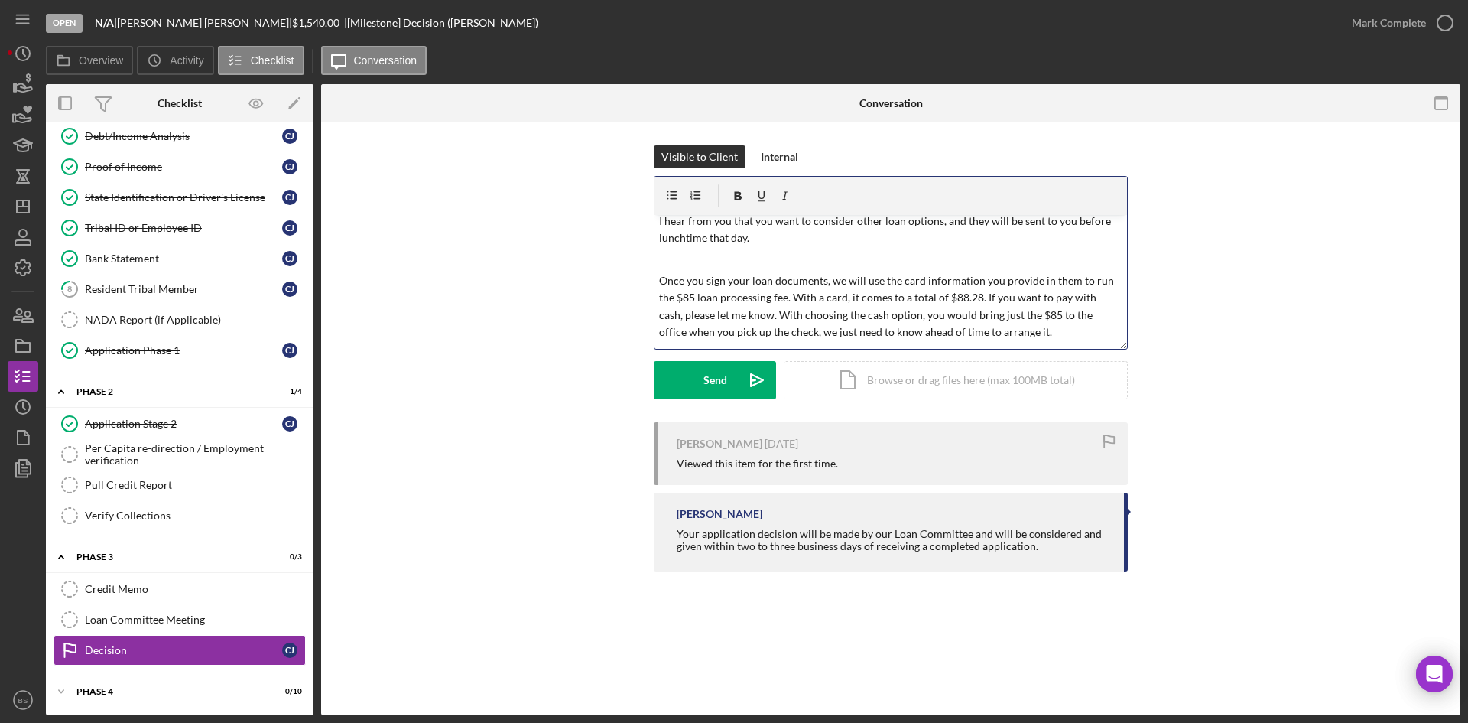
click at [744, 337] on p "Once you sign your loan documents, we will use the card information you provide…" at bounding box center [891, 306] width 464 height 69
click at [757, 313] on p "Once you sign your loan documents, we will use the card information you provide…" at bounding box center [891, 306] width 464 height 69
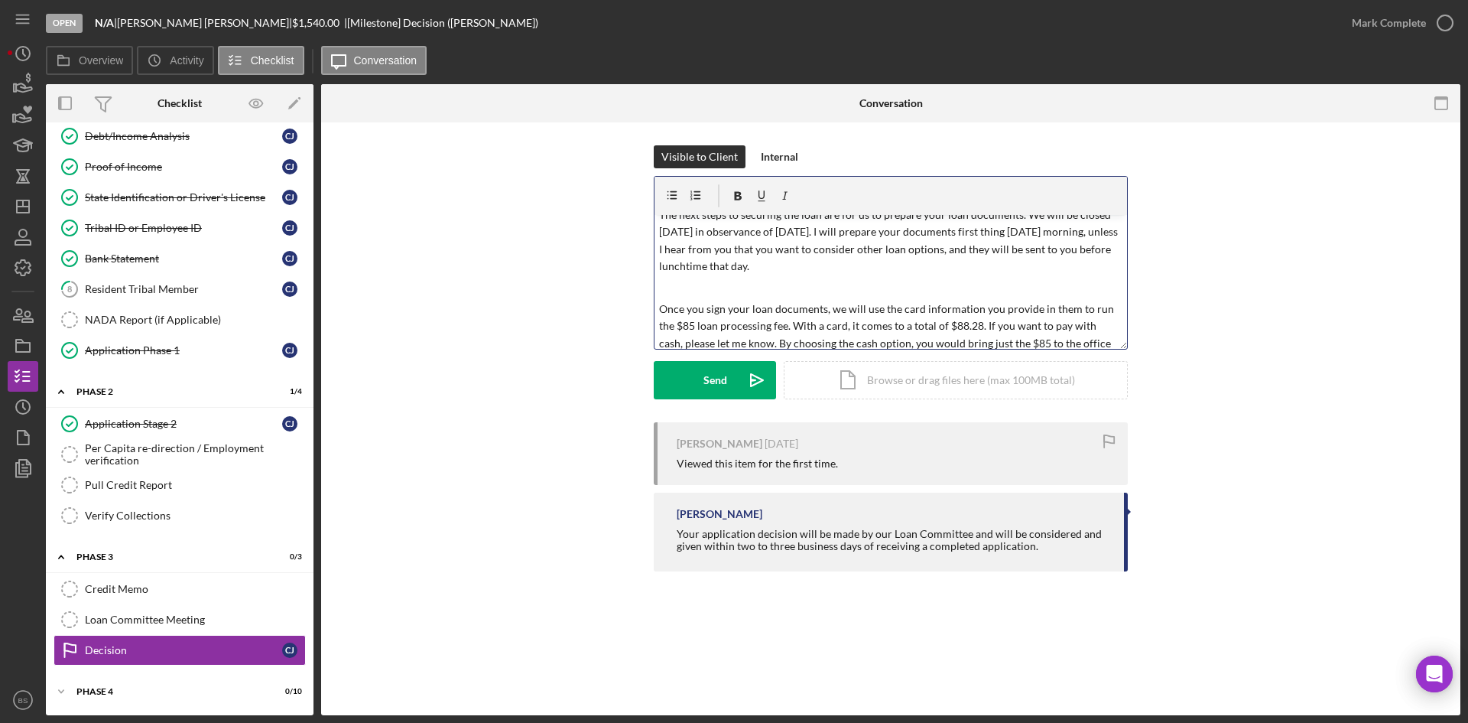
scroll to position [278, 0]
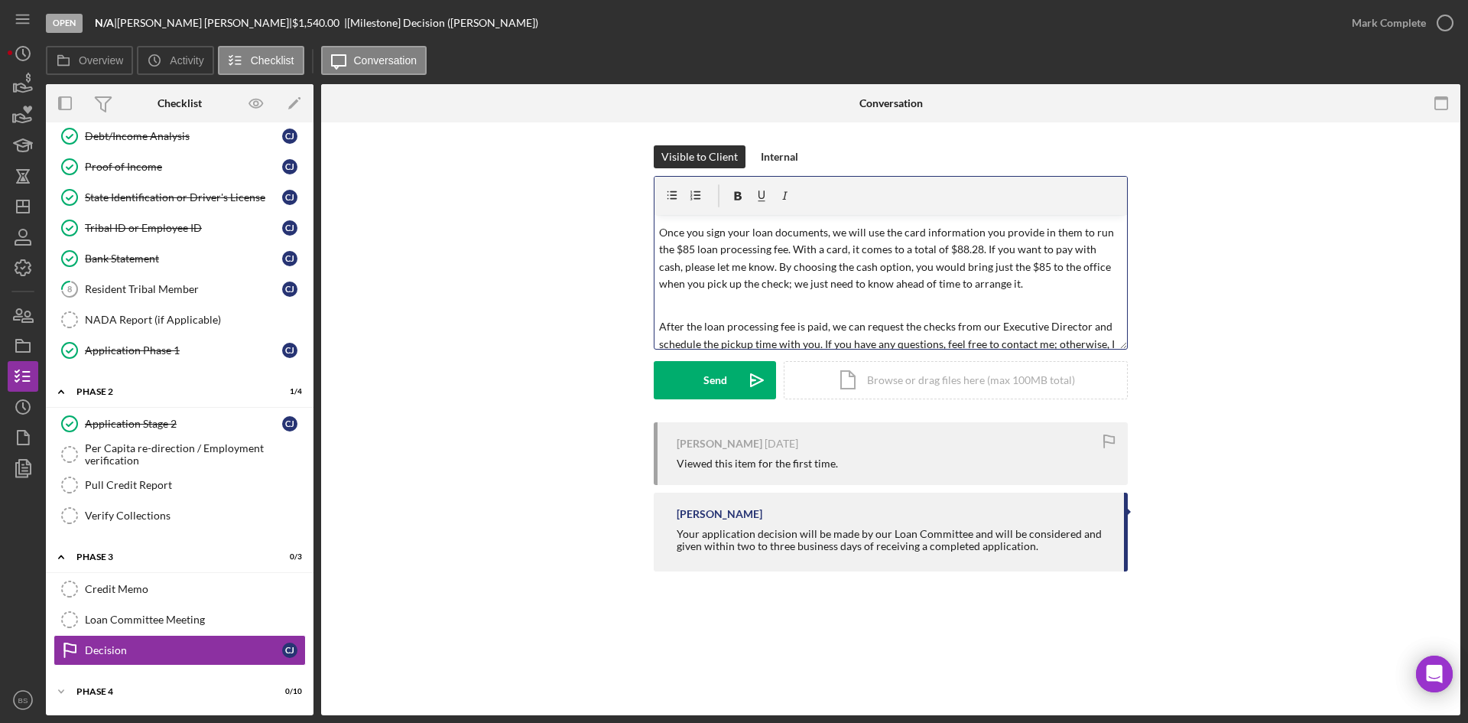
click at [1000, 267] on p "Once you sign your loan documents, we will use the card information you provide…" at bounding box center [891, 258] width 464 height 69
click at [1065, 278] on p "Once you sign your loan documents, we will use the card information you provide…" at bounding box center [891, 258] width 464 height 69
click at [961, 268] on p "Once you sign your loan documents, we will use the card information you provide…" at bounding box center [891, 258] width 464 height 69
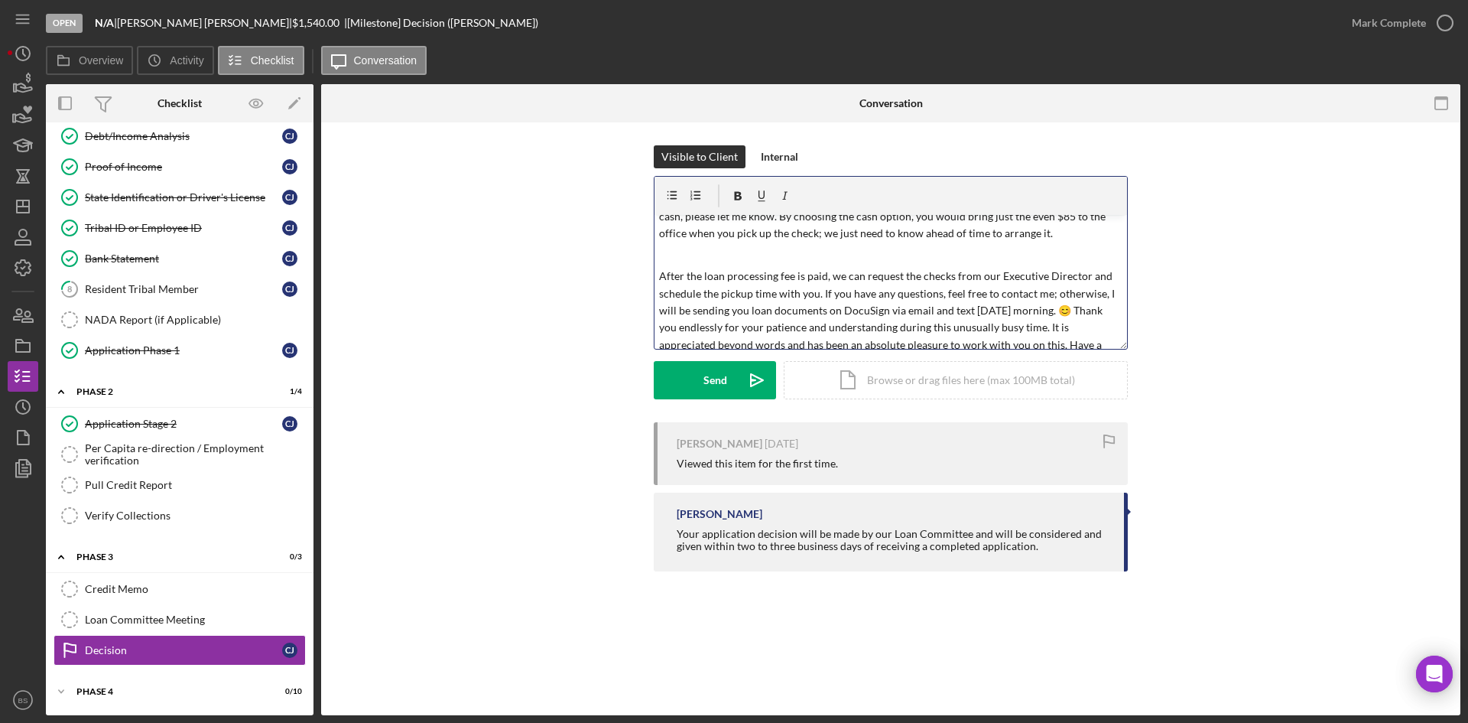
scroll to position [354, 0]
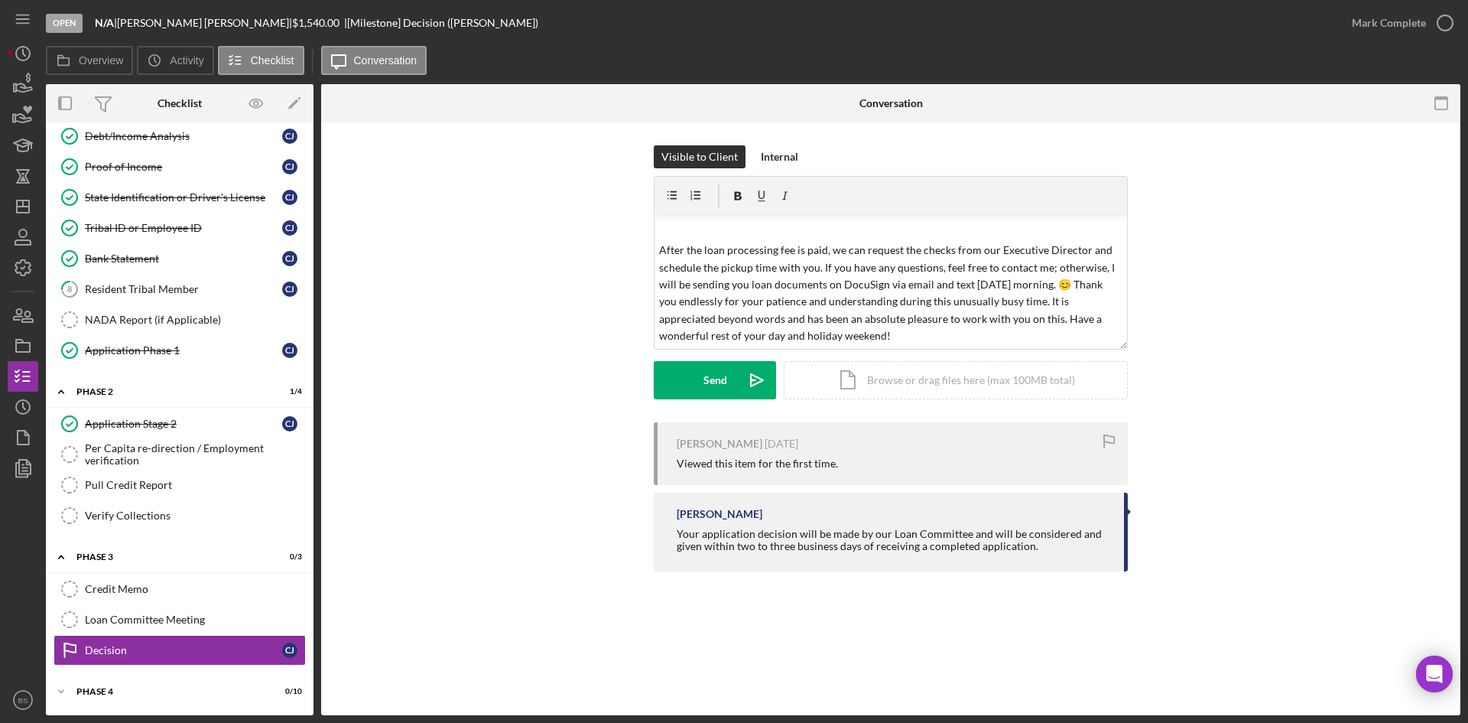
click at [1121, 642] on div "Decision Decision Visible to Client Internal v Color teal Color pink Remove col…" at bounding box center [891, 418] width 1140 height 593
click at [870, 303] on p "After the loan processing fee is paid, we can request the checks from our Execu…" at bounding box center [891, 293] width 464 height 102
click at [884, 295] on p "After the loan processing fee is paid, we can request the checks from our Execu…" at bounding box center [891, 293] width 464 height 102
click at [877, 280] on p "After the loan processing fee is paid, we can request the checks from our Execu…" at bounding box center [891, 293] width 464 height 102
click at [815, 278] on p "After the loan processing fee is paid, we can request the checks from our Execu…" at bounding box center [891, 293] width 464 height 102
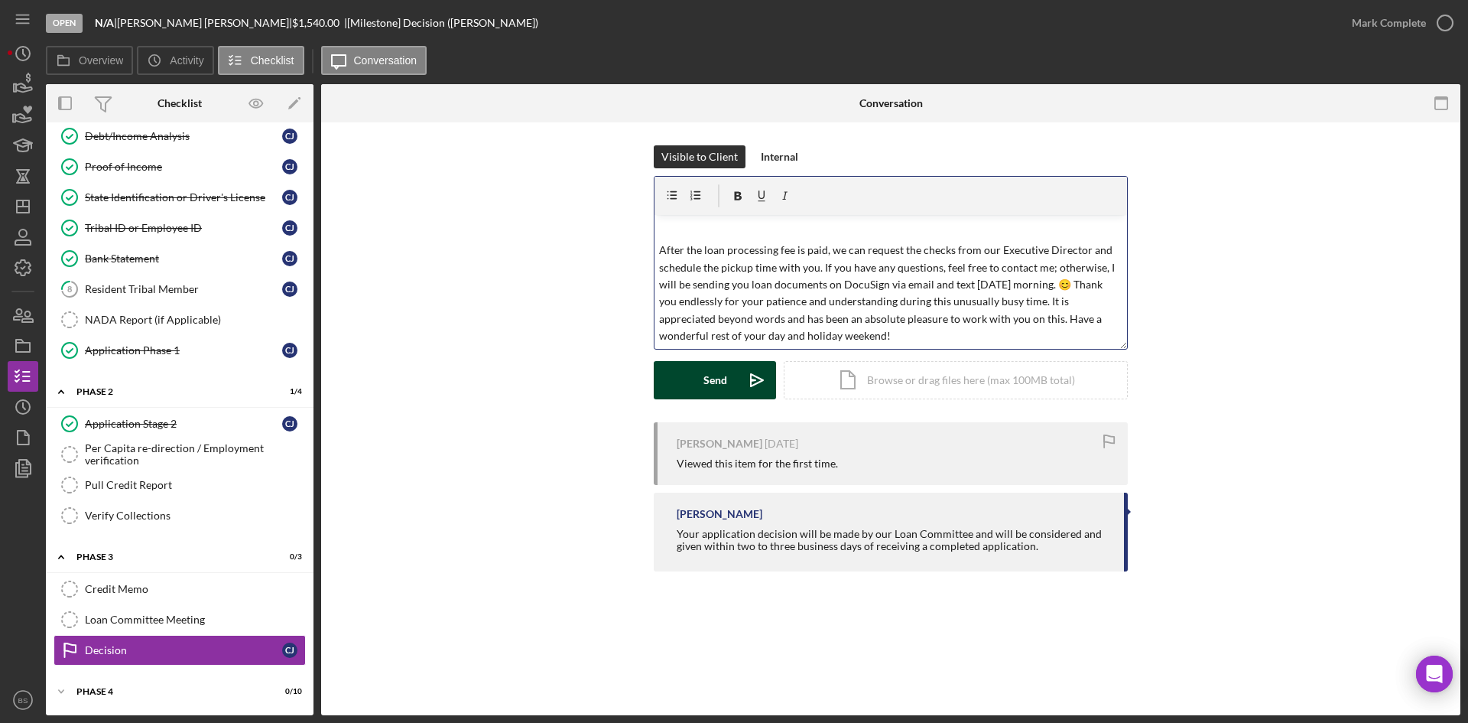
click at [720, 379] on div "Send" at bounding box center [716, 380] width 24 height 38
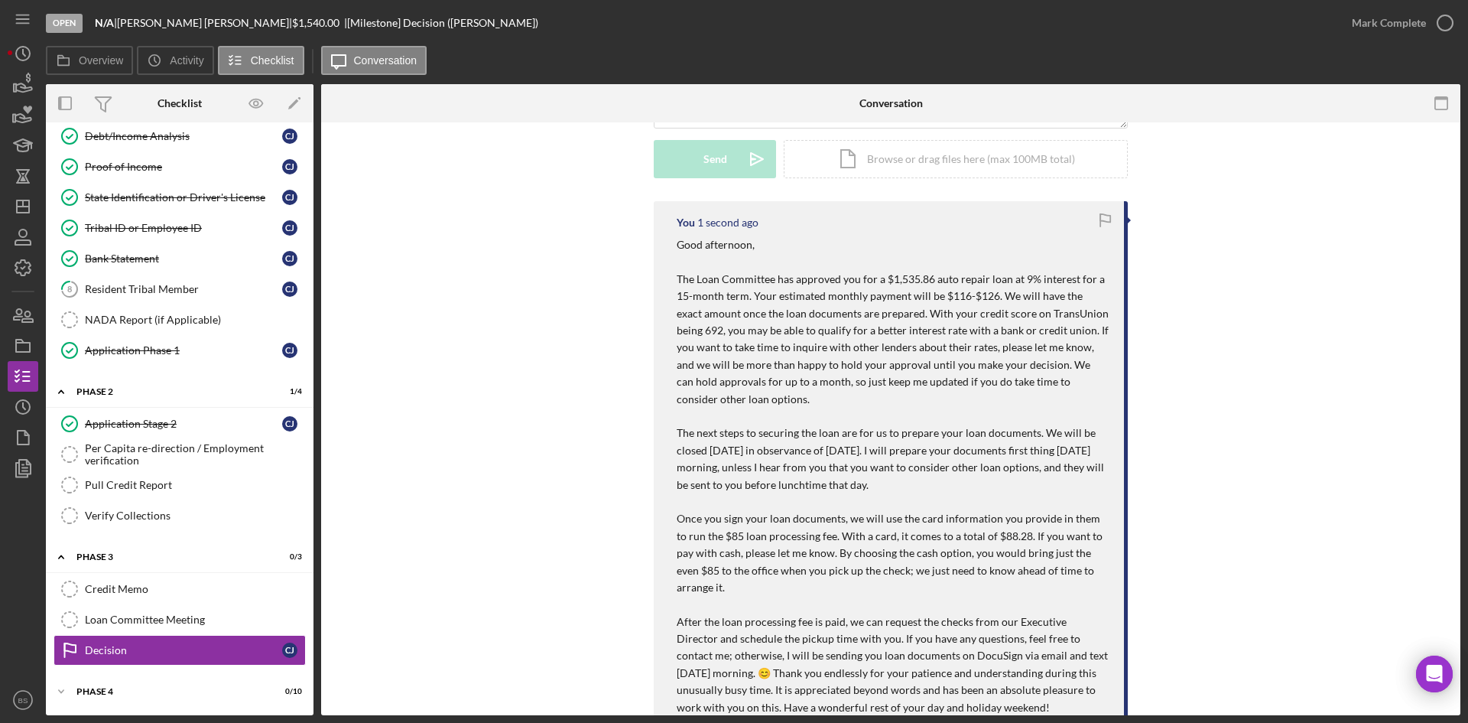
scroll to position [229, 0]
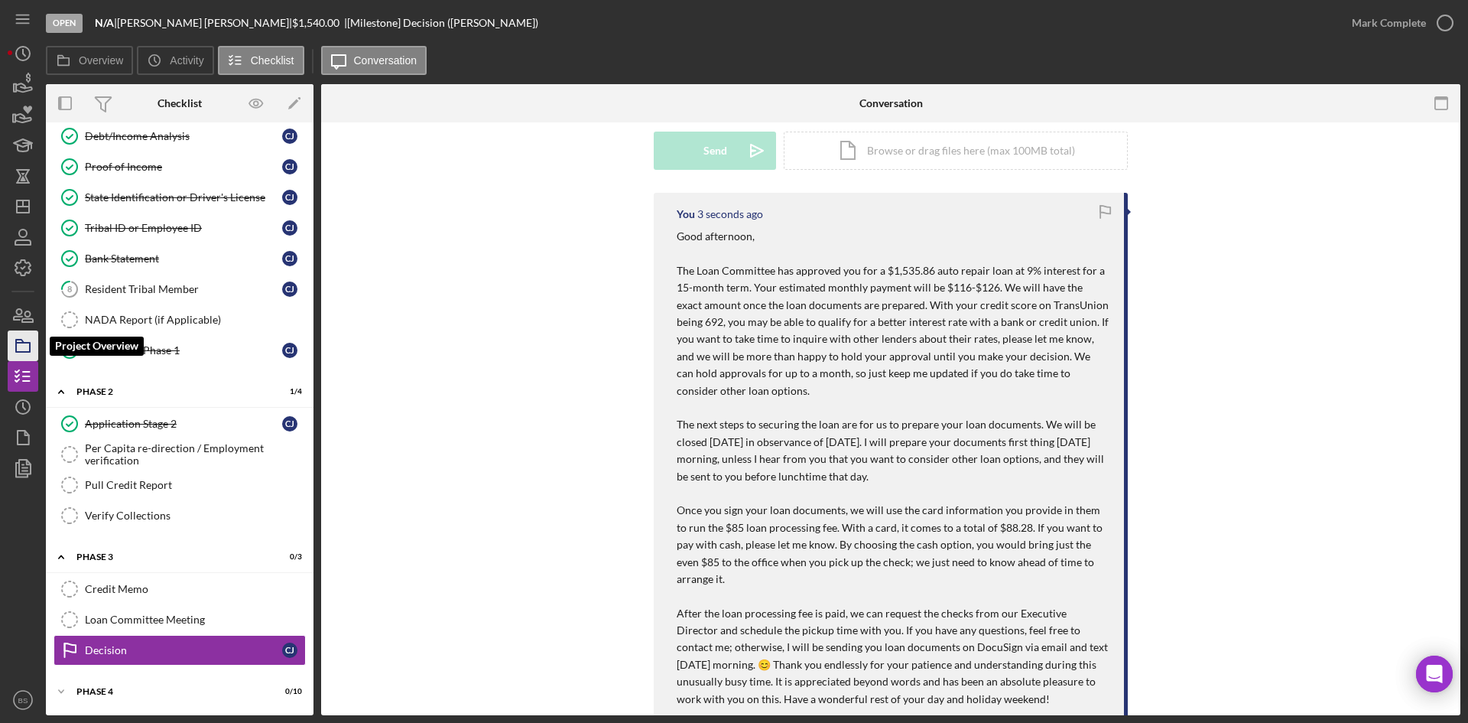
click at [17, 348] on rect "button" at bounding box center [23, 347] width 14 height 9
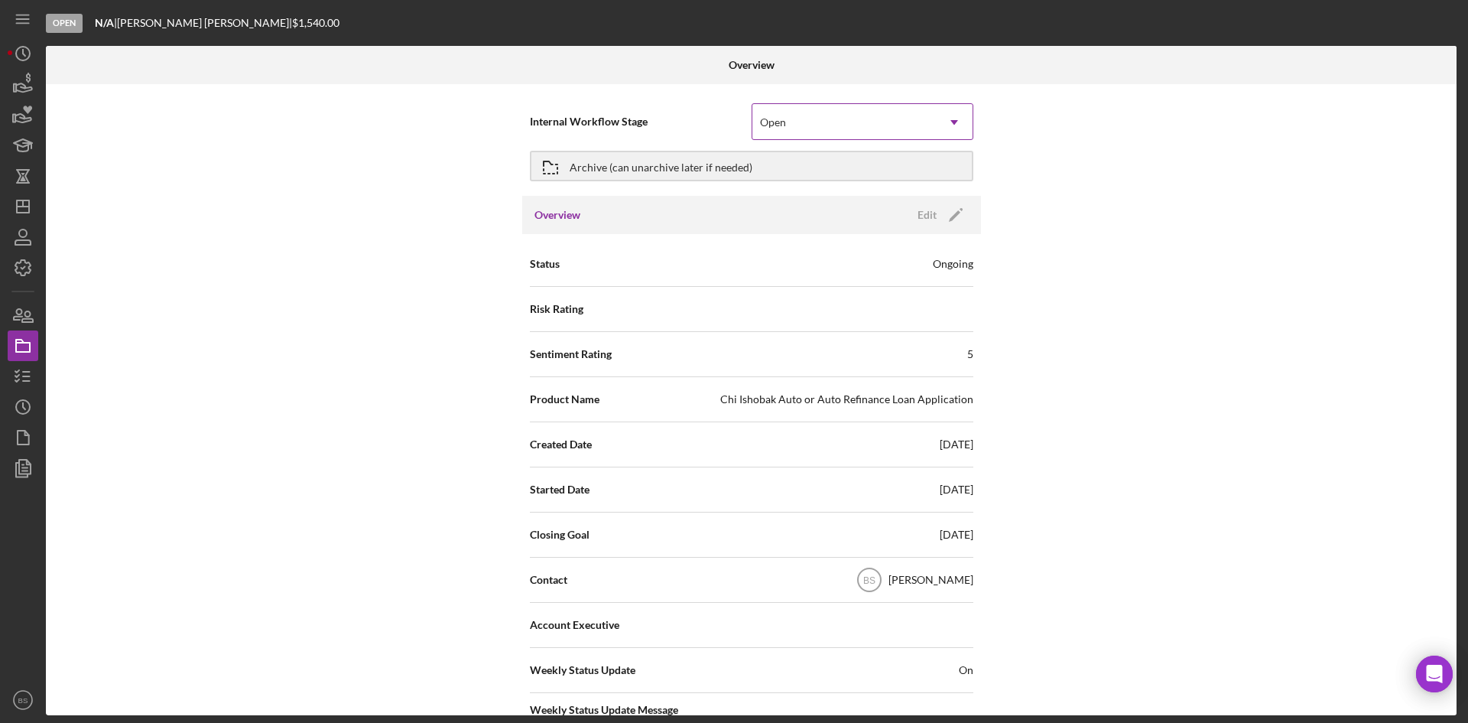
click at [804, 127] on div "Open" at bounding box center [845, 122] width 184 height 35
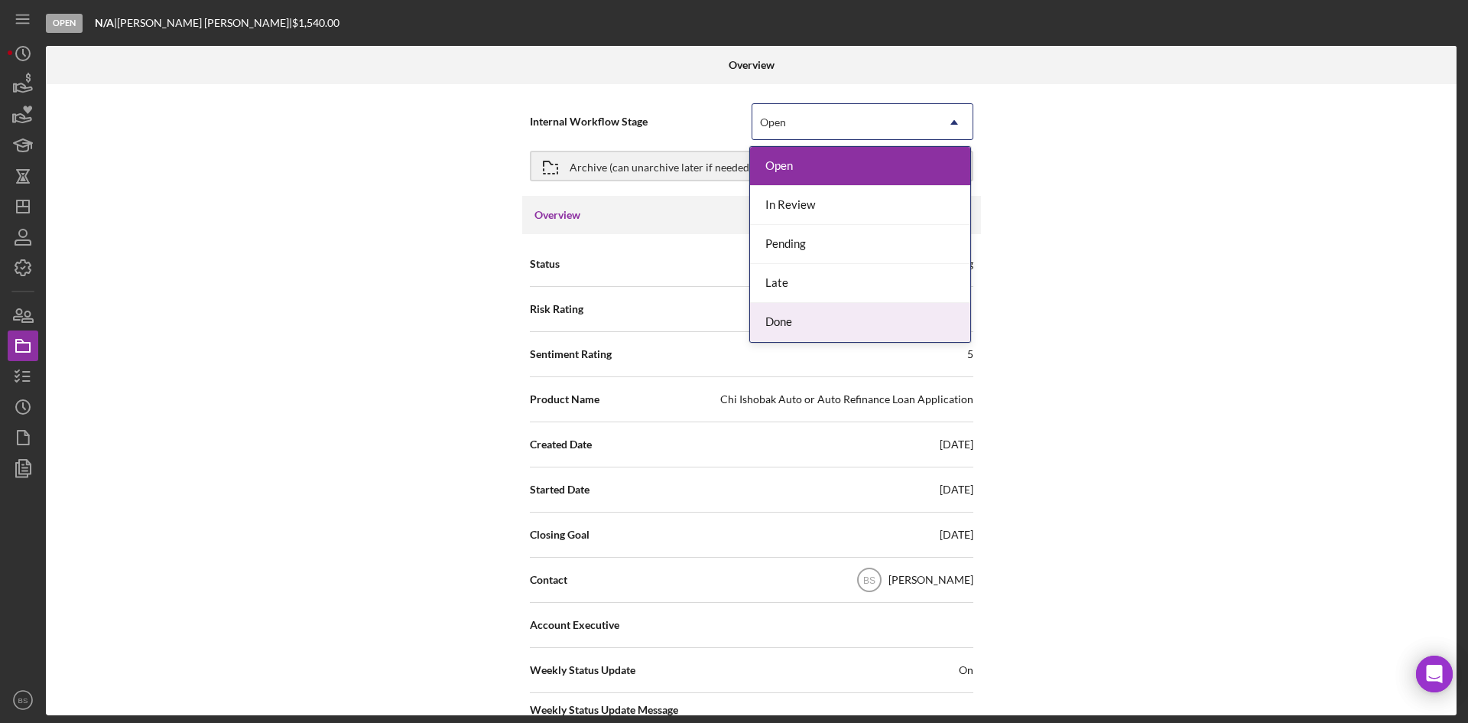
click at [779, 314] on div "Done" at bounding box center [860, 322] width 220 height 39
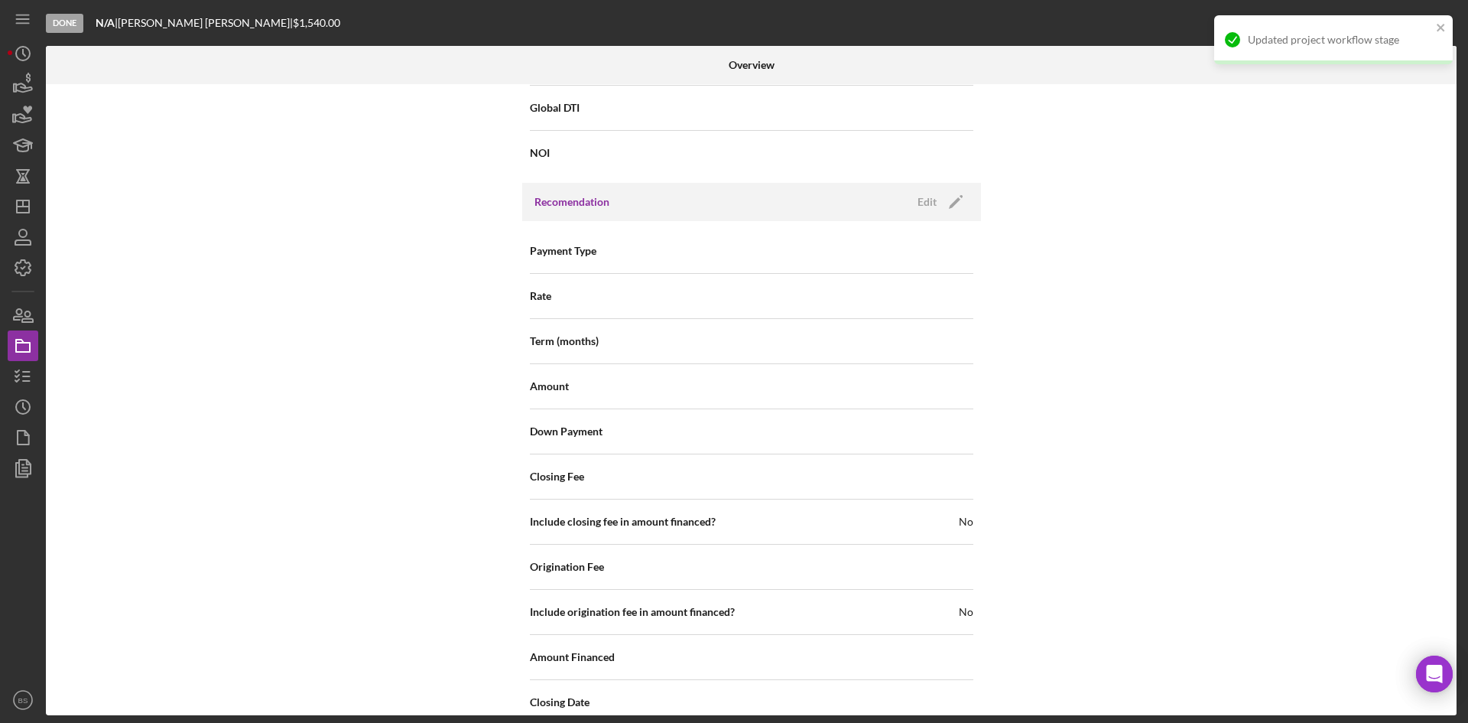
scroll to position [1643, 0]
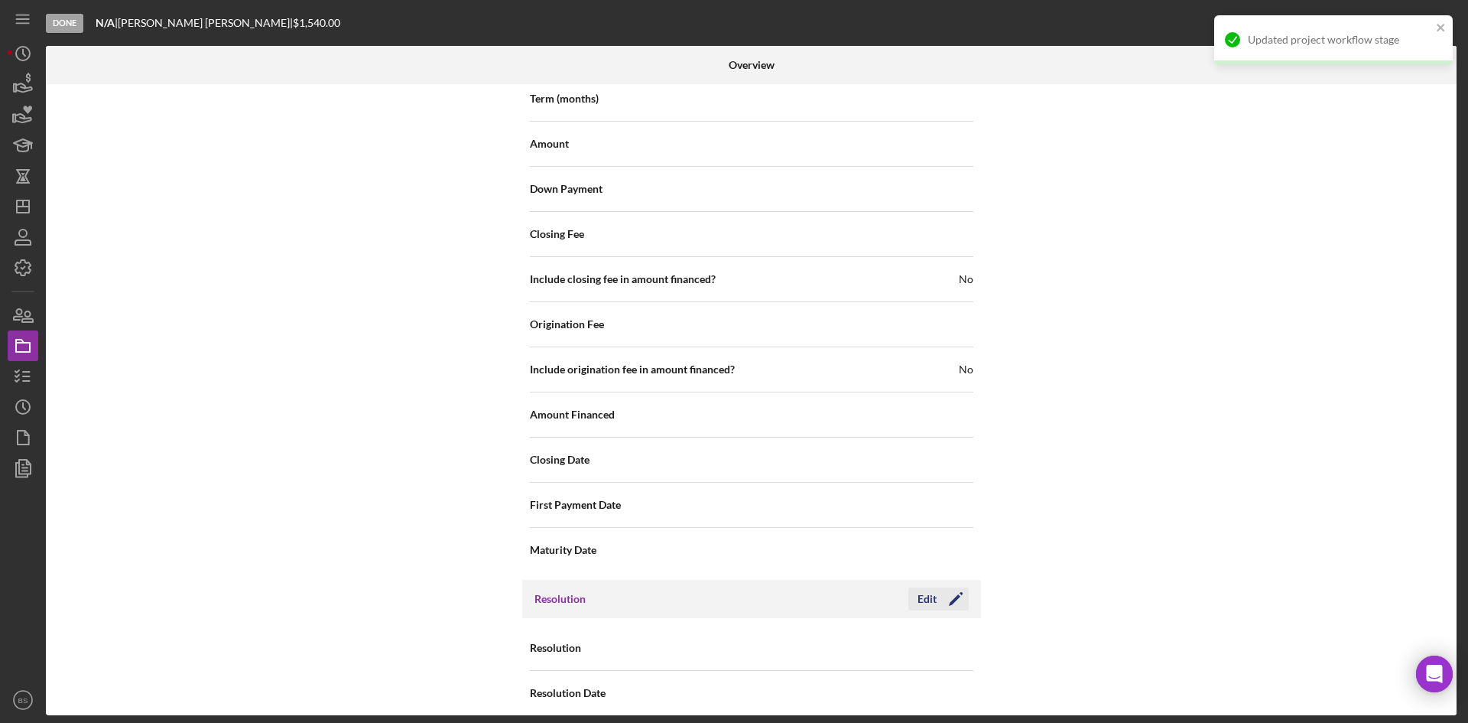
click at [942, 580] on icon "Icon/Edit" at bounding box center [956, 599] width 38 height 38
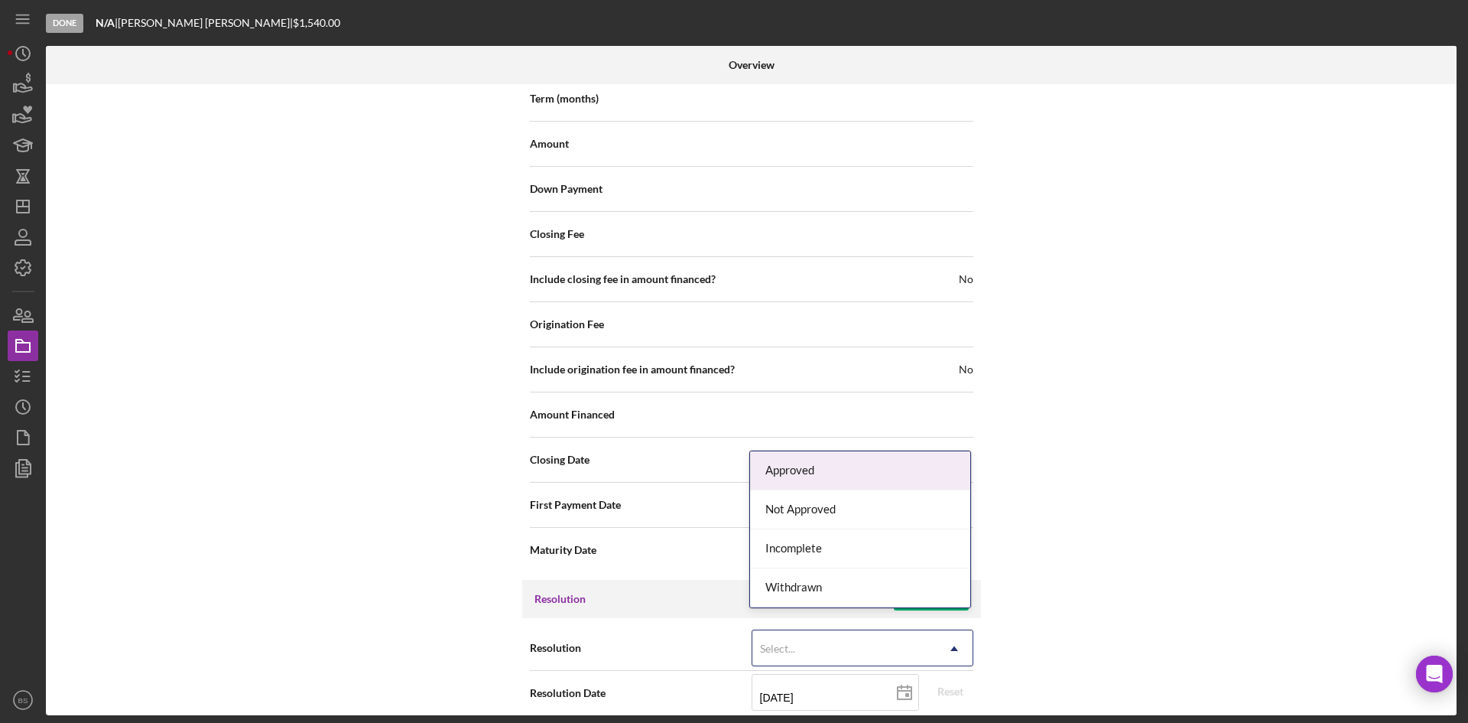
click at [840, 631] on div "Select..." at bounding box center [845, 648] width 184 height 35
click at [827, 474] on div "Approved" at bounding box center [860, 470] width 220 height 39
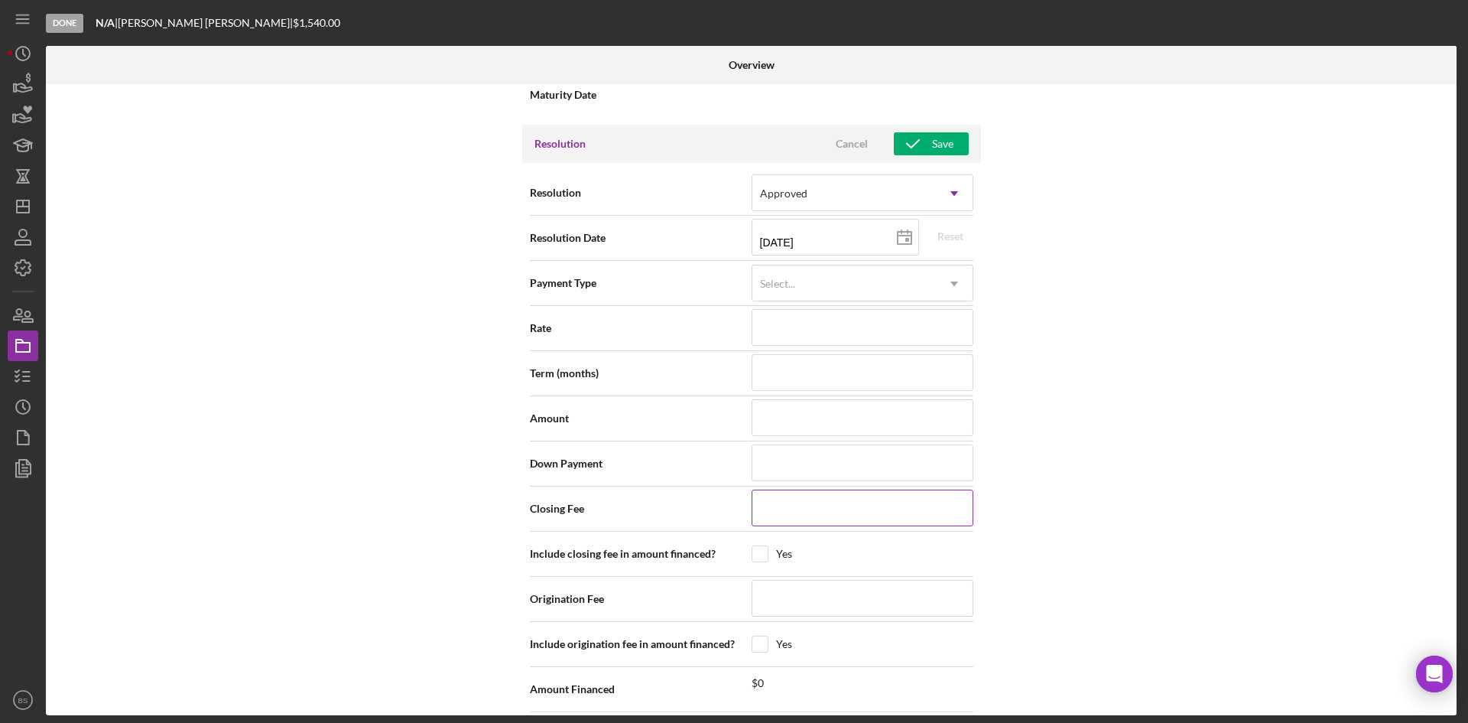
scroll to position [2102, 0]
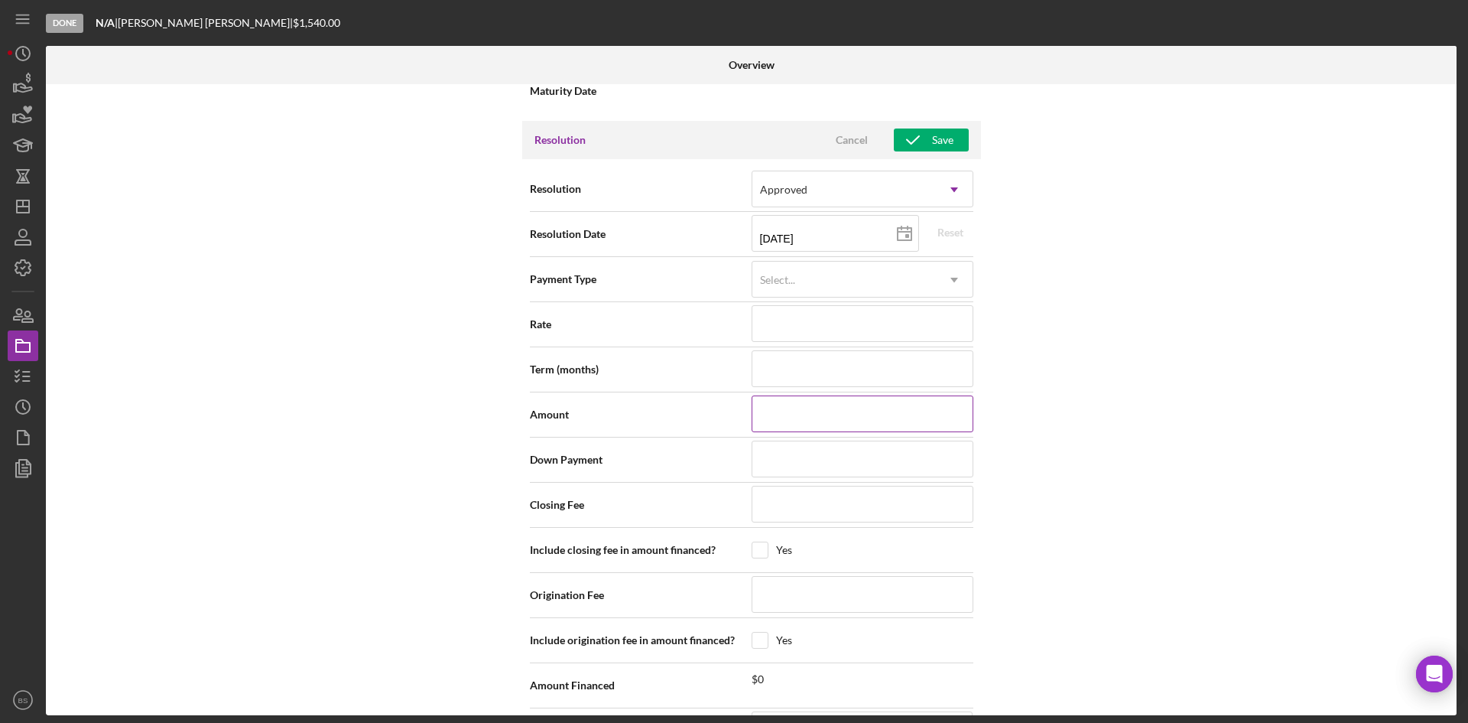
click at [792, 402] on input at bounding box center [863, 413] width 222 height 37
type input "$1"
type input "$15"
type input "$153"
type input "$1,535"
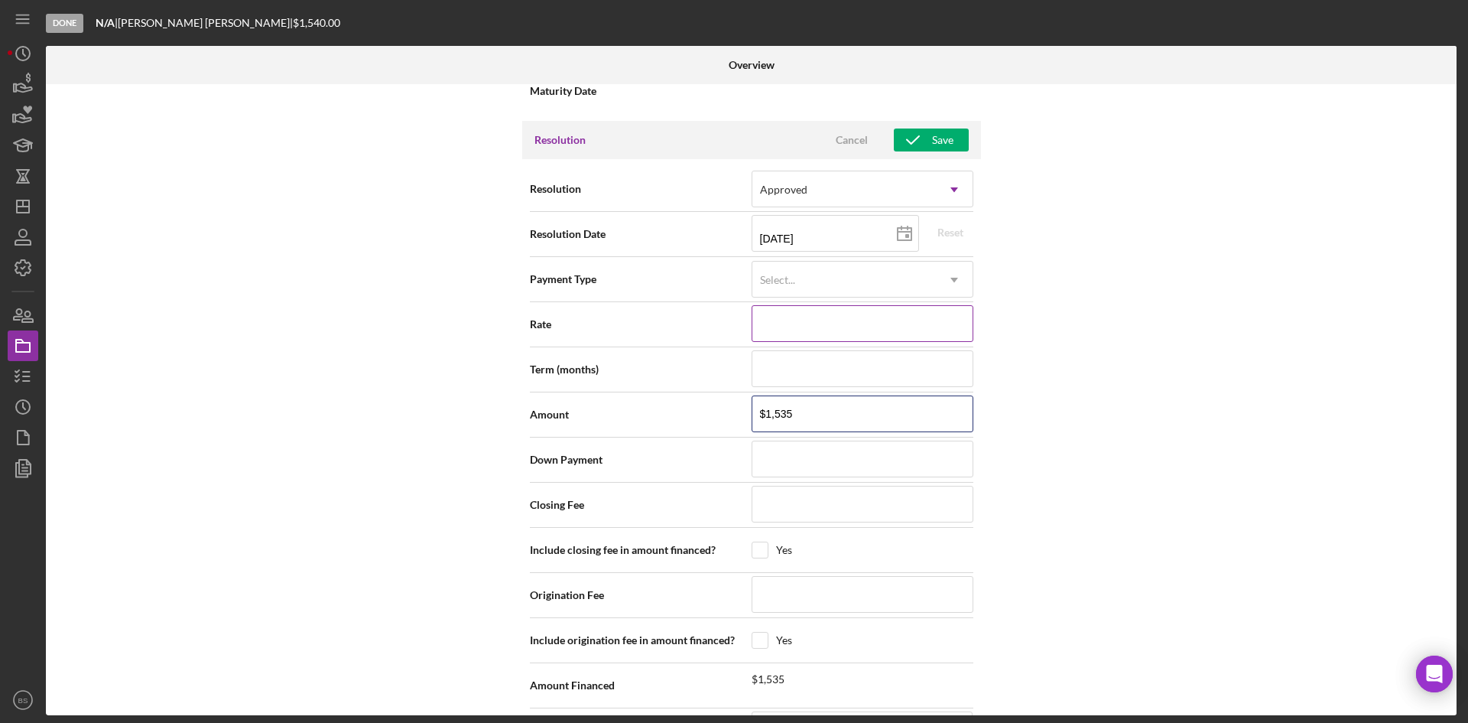
type input "$1,535"
click at [781, 321] on input at bounding box center [863, 323] width 222 height 37
type input "9%"
type input "9.000%"
click at [778, 350] on input at bounding box center [863, 368] width 222 height 37
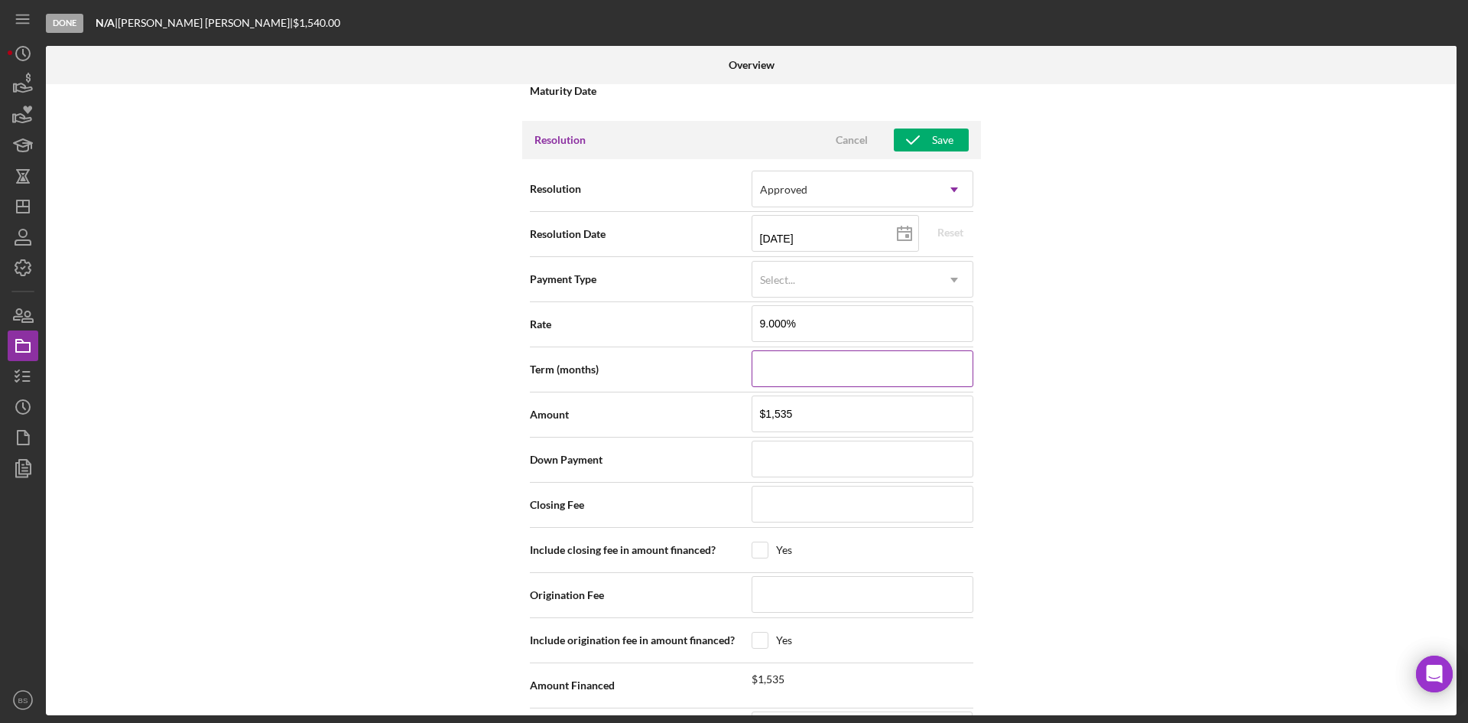
type input "1"
type input "15"
click at [772, 421] on div "Amount $1,535" at bounding box center [752, 414] width 444 height 45
click at [909, 121] on icon "button" at bounding box center [913, 140] width 38 height 38
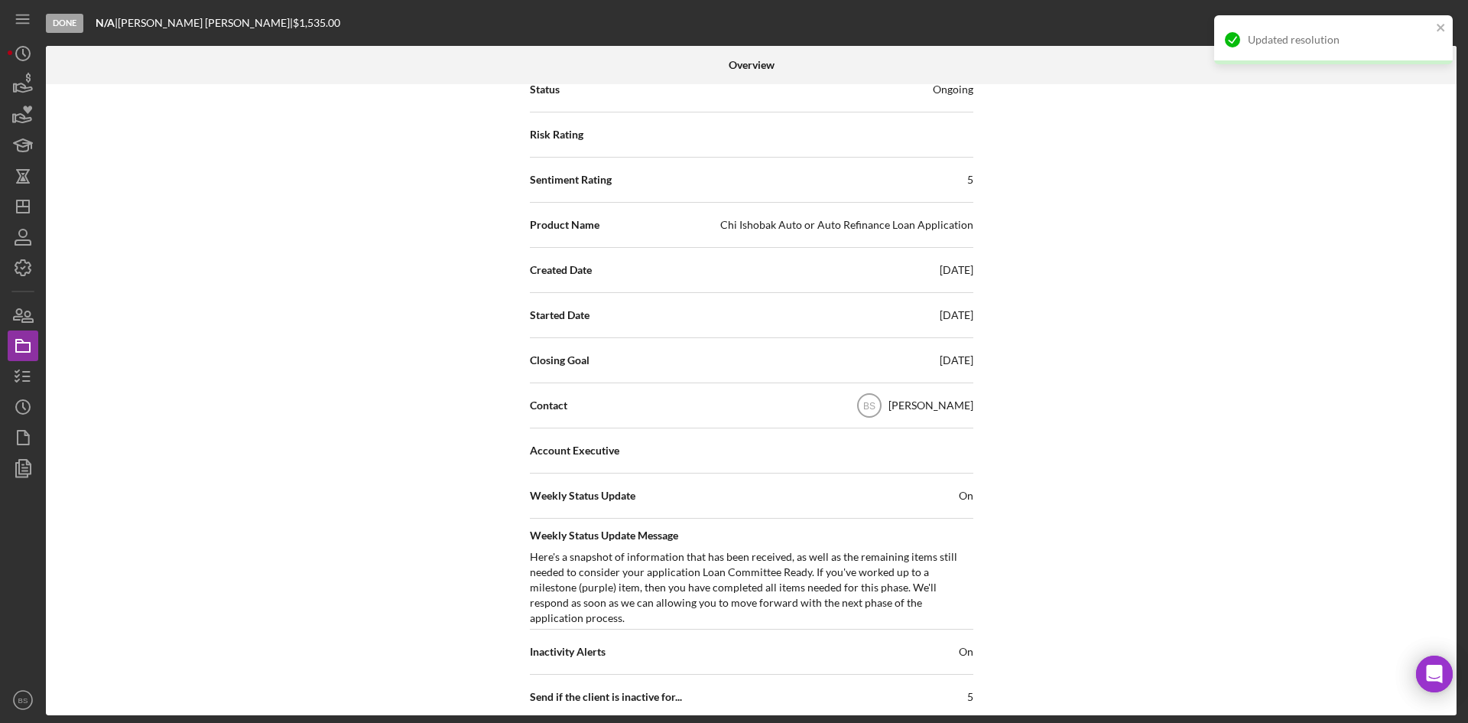
scroll to position [0, 0]
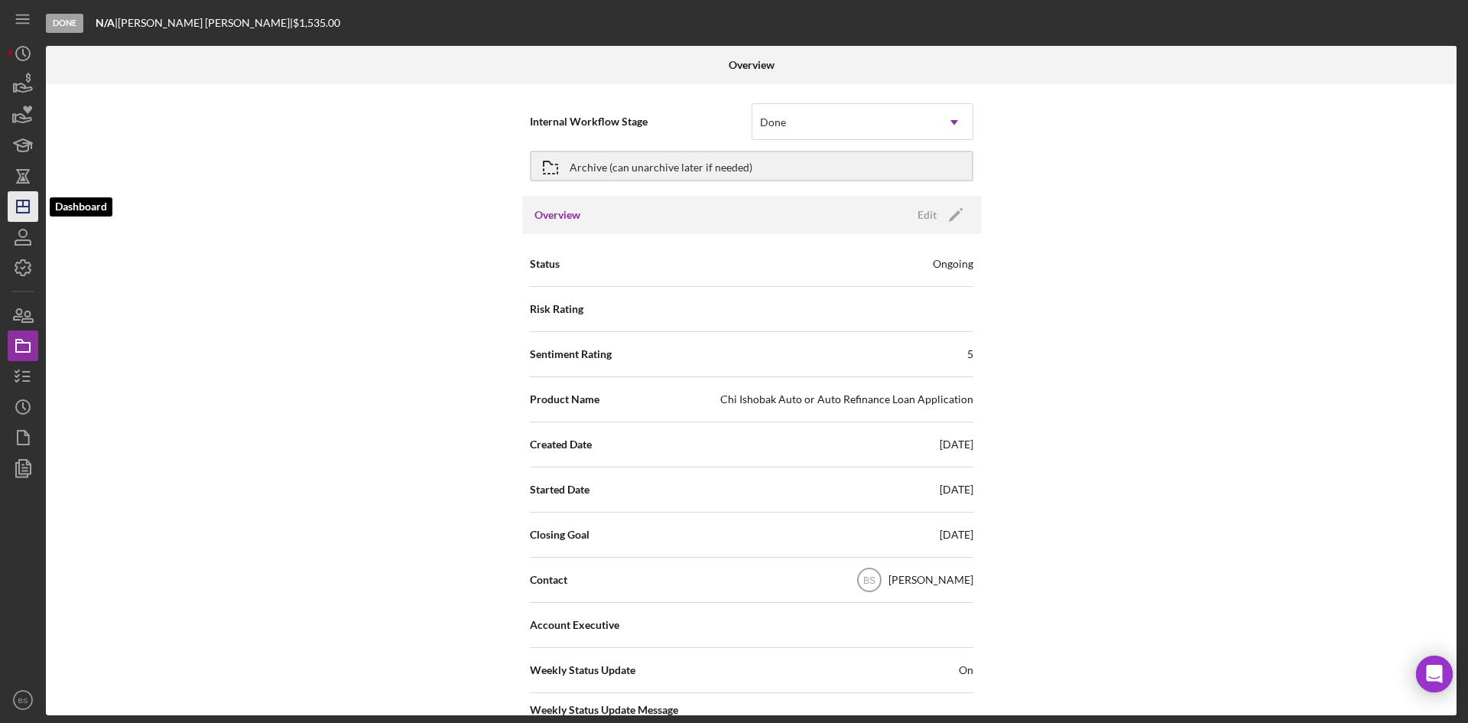
click at [29, 211] on polygon "button" at bounding box center [23, 206] width 12 height 12
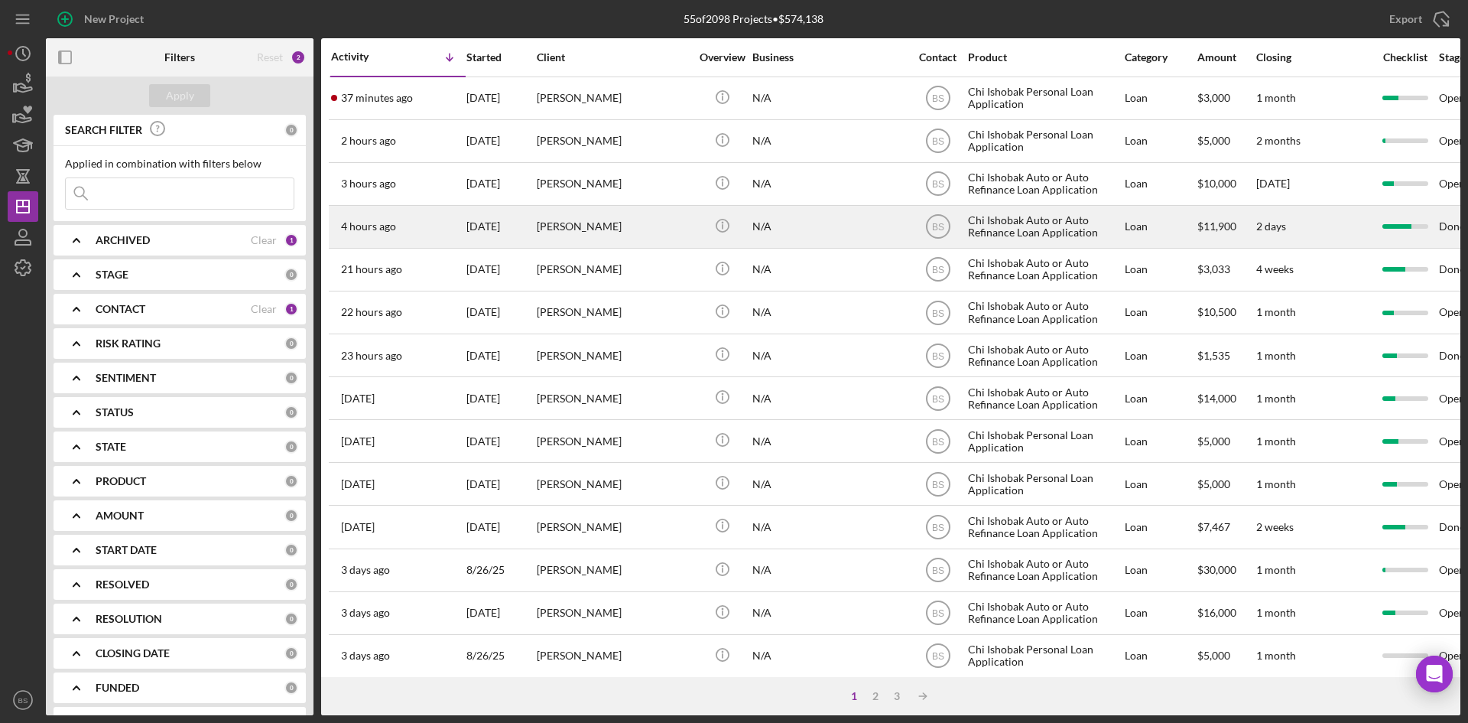
click at [437, 223] on div "4 hours ago [PERSON_NAME]" at bounding box center [398, 227] width 134 height 41
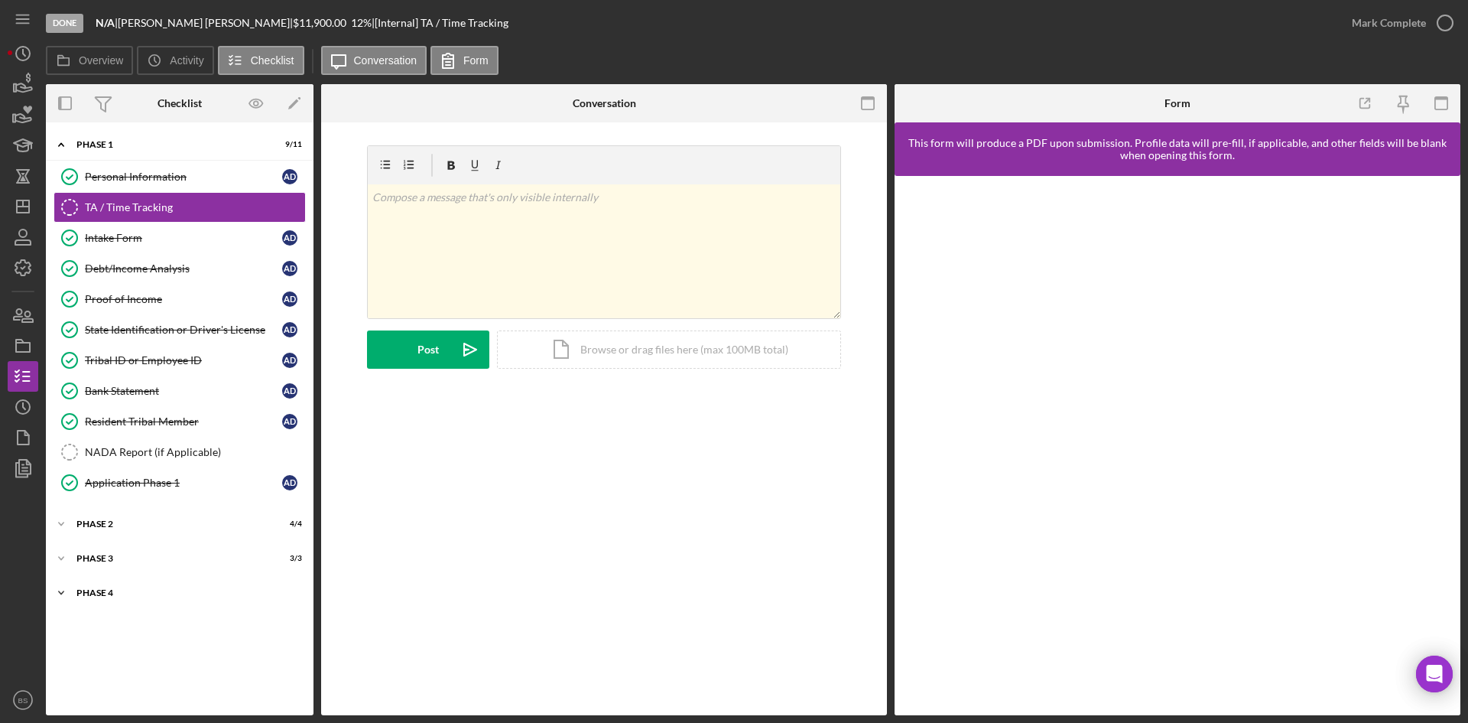
click at [104, 584] on div "Icon/Expander Phase 4 2 / 10" at bounding box center [180, 592] width 268 height 31
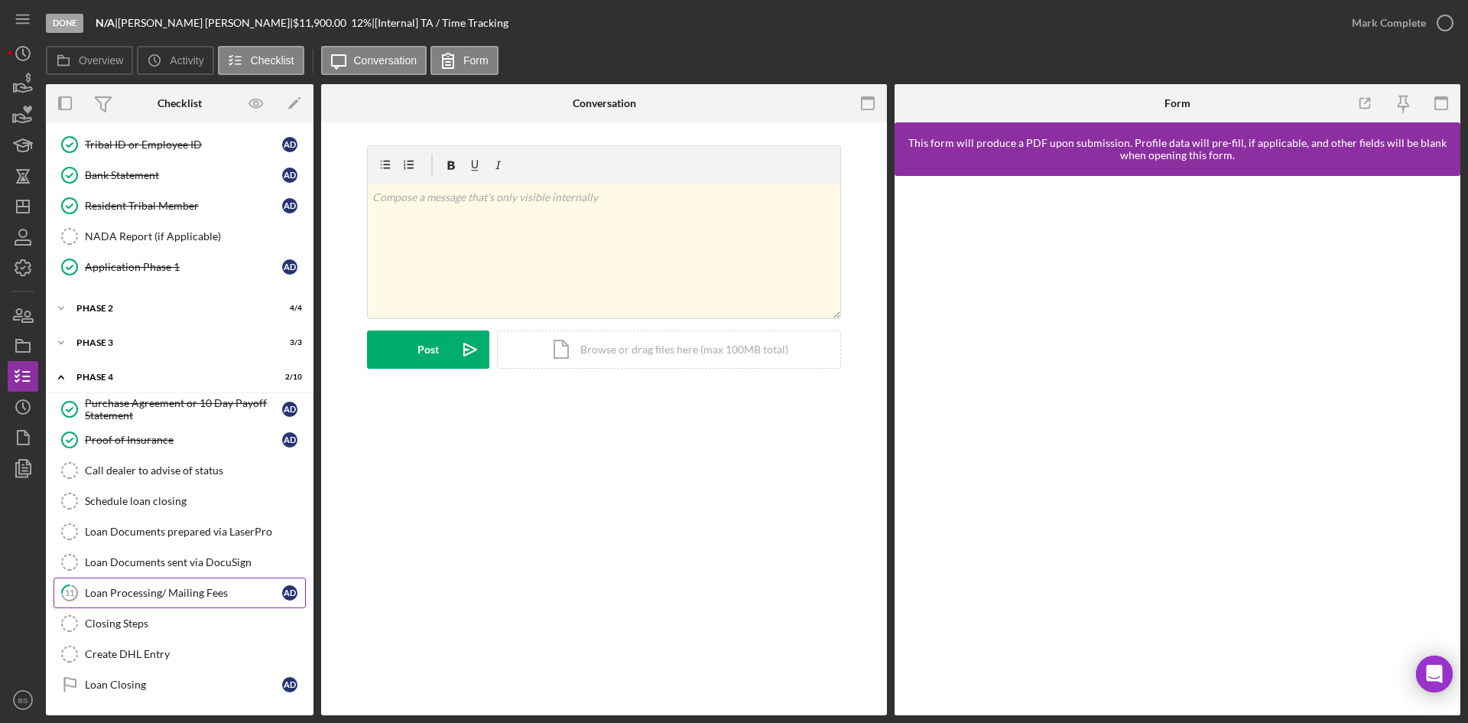
click at [162, 602] on link "11 Loan Processing/ Mailing Fees A D" at bounding box center [180, 592] width 252 height 31
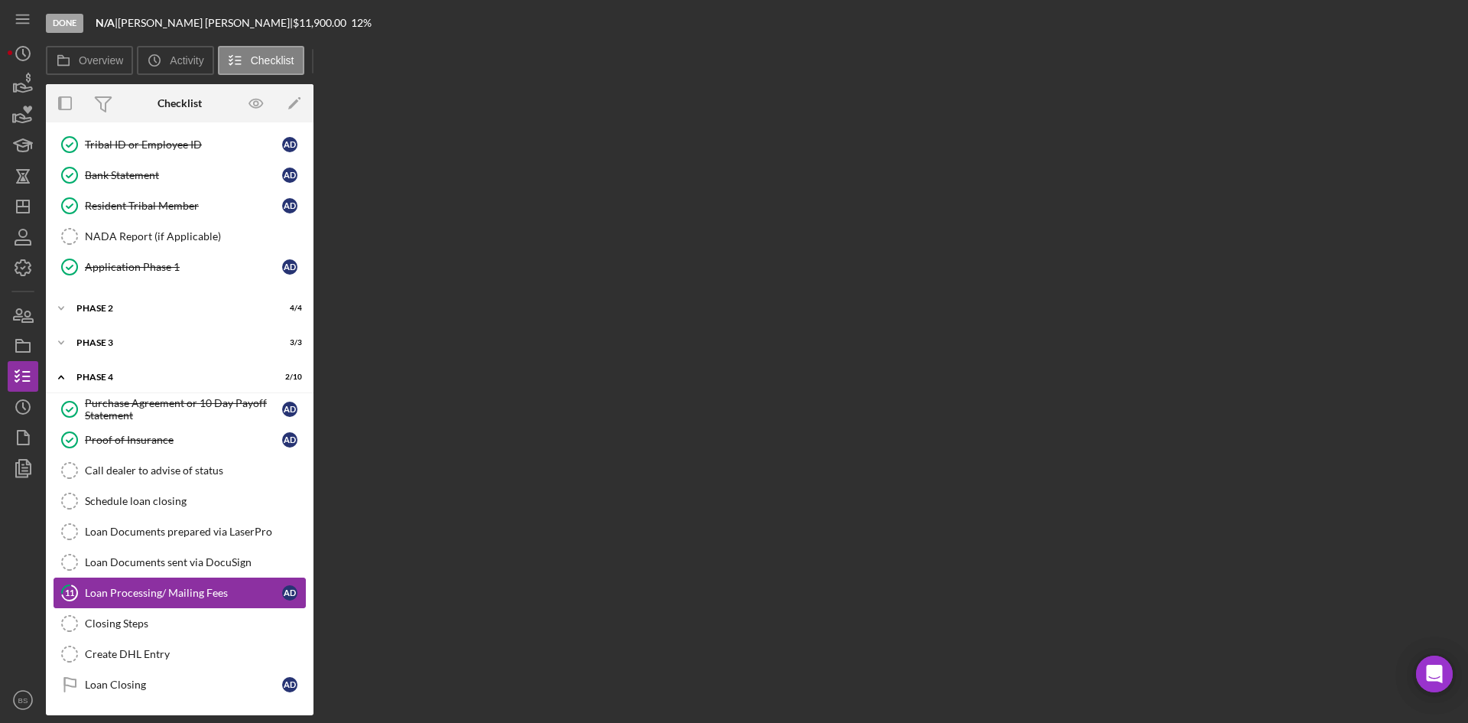
scroll to position [216, 0]
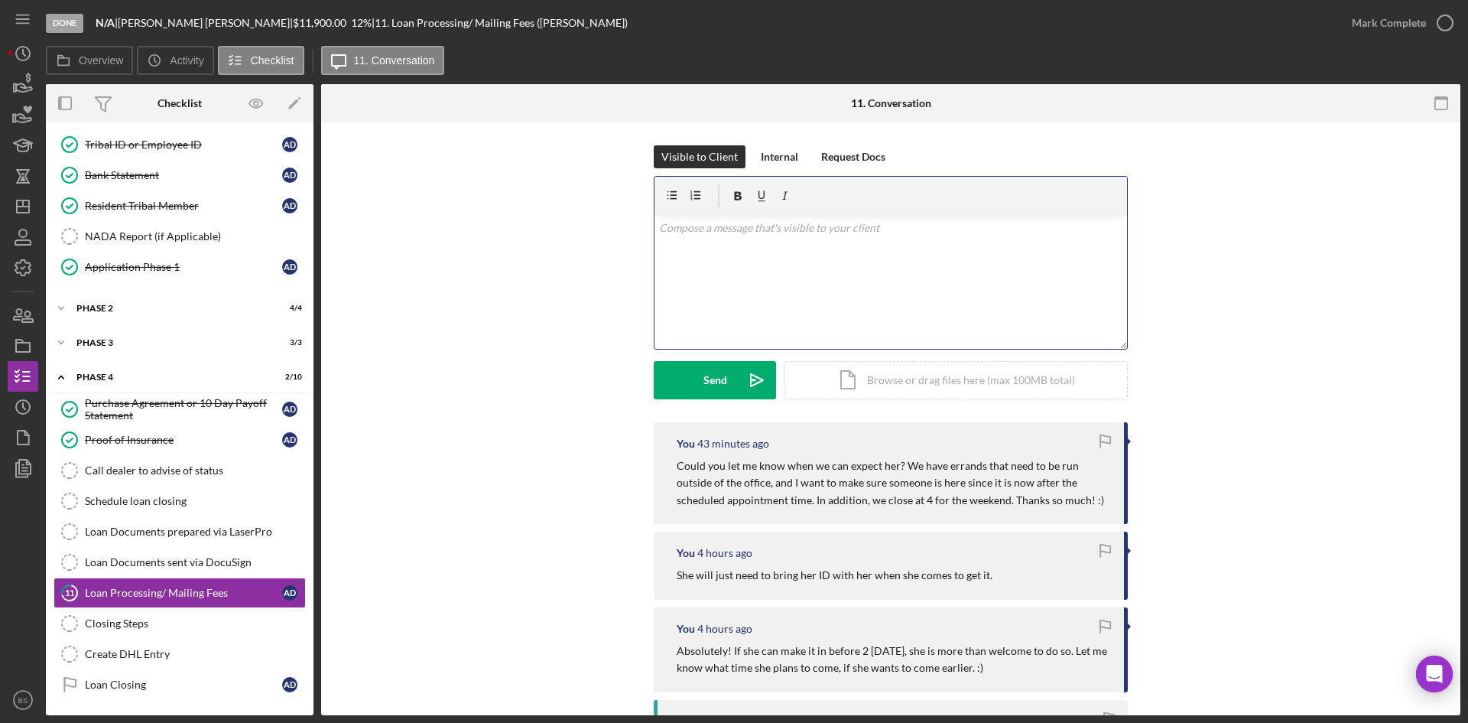
click at [769, 281] on div "v Color teal Color pink Remove color Add row above Add row below Add column bef…" at bounding box center [891, 282] width 473 height 134
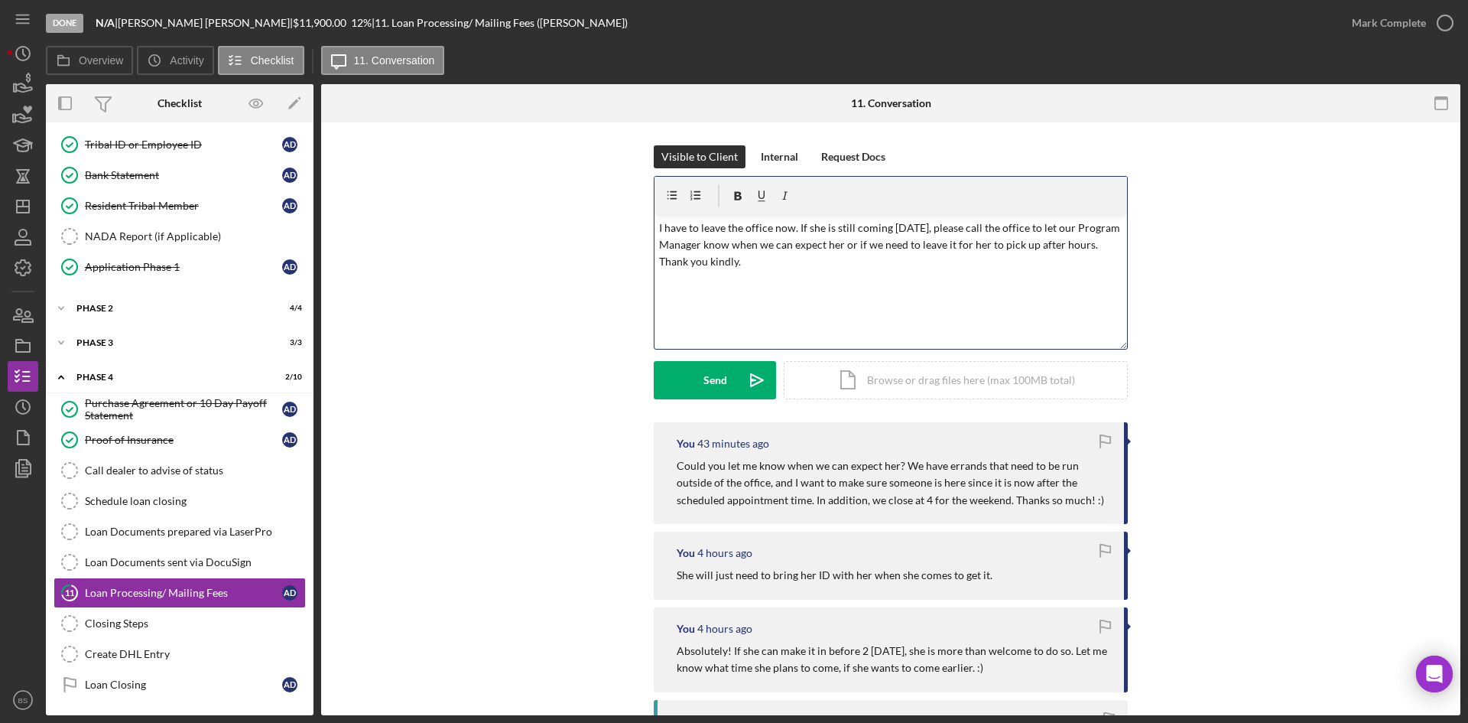
click at [1010, 226] on p "I have to leave the office now. If she is still coming [DATE], please call the …" at bounding box center [891, 245] width 464 height 51
click at [716, 262] on p "I have to leave the office now. If she is still coming [DATE], please call the …" at bounding box center [891, 245] width 464 height 51
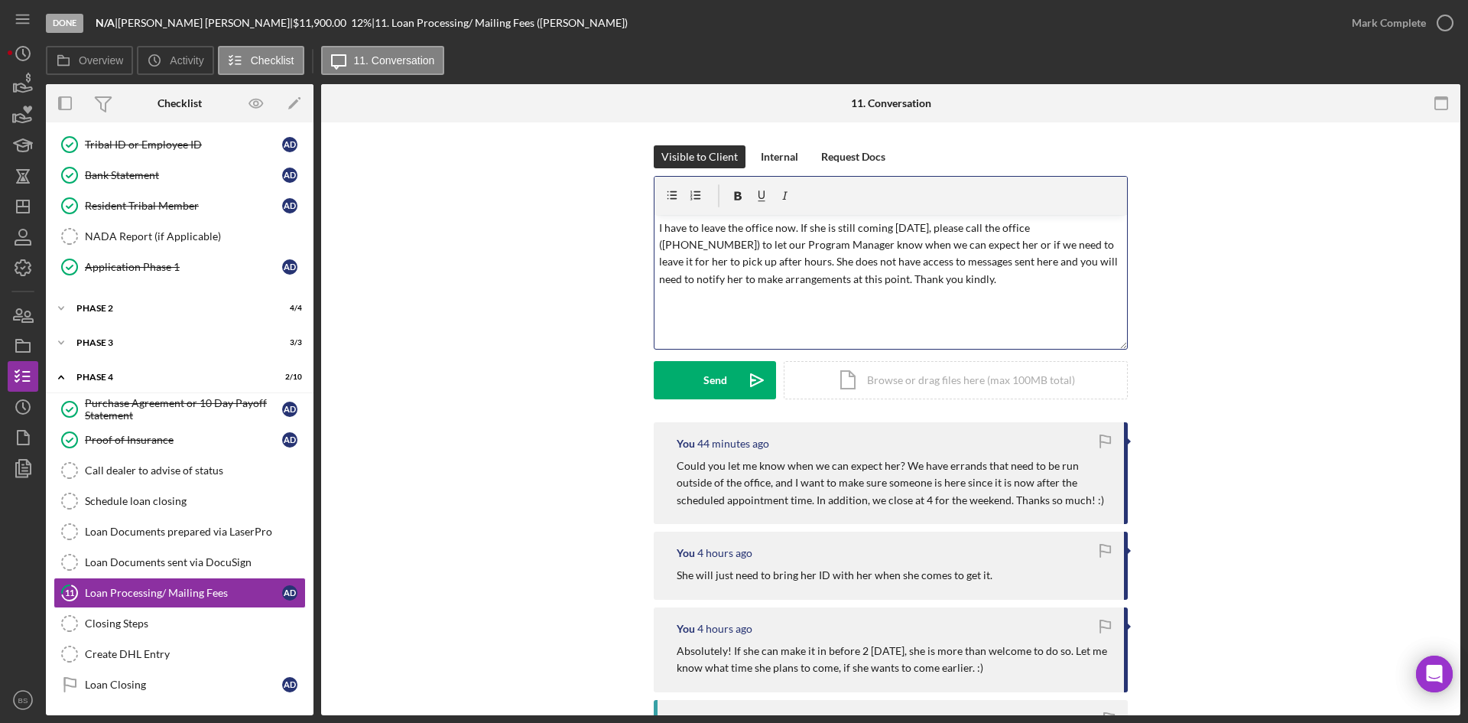
click at [753, 281] on p "I have to leave the office now. If she is still coming [DATE], please call the …" at bounding box center [891, 254] width 464 height 69
click at [941, 266] on p "I have to leave the office now. If she is still coming [DATE], please call the …" at bounding box center [891, 254] width 464 height 69
drag, startPoint x: 818, startPoint y: 227, endPoint x: 804, endPoint y: 231, distance: 15.0
click at [804, 231] on p "I have to leave the office now. If she is still coming [DATE], please call the …" at bounding box center [891, 254] width 464 height 69
click at [738, 372] on icon "Icon/icon-invite-send" at bounding box center [757, 380] width 38 height 38
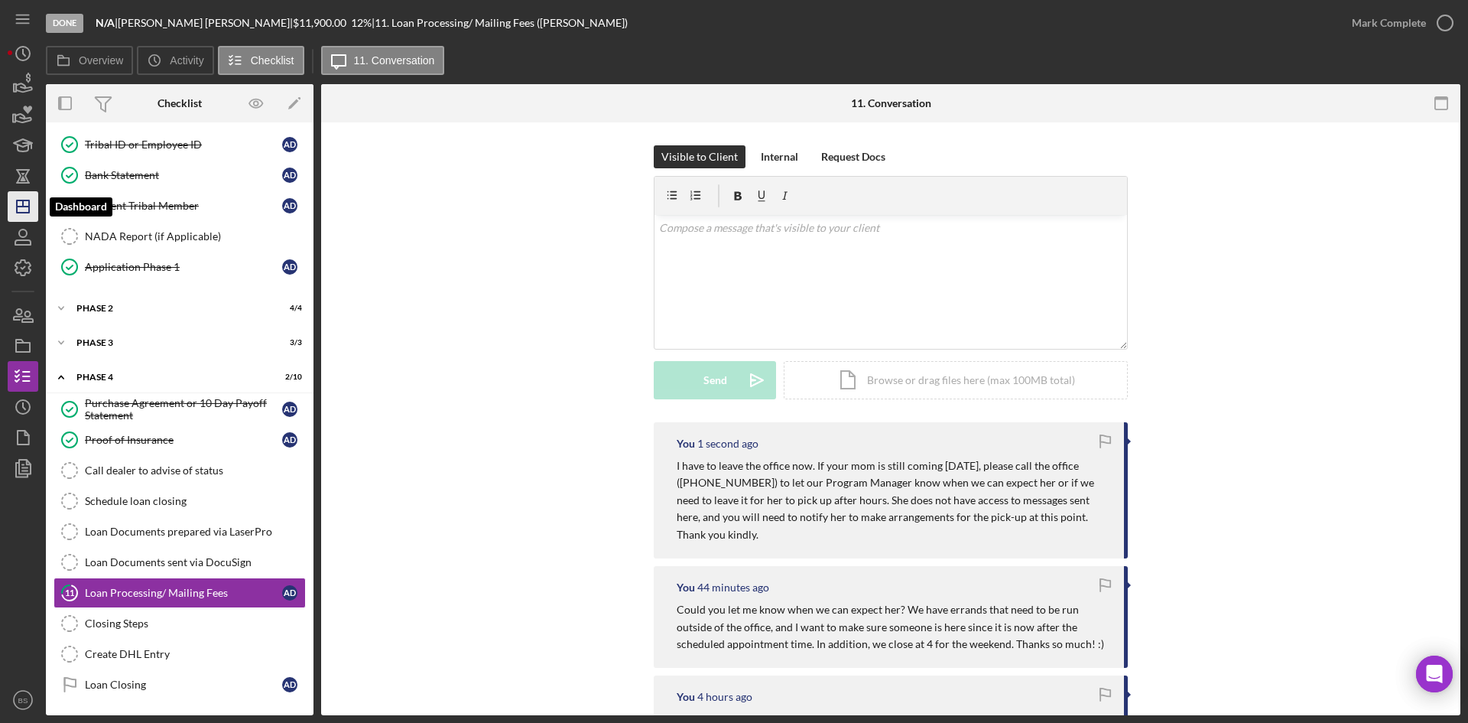
click at [28, 220] on icon "Icon/Dashboard" at bounding box center [23, 206] width 38 height 38
